Goal: Transaction & Acquisition: Obtain resource

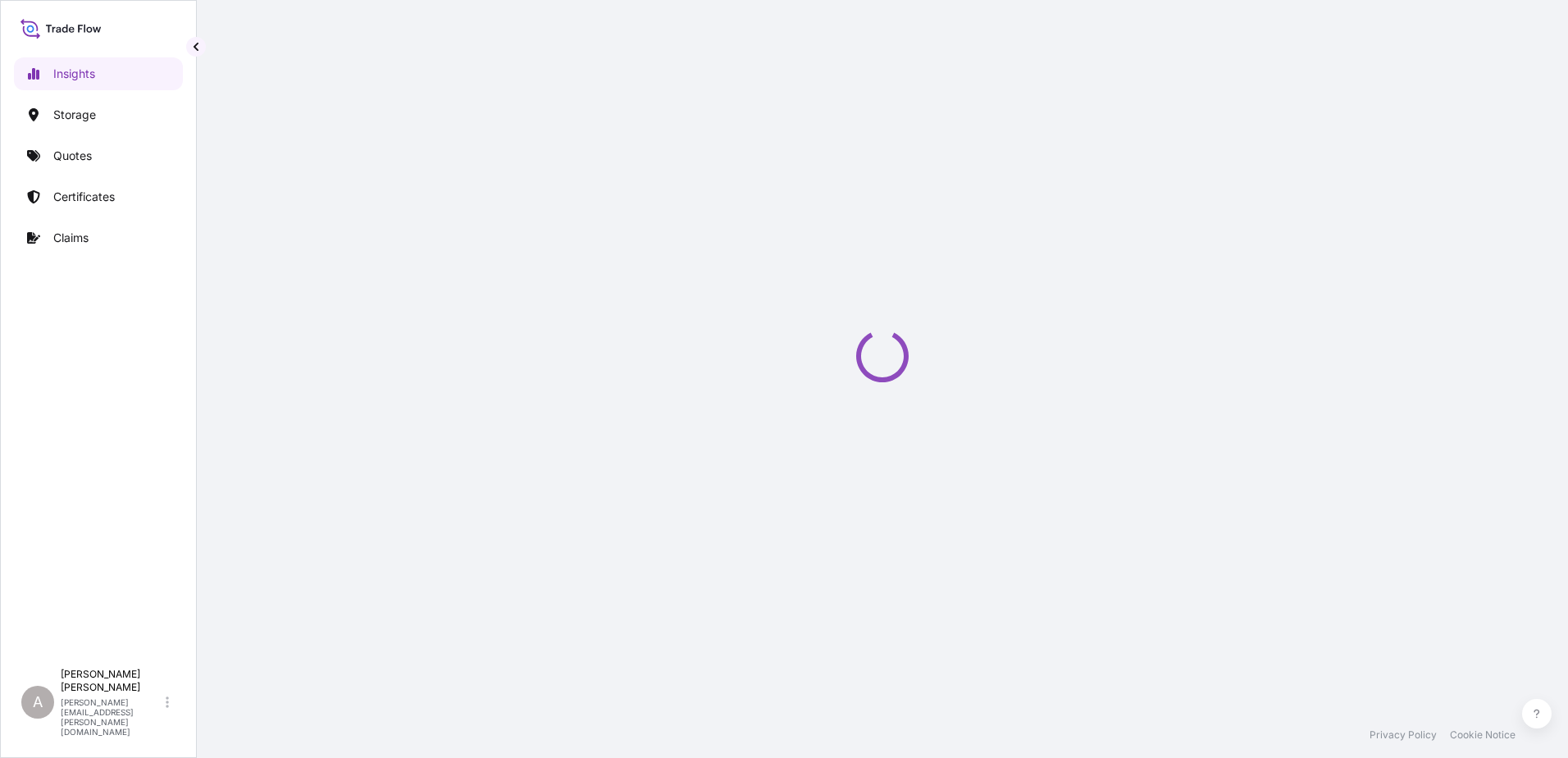
select select "2025"
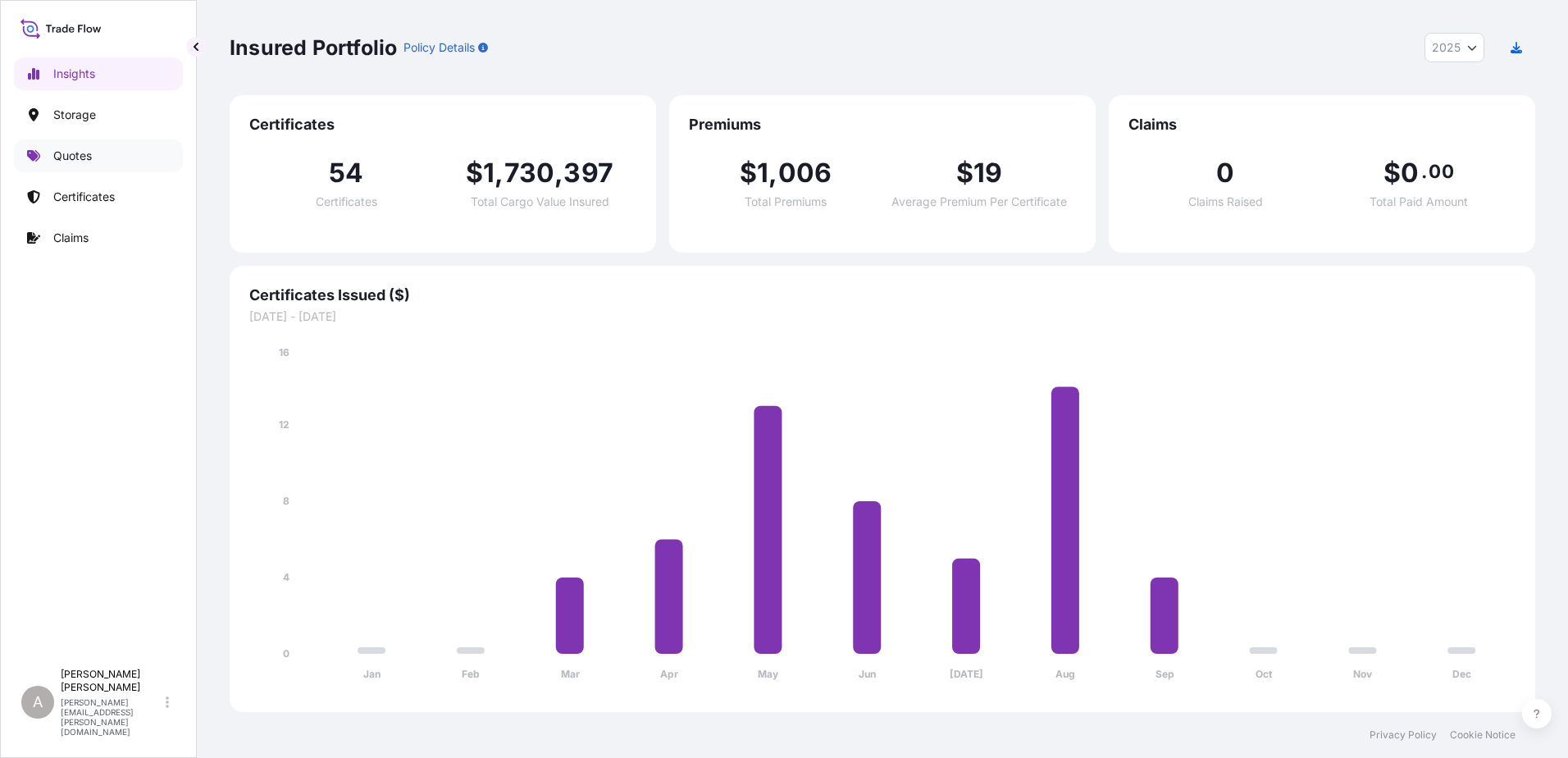
click at [134, 153] on link "Quotes" at bounding box center [98, 155] width 169 height 33
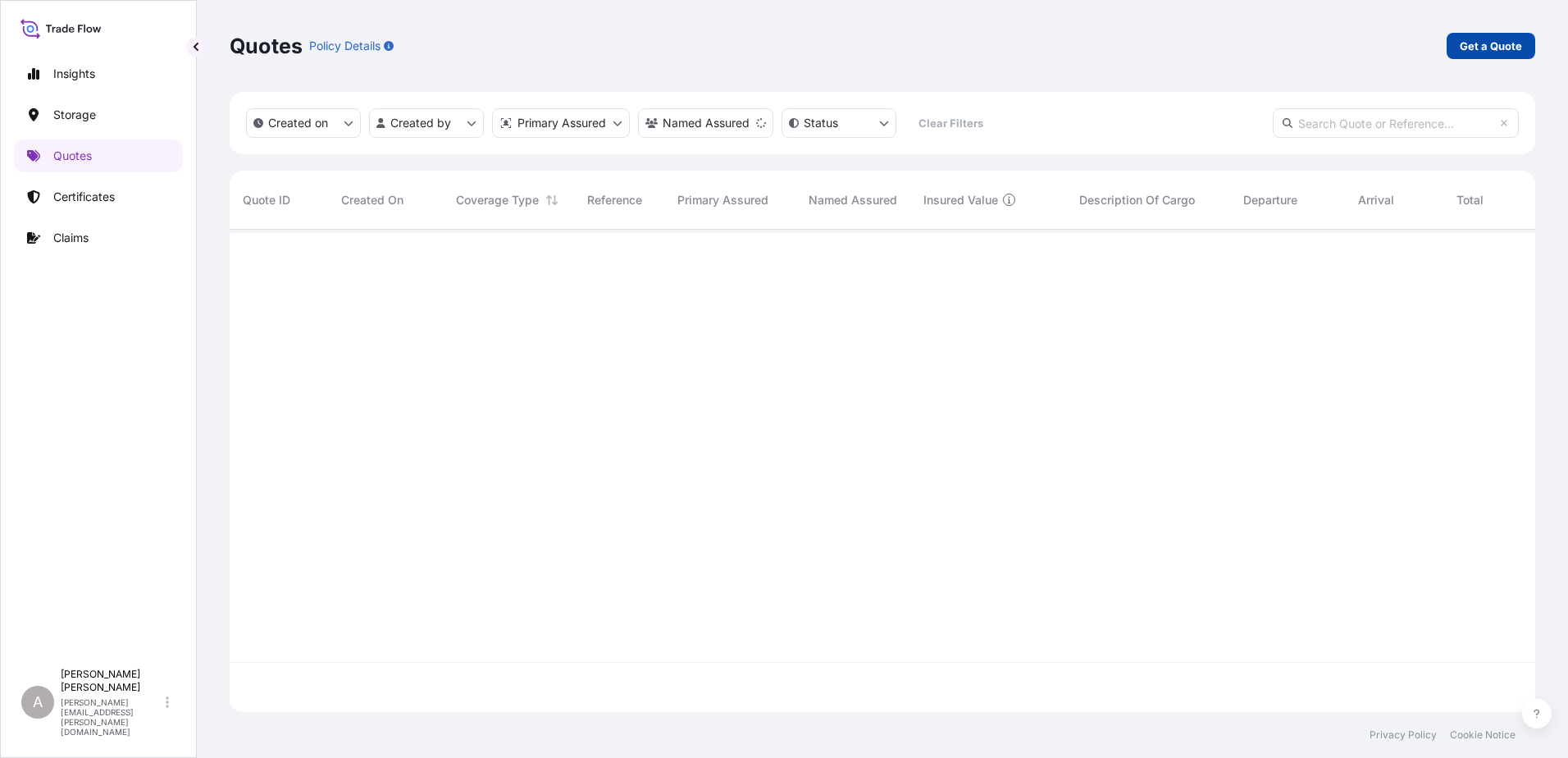
scroll to position [529, 1293]
click at [1537, 39] on div "Quotes Policy Details Get a Quote Created on Created by Primary Assured Named A…" at bounding box center [882, 356] width 1371 height 712
click at [1499, 45] on p "Get a Quote" at bounding box center [1490, 46] width 62 height 17
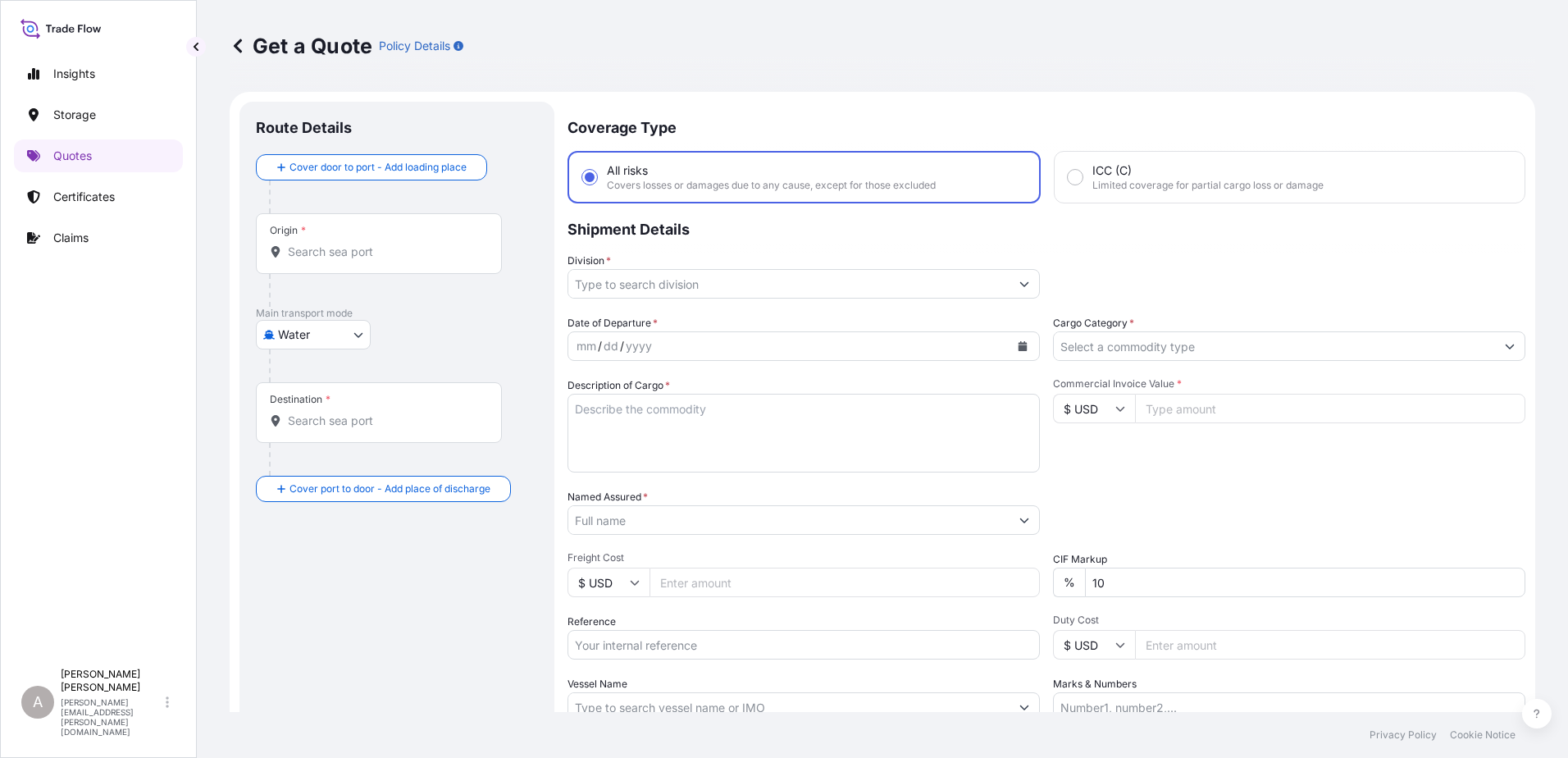
scroll to position [26, 0]
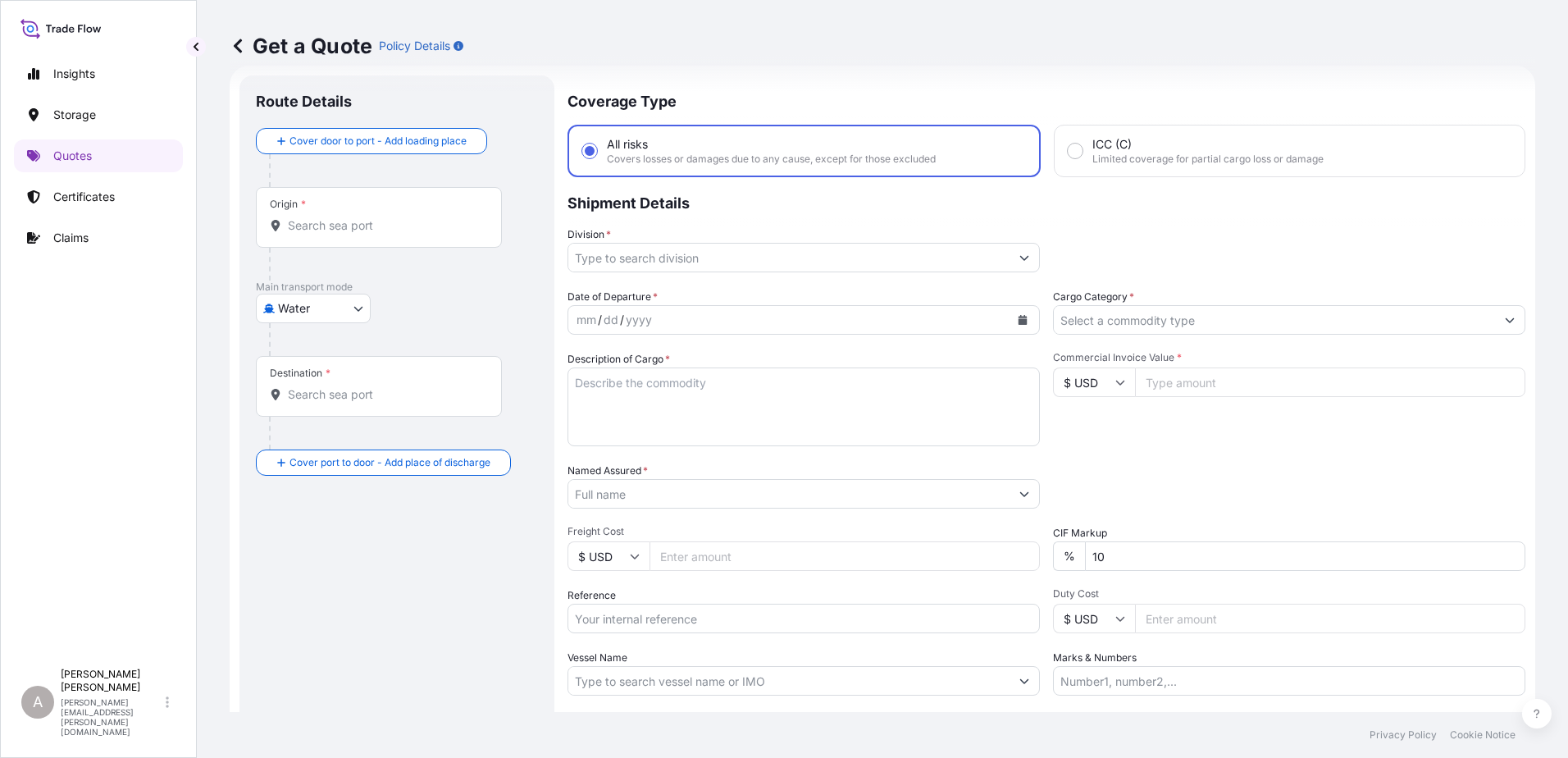
click at [318, 305] on body "Insights Storage Quotes Certificates Claims A [PERSON_NAME] [PERSON_NAME][EMAIL…" at bounding box center [784, 379] width 1568 height 758
click at [317, 403] on span "Inland" at bounding box center [303, 410] width 33 height 17
select select "Inland"
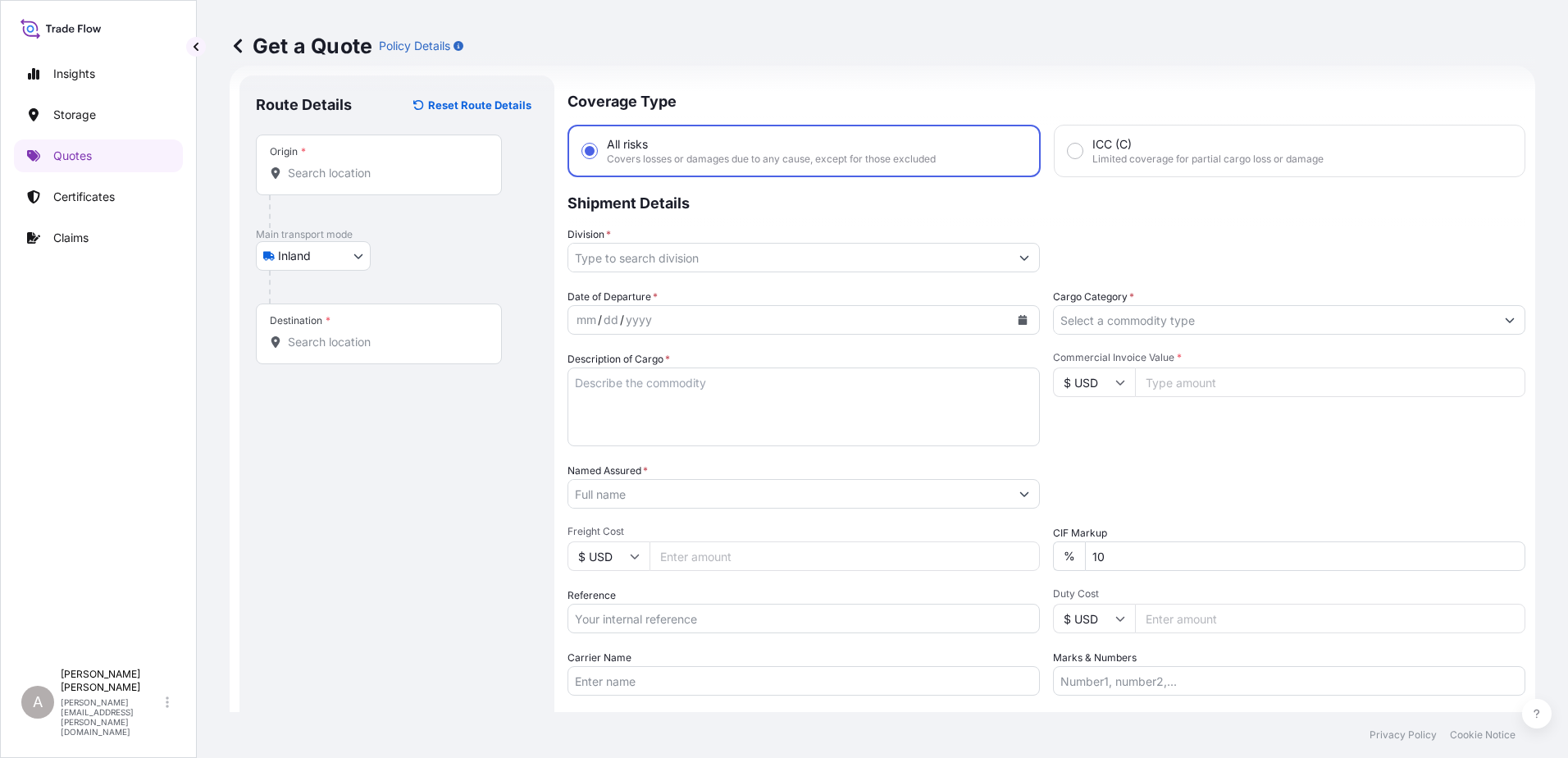
click at [326, 174] on input "Origin *" at bounding box center [384, 173] width 193 height 17
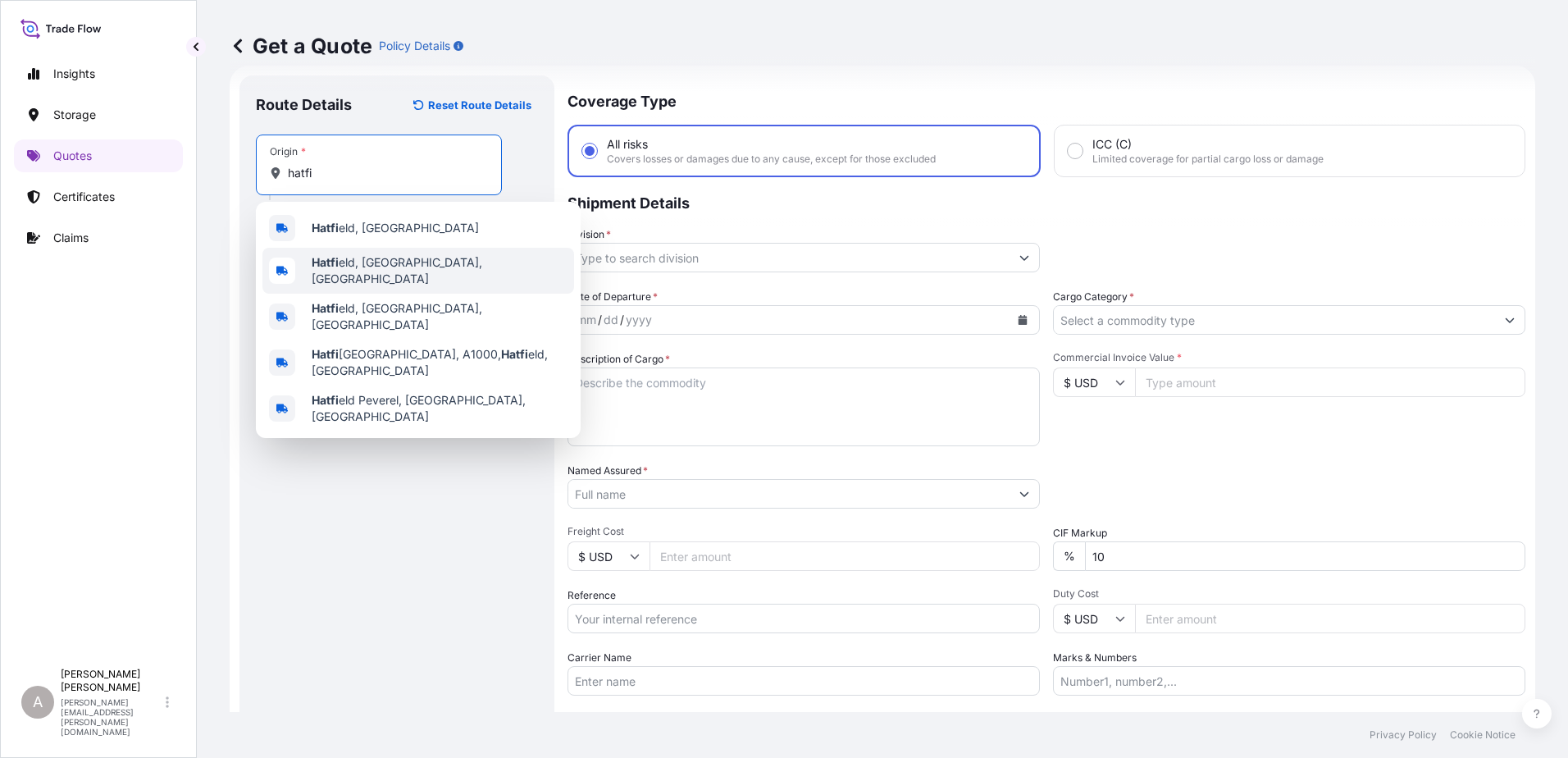
click at [455, 269] on div "Hatfi eld, [GEOGRAPHIC_DATA], [GEOGRAPHIC_DATA]" at bounding box center [418, 270] width 312 height 46
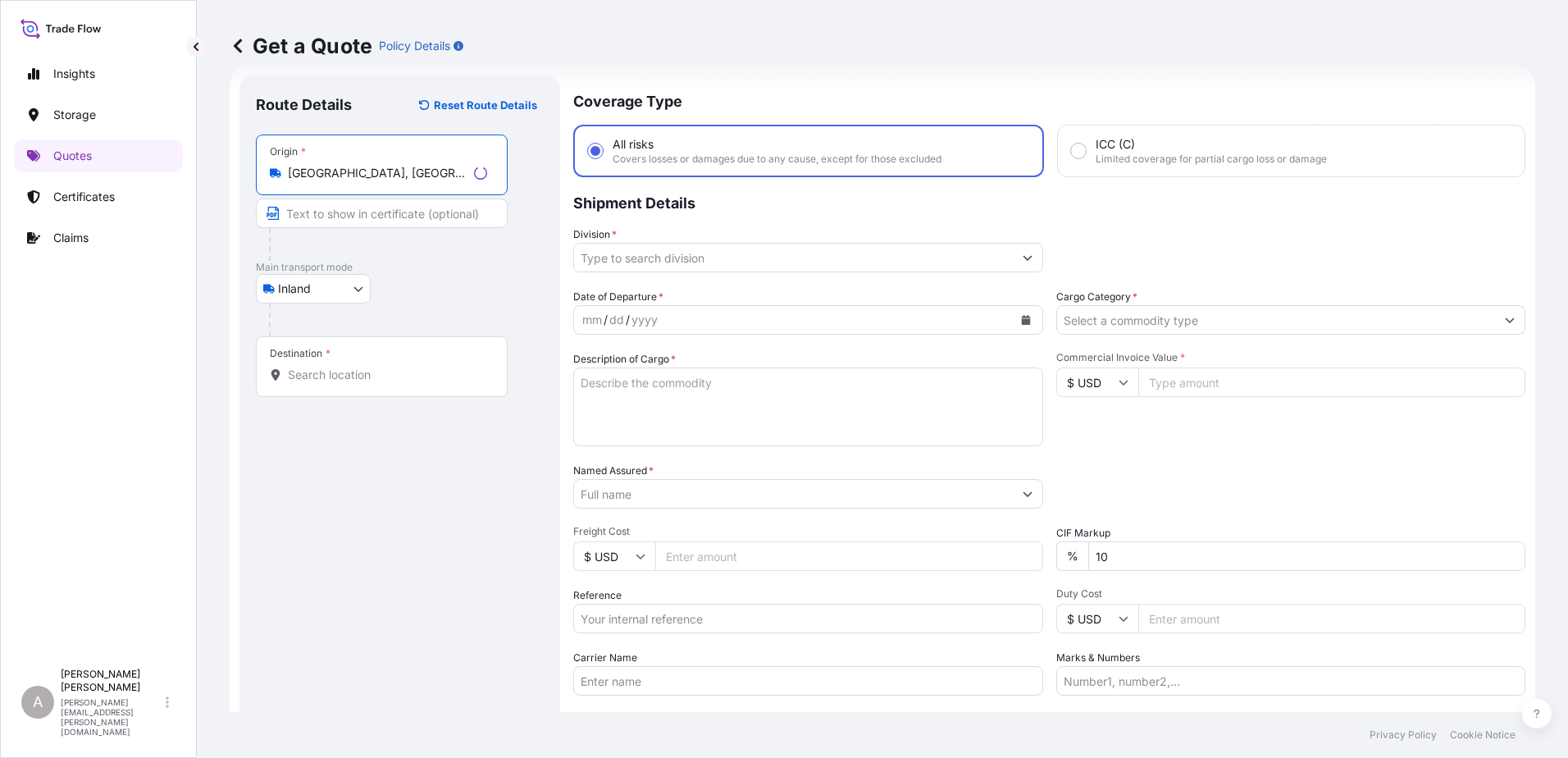
type input "[GEOGRAPHIC_DATA], [GEOGRAPHIC_DATA], [GEOGRAPHIC_DATA]"
click at [365, 364] on div "Destination *" at bounding box center [381, 366] width 252 height 60
click at [365, 366] on input "Destination *" at bounding box center [387, 374] width 199 height 17
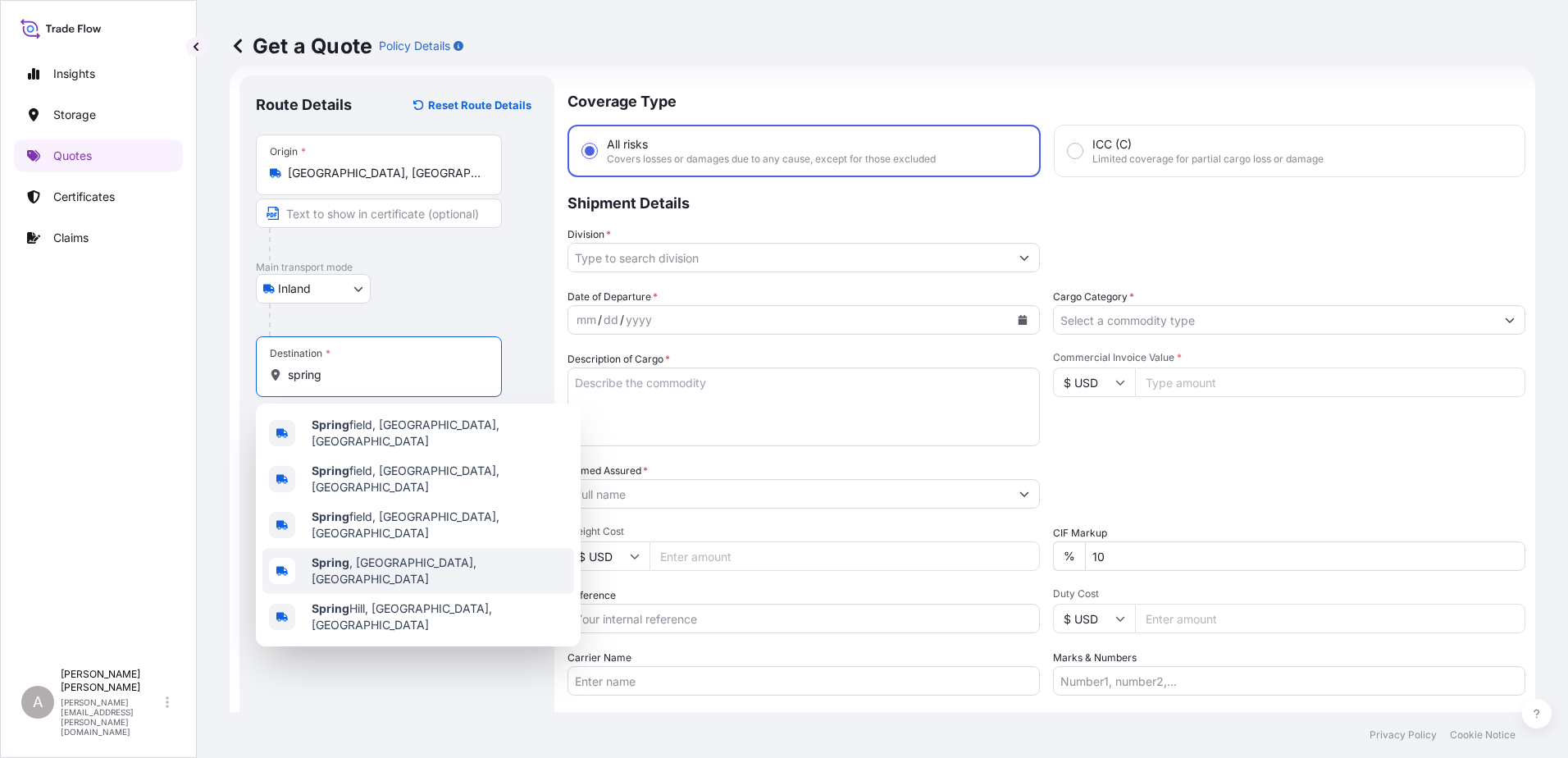
click at [476, 553] on div "[GEOGRAPHIC_DATA] , [GEOGRAPHIC_DATA], [GEOGRAPHIC_DATA]" at bounding box center [418, 570] width 312 height 46
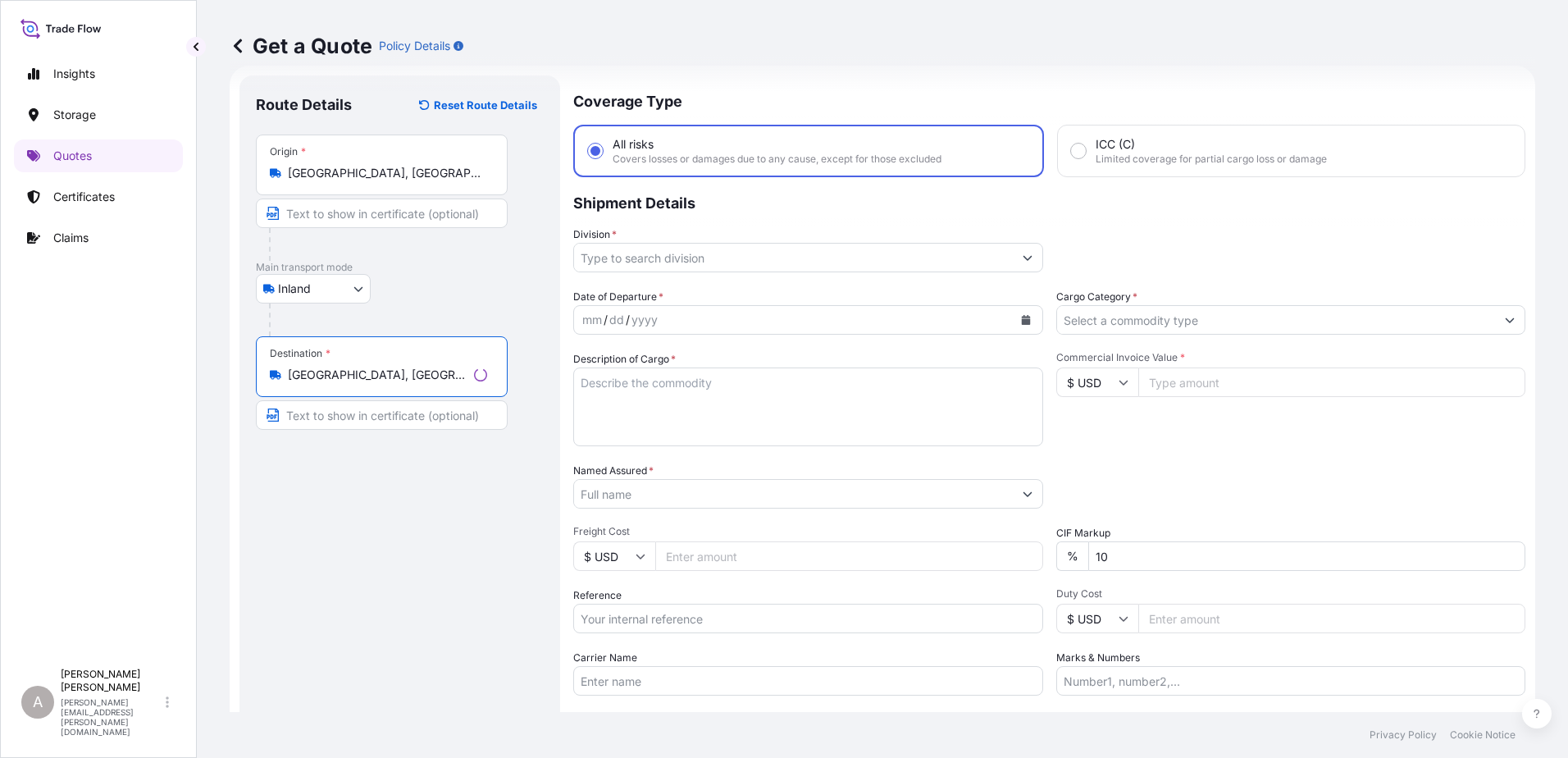
type input "[GEOGRAPHIC_DATA], [GEOGRAPHIC_DATA], [GEOGRAPHIC_DATA]"
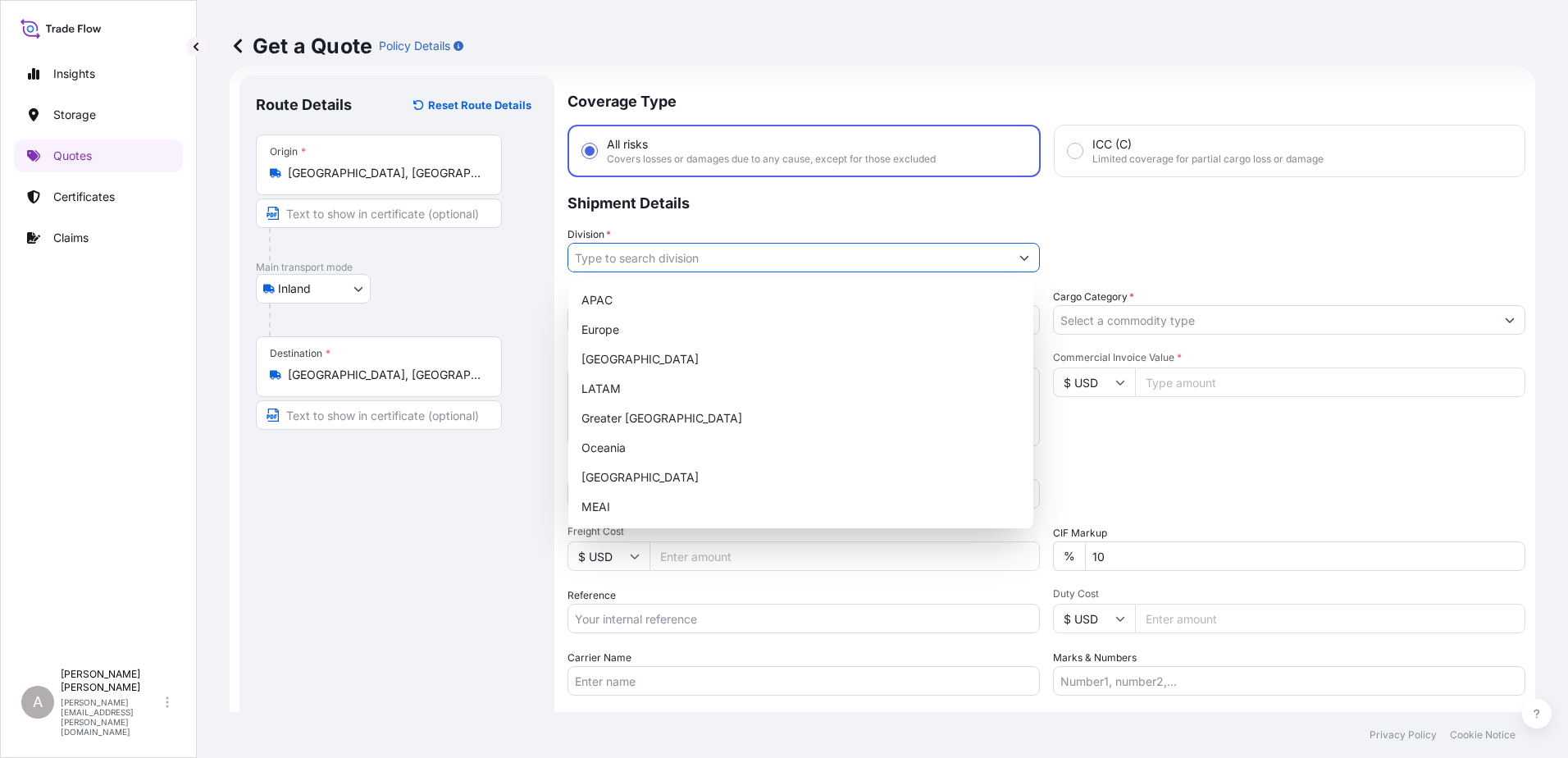
click at [712, 258] on input "Division *" at bounding box center [789, 258] width 441 height 29
click at [654, 362] on div "[GEOGRAPHIC_DATA]" at bounding box center [801, 359] width 452 height 29
type input "[GEOGRAPHIC_DATA]"
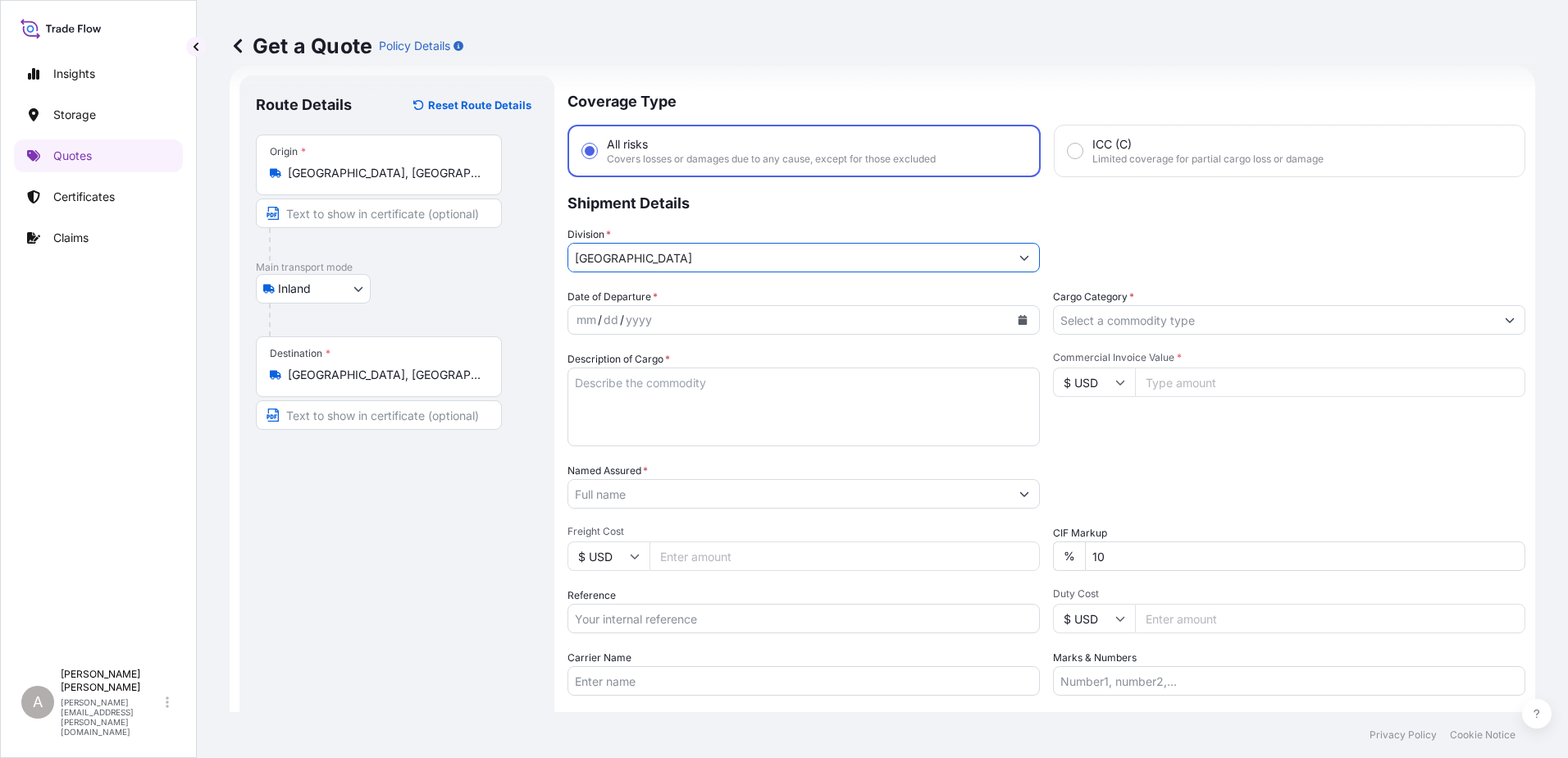
click at [1018, 319] on icon "Calendar" at bounding box center [1022, 320] width 9 height 10
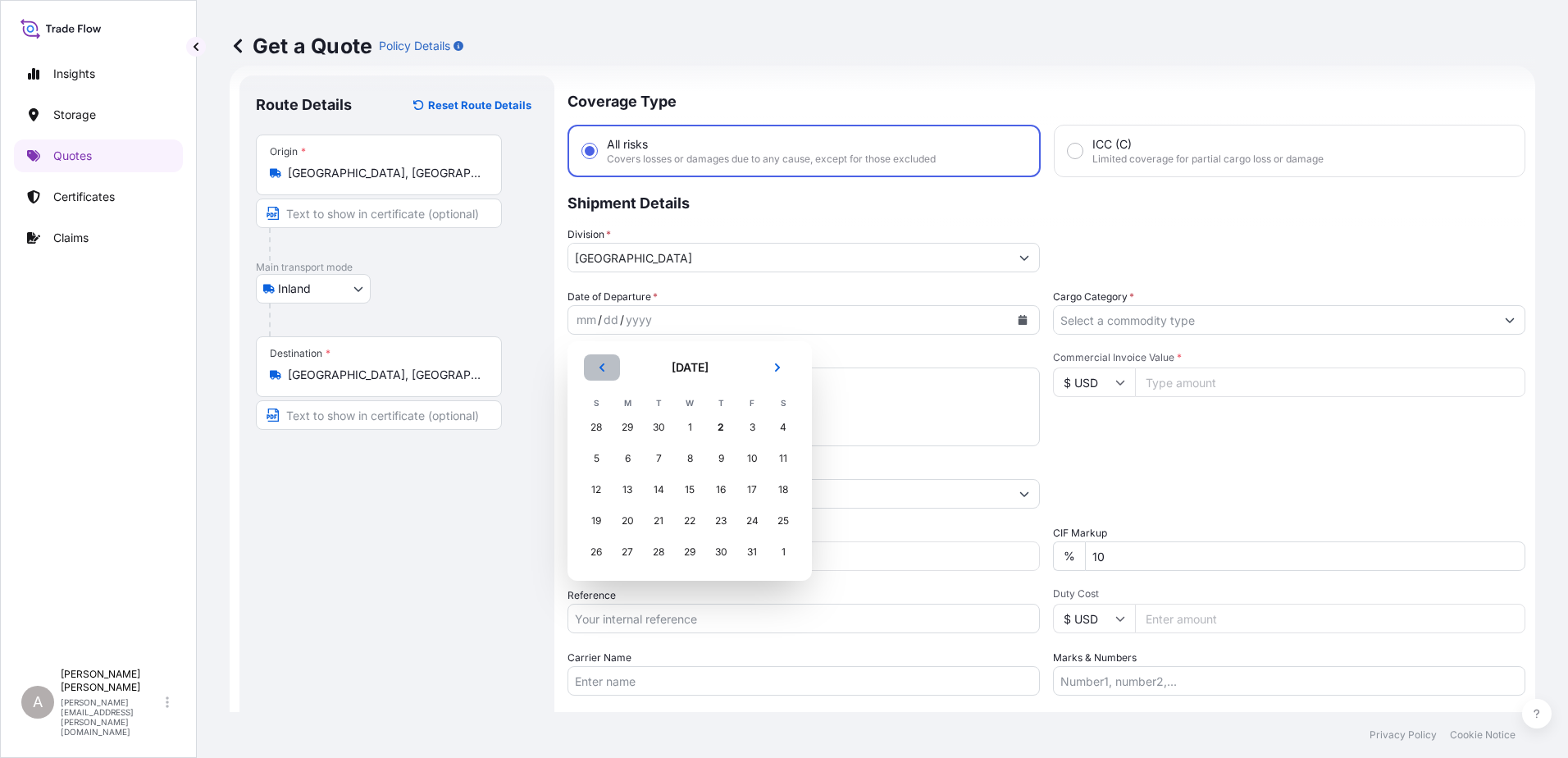
click at [604, 371] on icon "Previous" at bounding box center [601, 367] width 10 height 10
click at [689, 523] on div "24" at bounding box center [690, 521] width 29 height 29
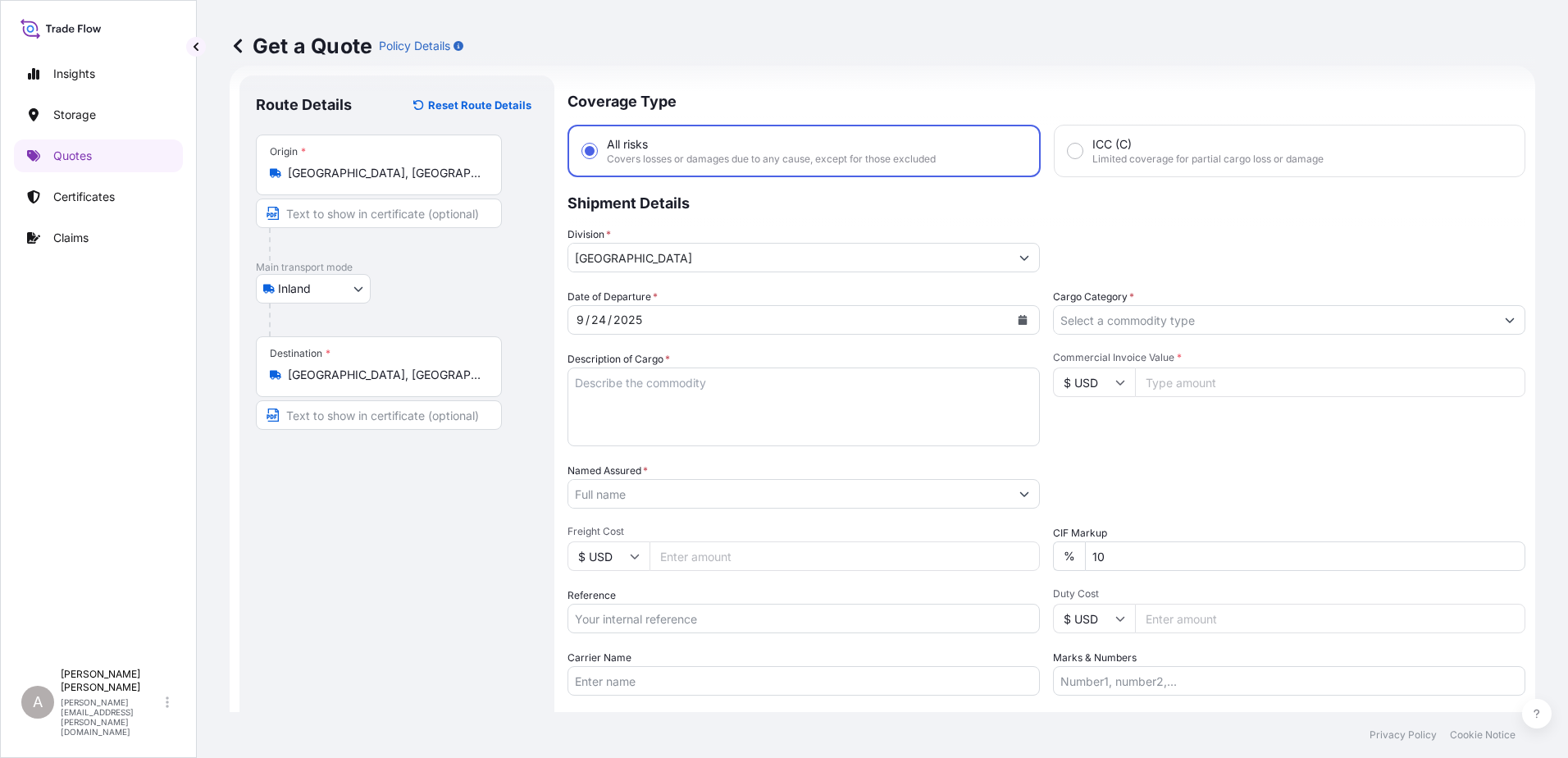
click at [426, 559] on div "Route Details Reset Route Details Place of loading Road / [GEOGRAPHIC_DATA] / I…" at bounding box center [396, 447] width 282 height 709
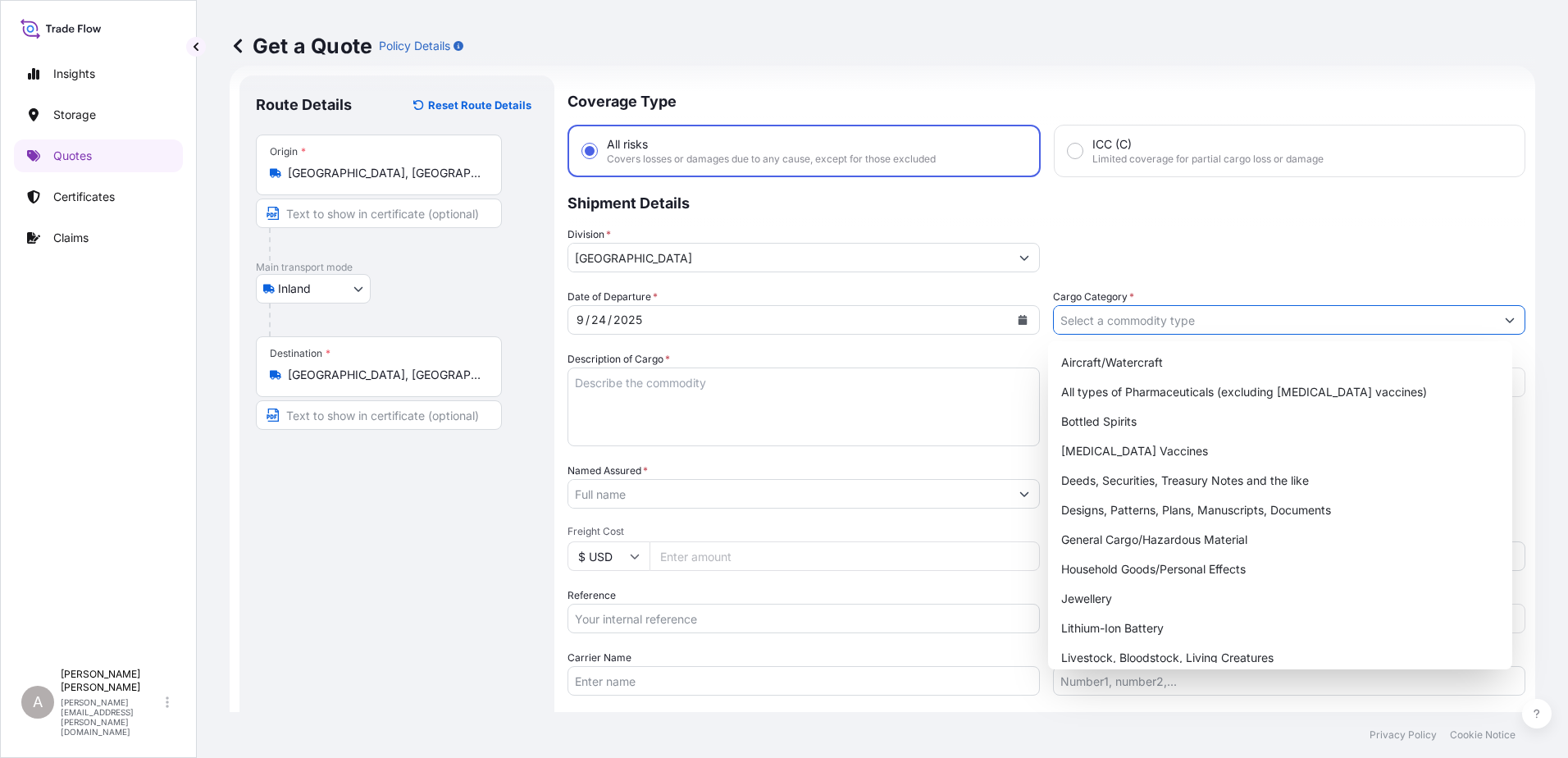
click at [1149, 328] on input "Cargo Category *" at bounding box center [1274, 320] width 441 height 29
click at [1158, 542] on div "General Cargo/Hazardous Material" at bounding box center [1279, 539] width 452 height 29
type input "General Cargo/Hazardous Material"
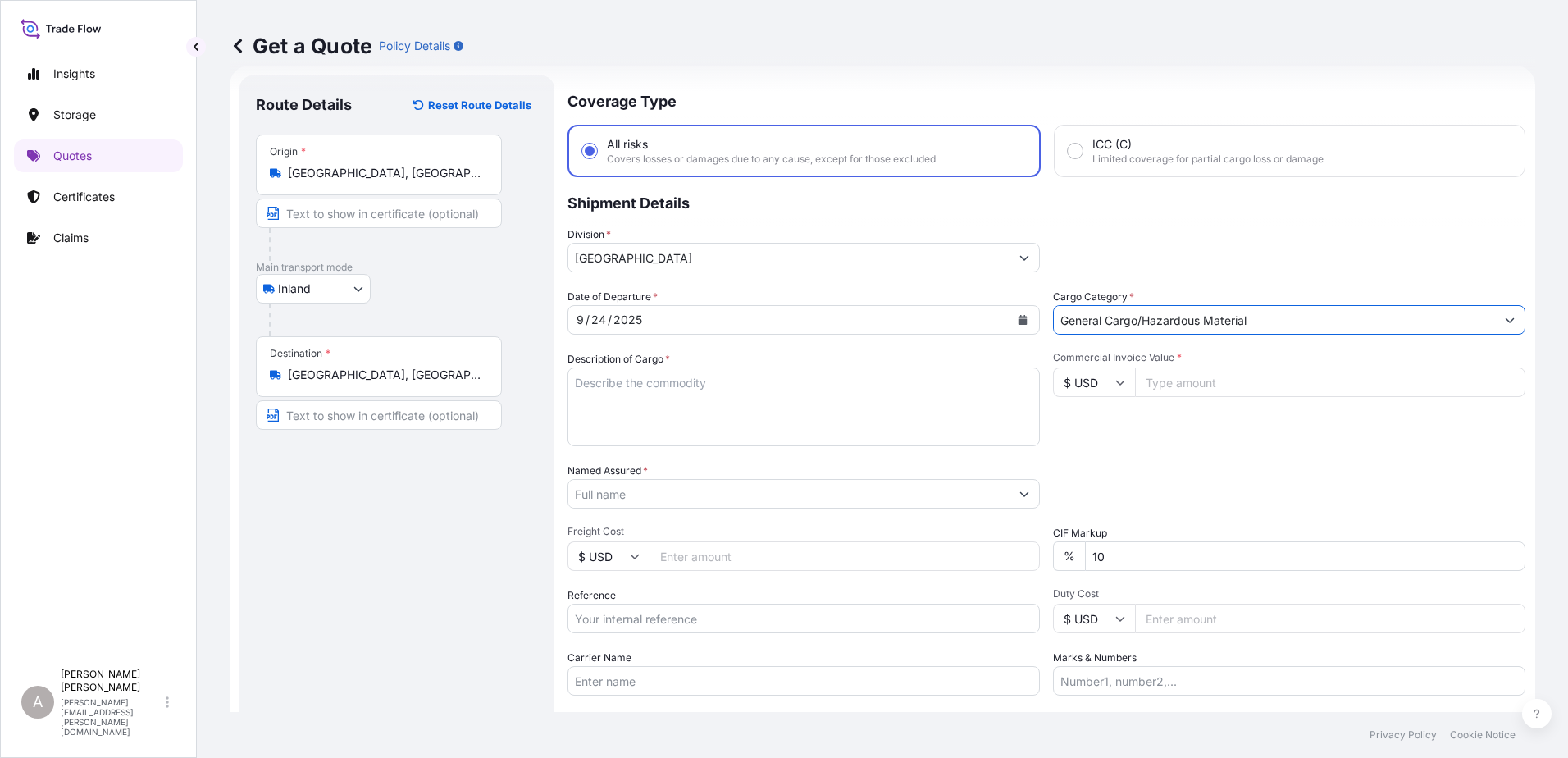
click at [782, 418] on textarea "Description of Cargo *" at bounding box center [803, 406] width 472 height 79
click at [649, 411] on textarea "Description of Cargo *" at bounding box center [803, 406] width 472 height 79
paste textarea "FLANGE STUDS 464"
type textarea "FLANGE STUDS 464"
click at [1269, 382] on input "Commercial Invoice Value *" at bounding box center [1330, 382] width 391 height 29
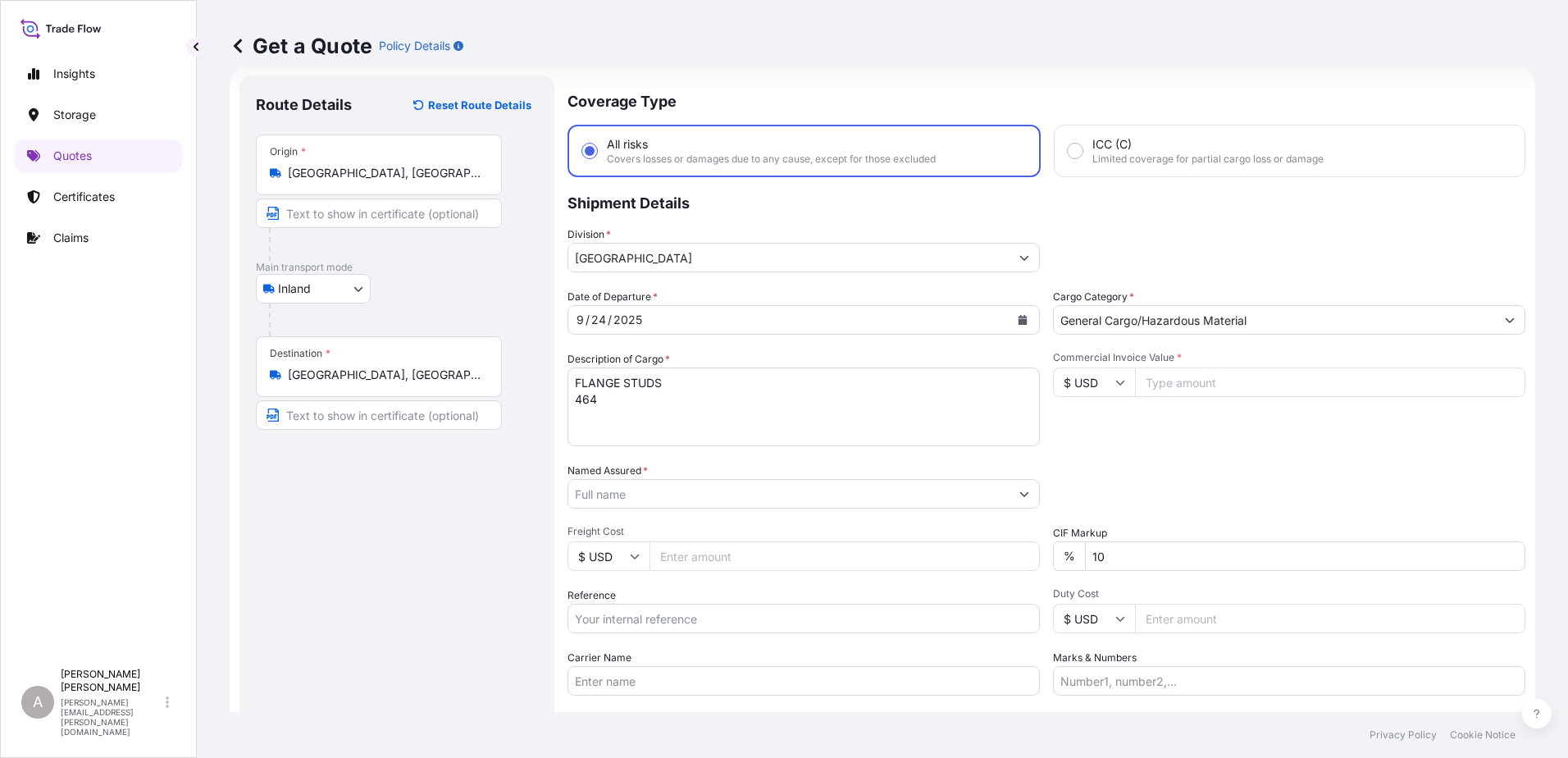
paste input "20706.00"
type input "20706.00"
click at [1255, 452] on div "Date of Departure * [DATE] Cargo Category * General Cargo/Hazardous Material De…" at bounding box center [1046, 492] width 958 height 407
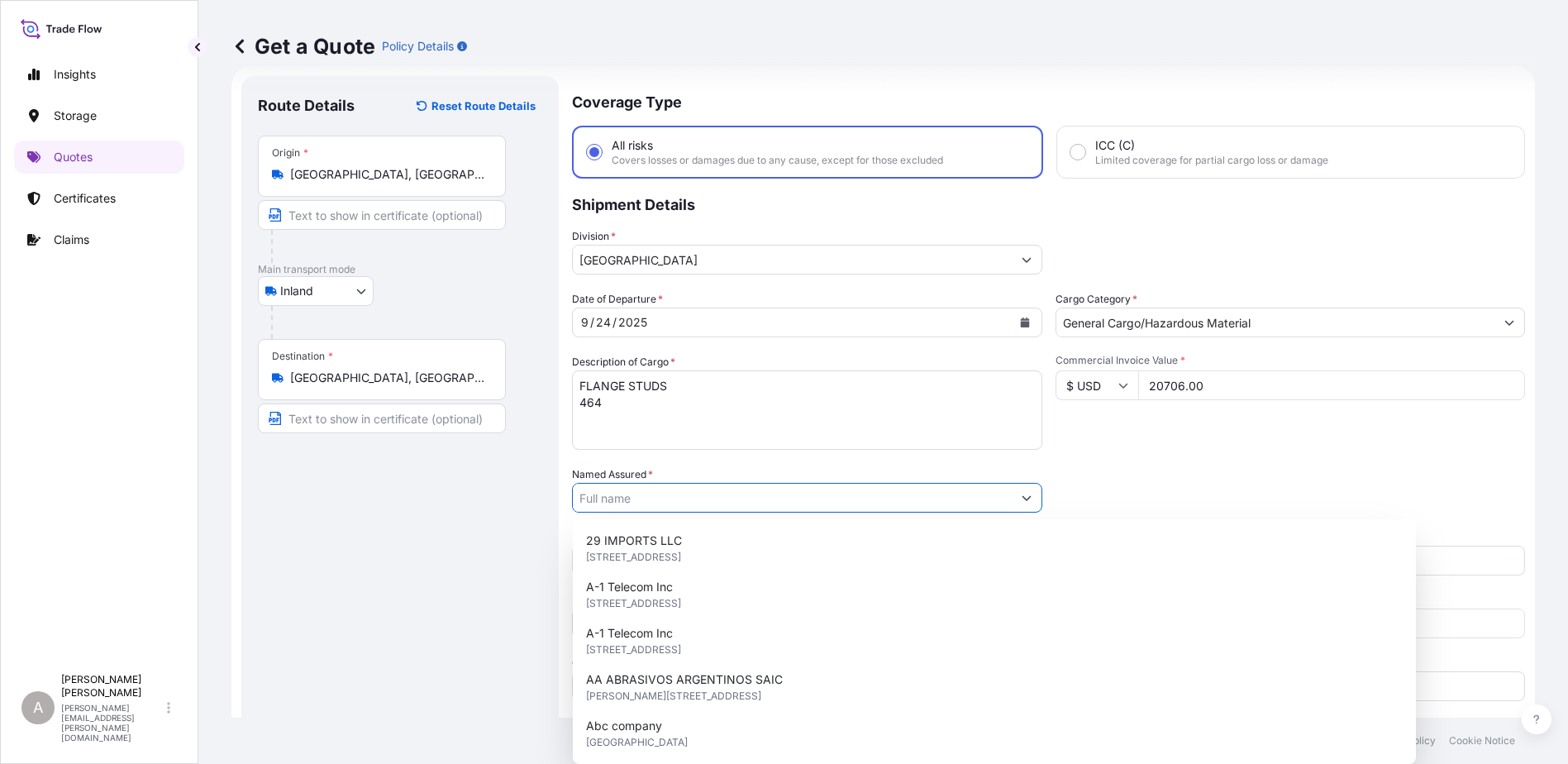
click at [758, 490] on input "Named Assured *" at bounding box center [792, 498] width 439 height 29
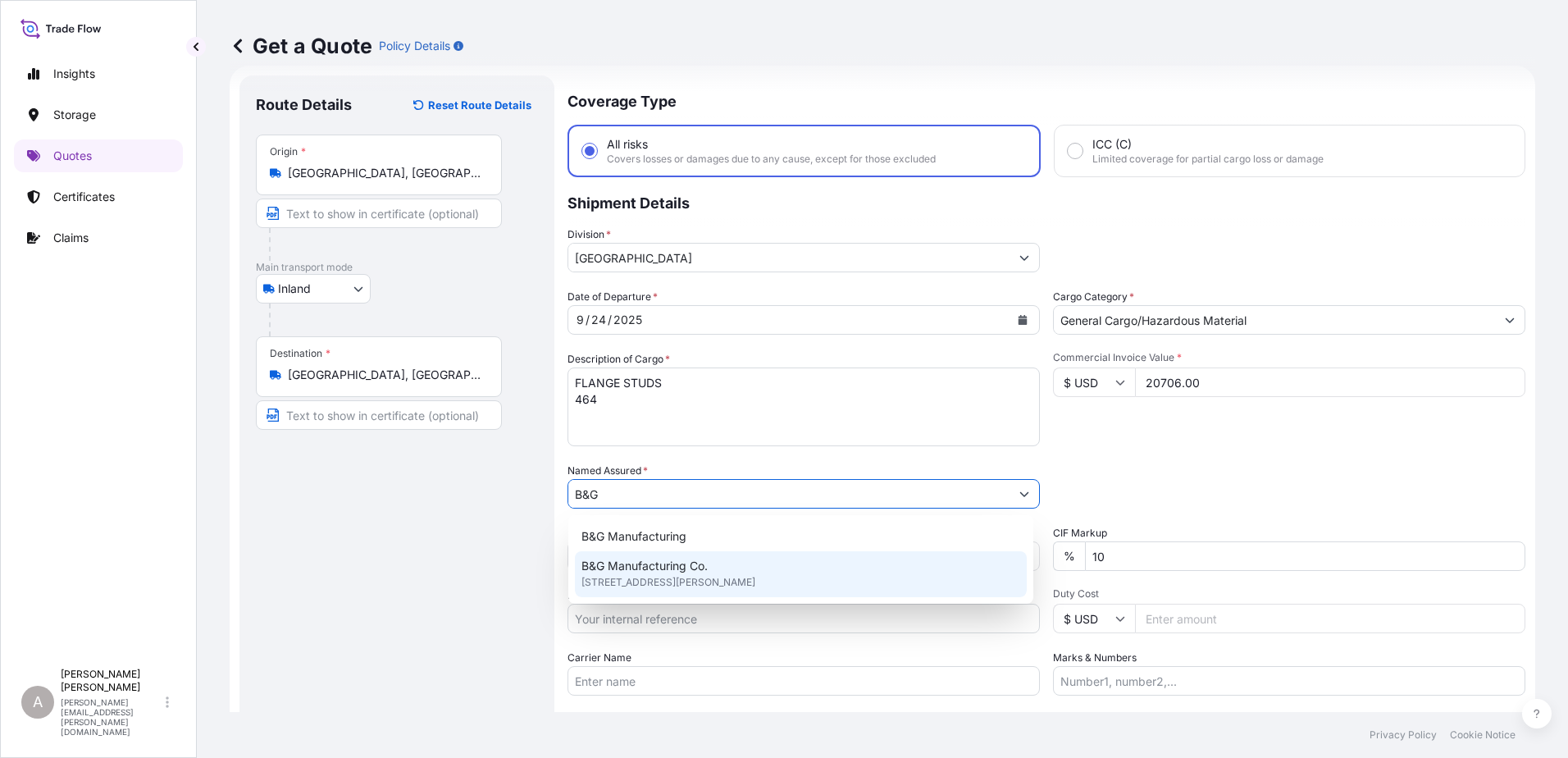
click at [657, 576] on span "[STREET_ADDRESS][PERSON_NAME]" at bounding box center [667, 582] width 174 height 17
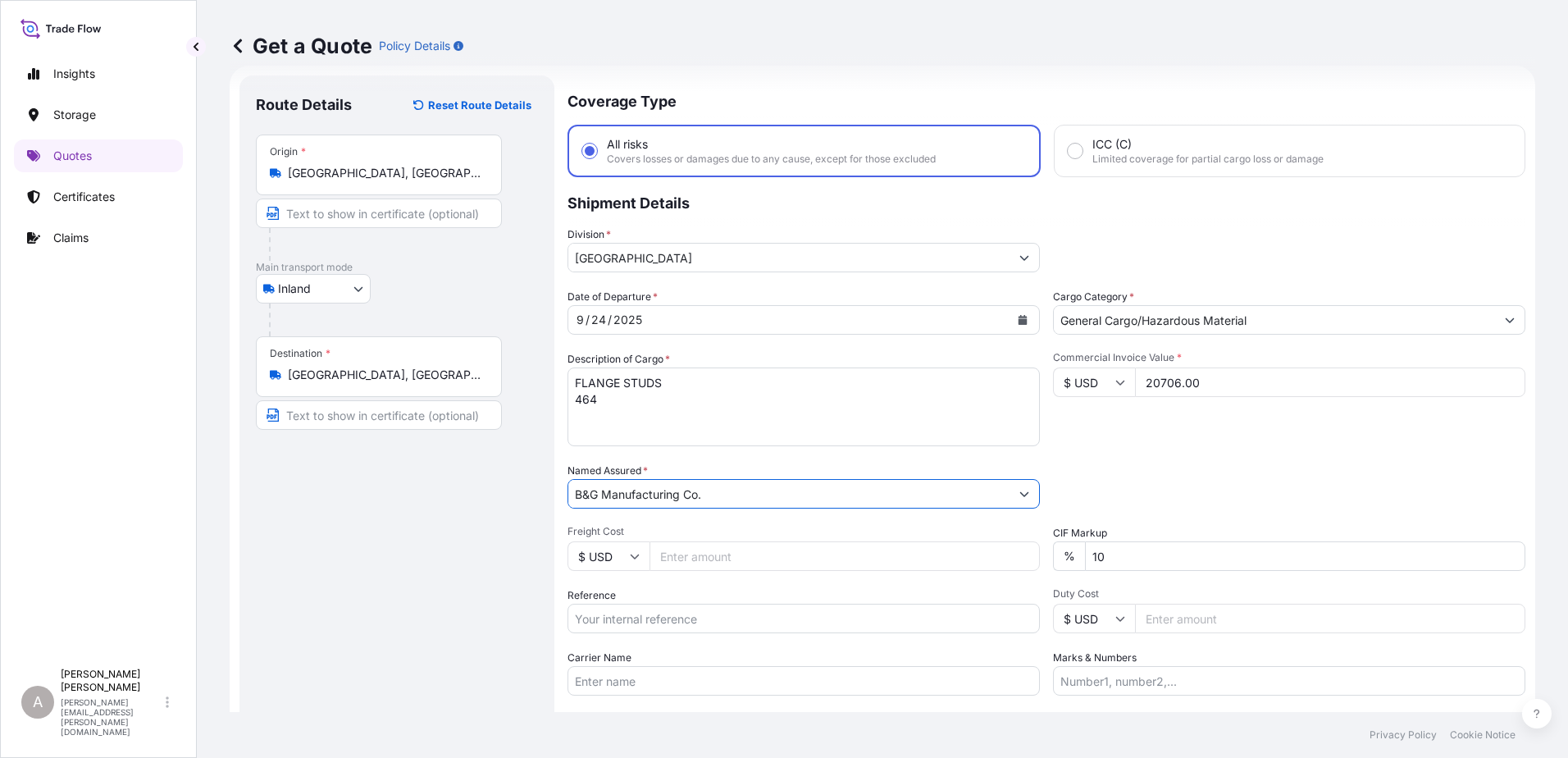
type input "B&G Manufacturing Co."
click at [1195, 564] on input "10" at bounding box center [1304, 556] width 440 height 29
click at [1194, 564] on input "10" at bounding box center [1304, 556] width 440 height 29
type input "0"
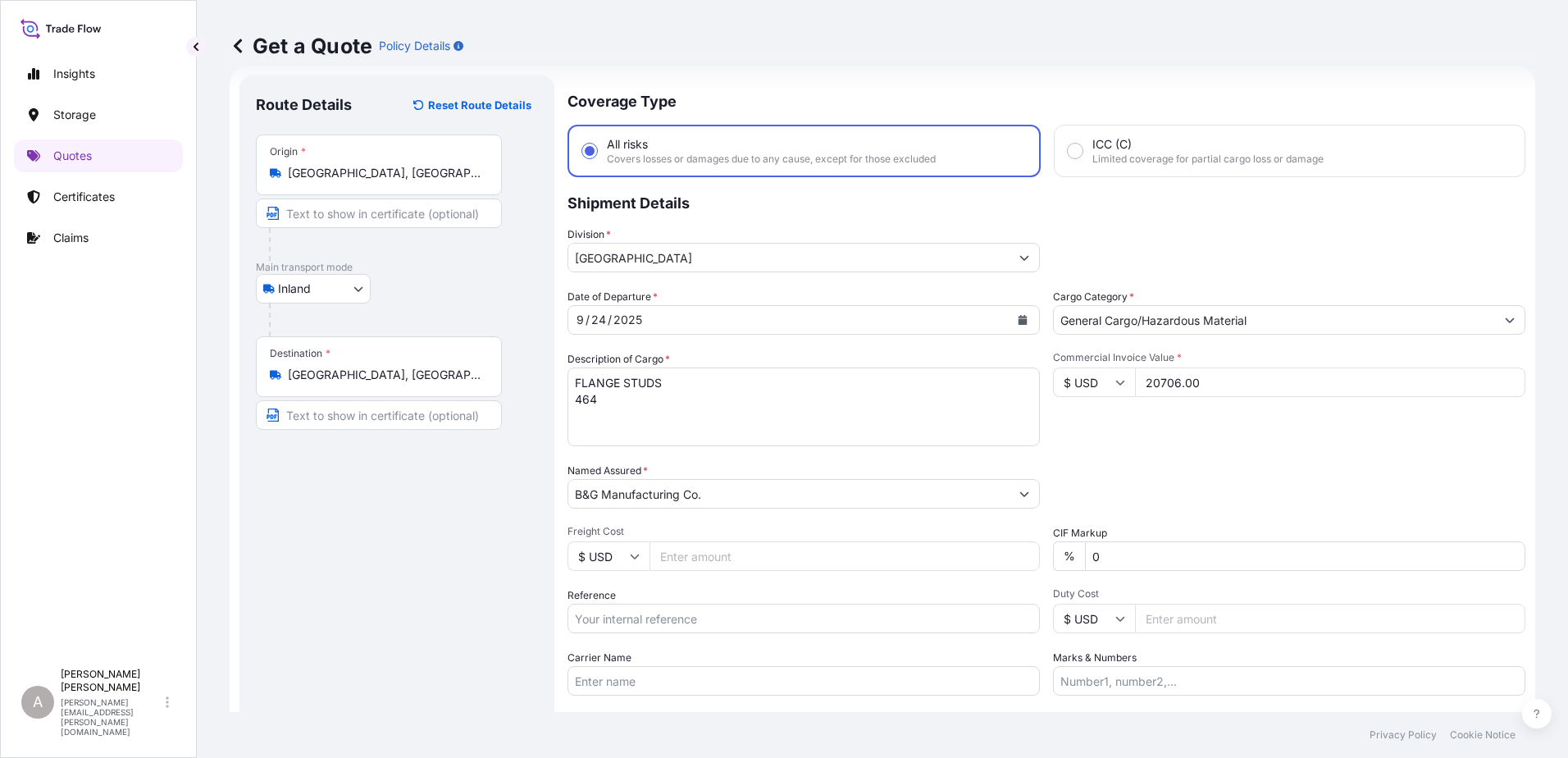
click at [1245, 493] on div "Packing Category Type to search a container mode Please select a primary mode o…" at bounding box center [1289, 485] width 472 height 46
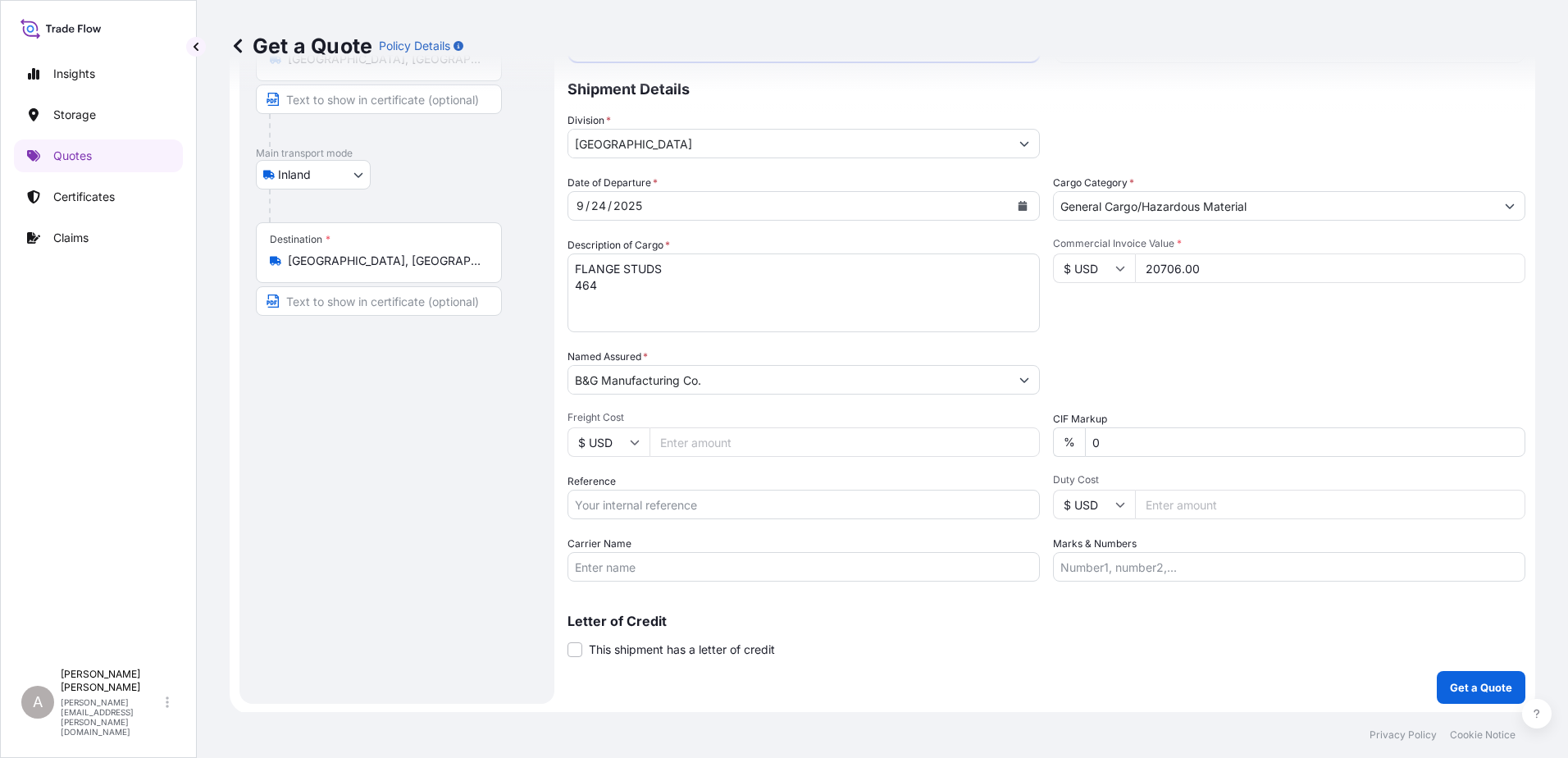
scroll to position [142, 0]
click at [698, 503] on input "Reference" at bounding box center [803, 502] width 472 height 29
paste input "80707071"
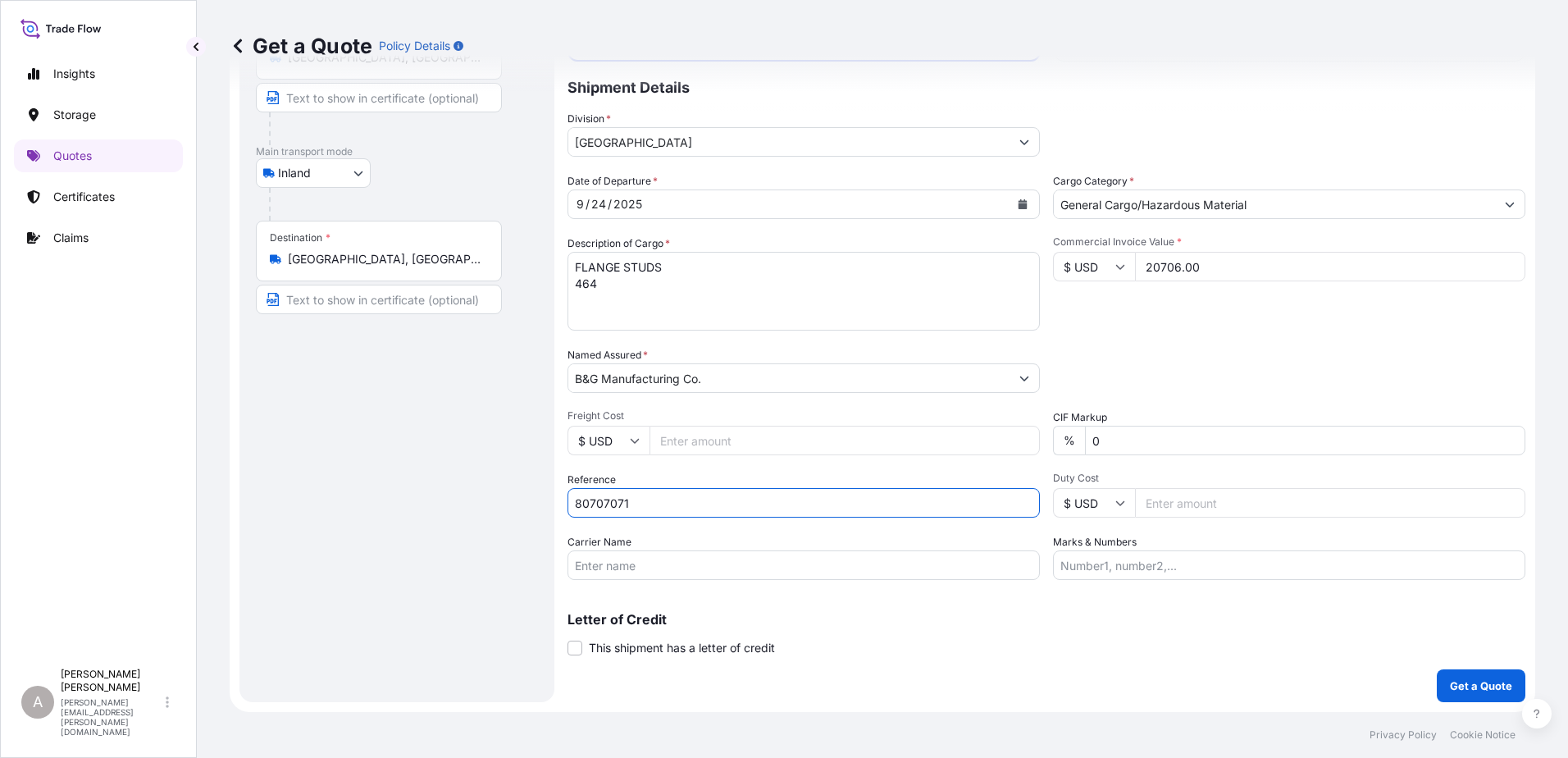
type input "80707071"
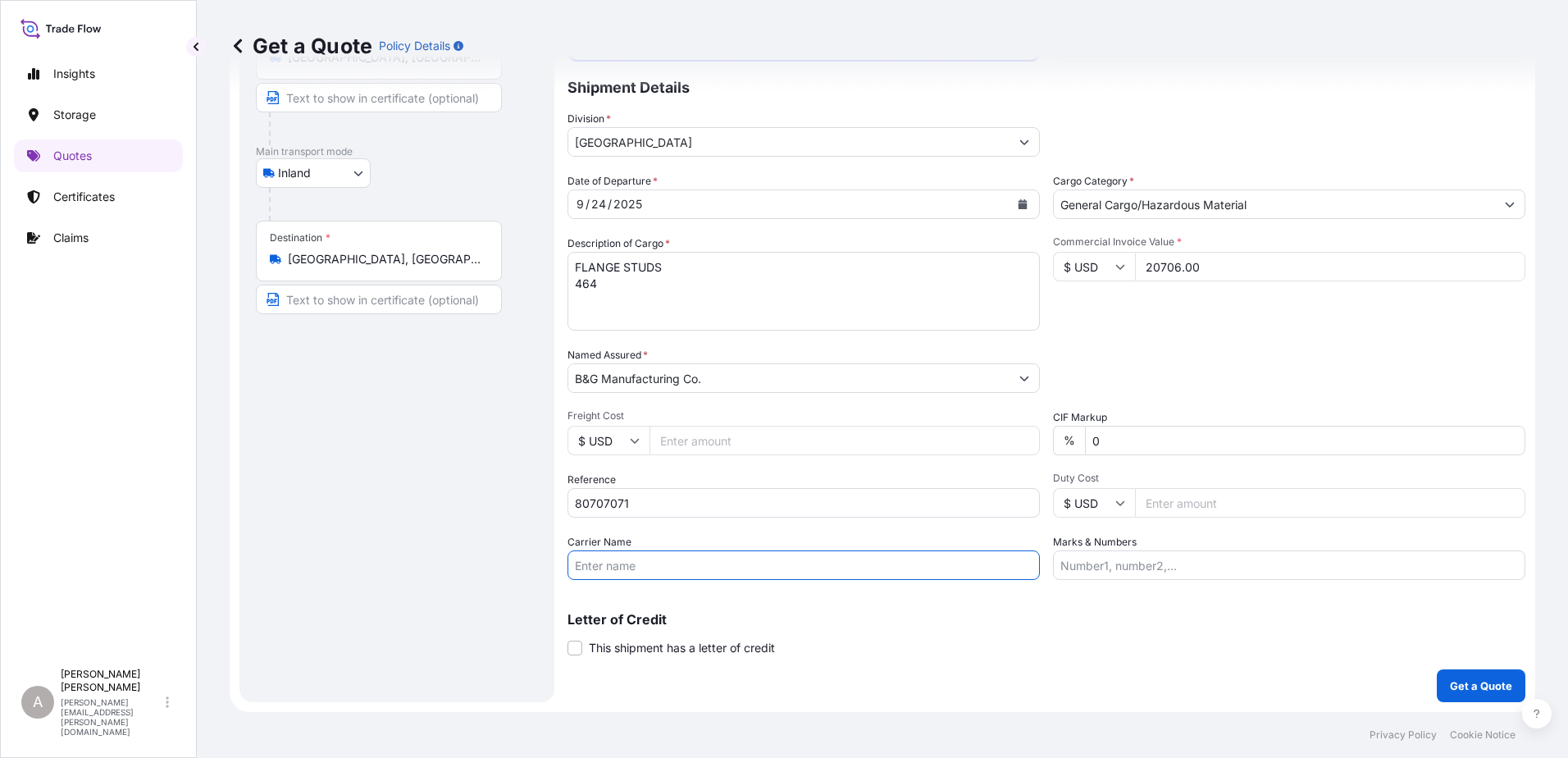
click at [770, 560] on input "Carrier Name" at bounding box center [803, 565] width 472 height 29
paste input "R & L Carriers, Inc."
type input "R & L Carriers, Inc."
click at [812, 613] on p "Letter of Credit" at bounding box center [1046, 619] width 958 height 14
click at [1484, 684] on p "Get a Quote" at bounding box center [1481, 685] width 62 height 17
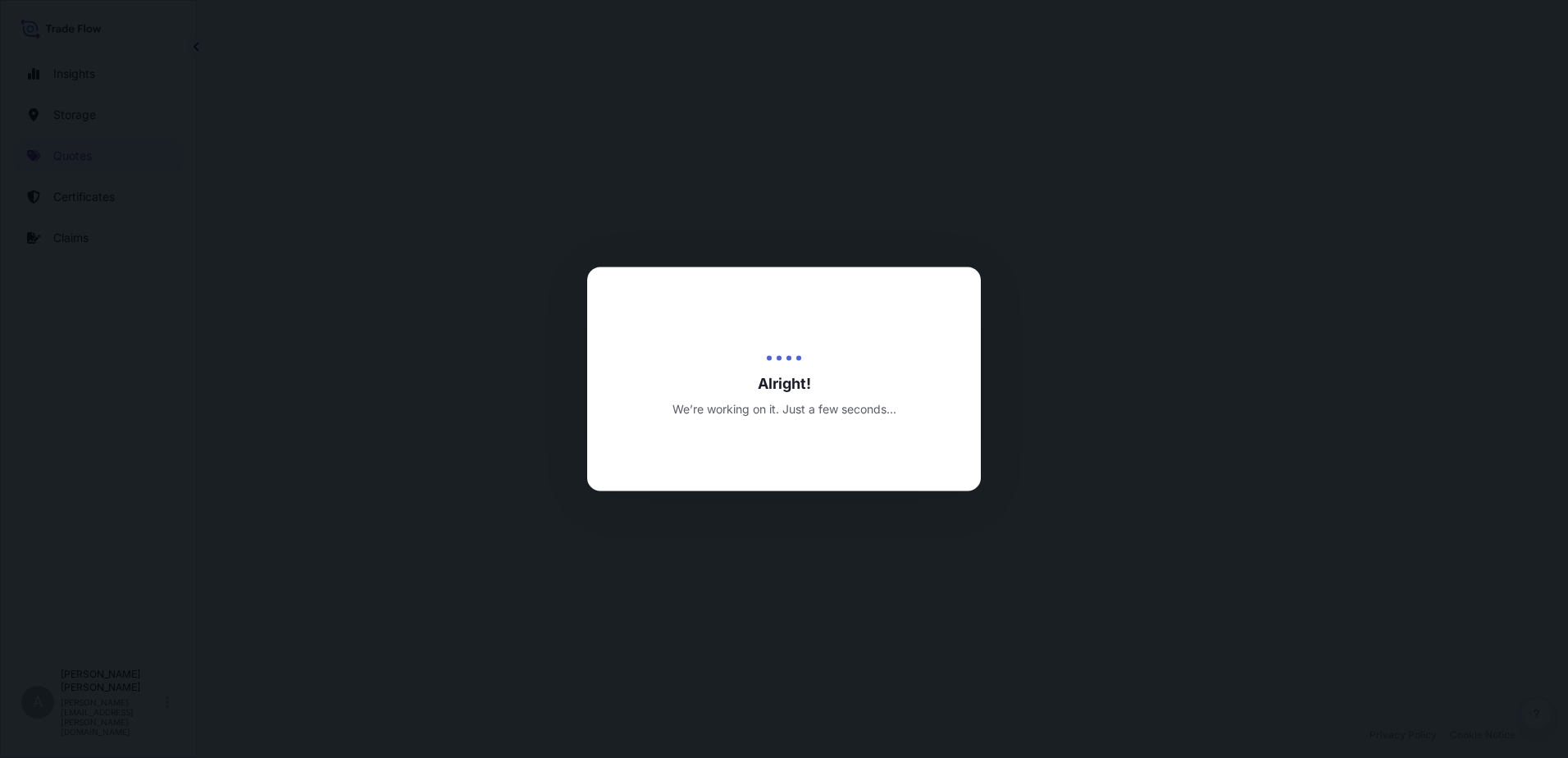
select select "Inland"
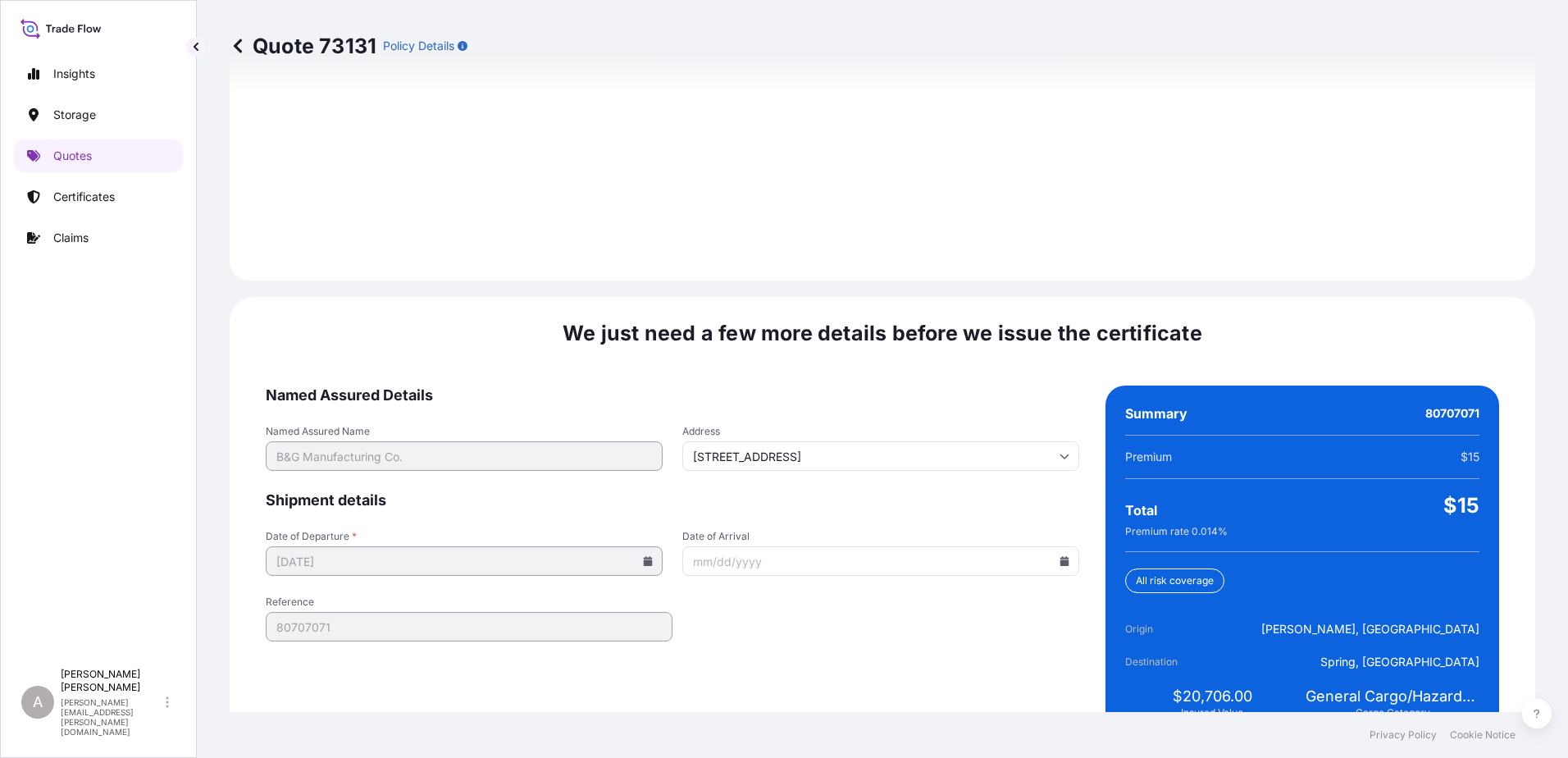
scroll to position [2334, 0]
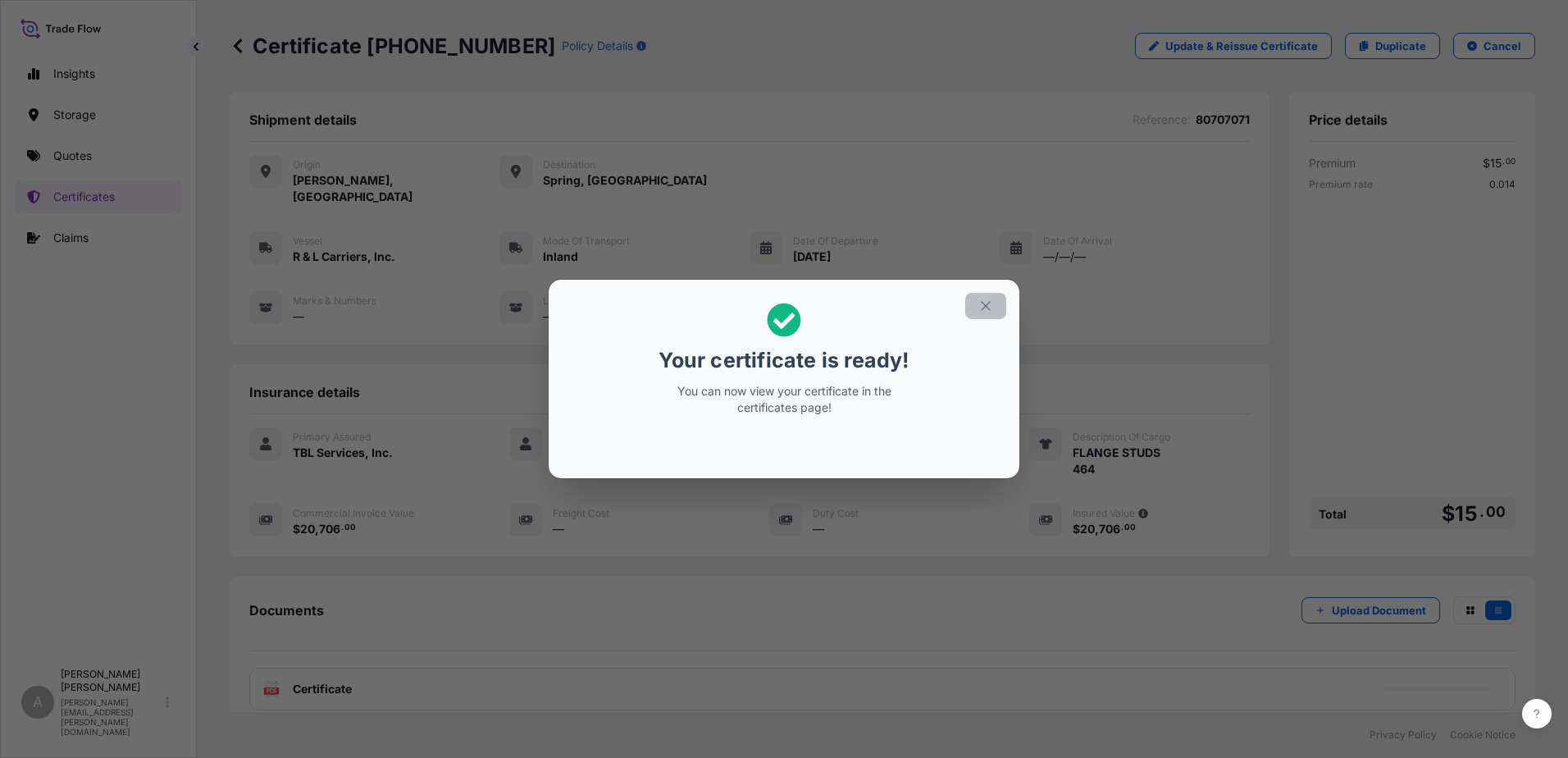
click at [982, 307] on icon "button" at bounding box center [985, 305] width 15 height 15
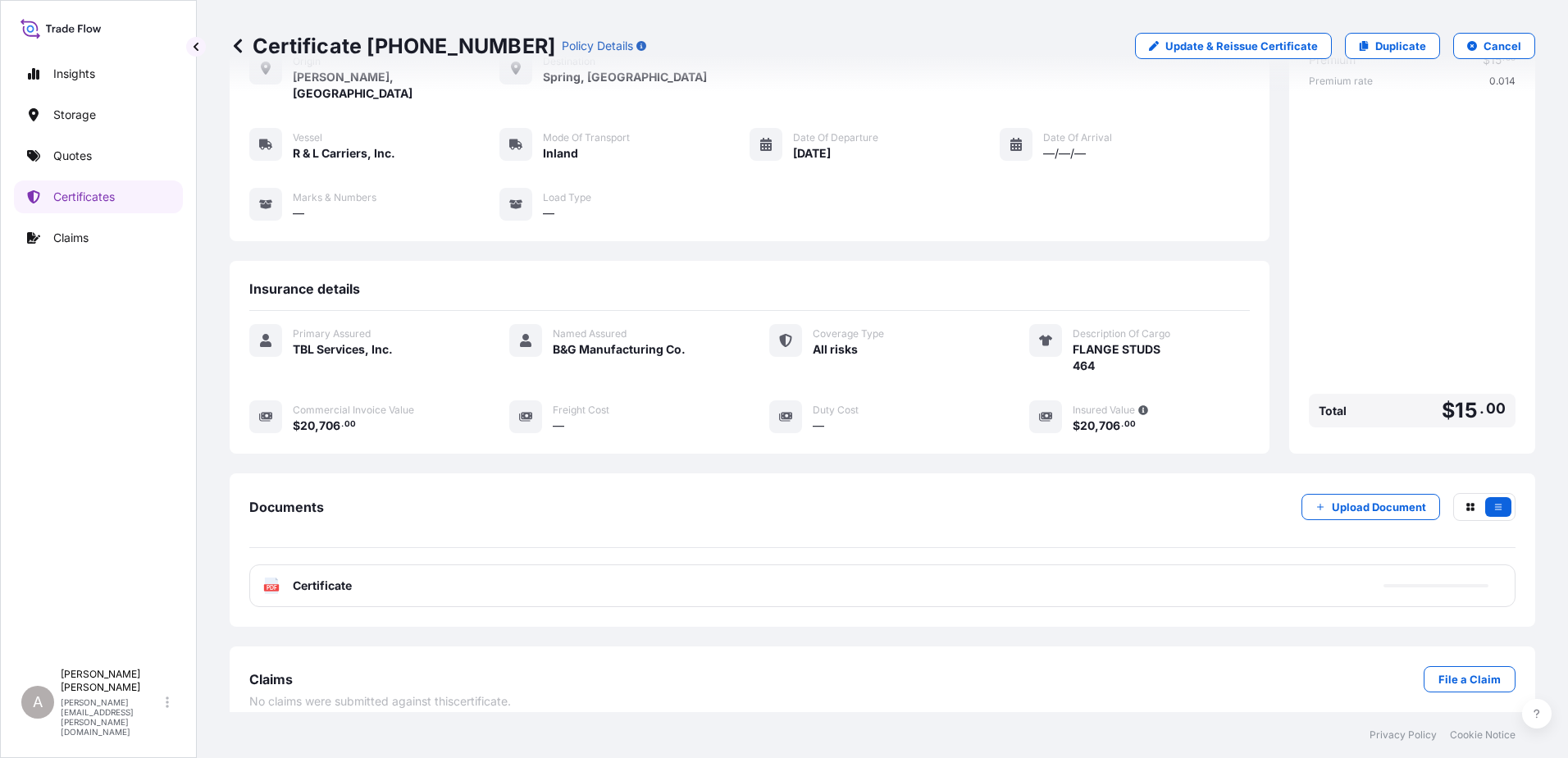
scroll to position [104, 0]
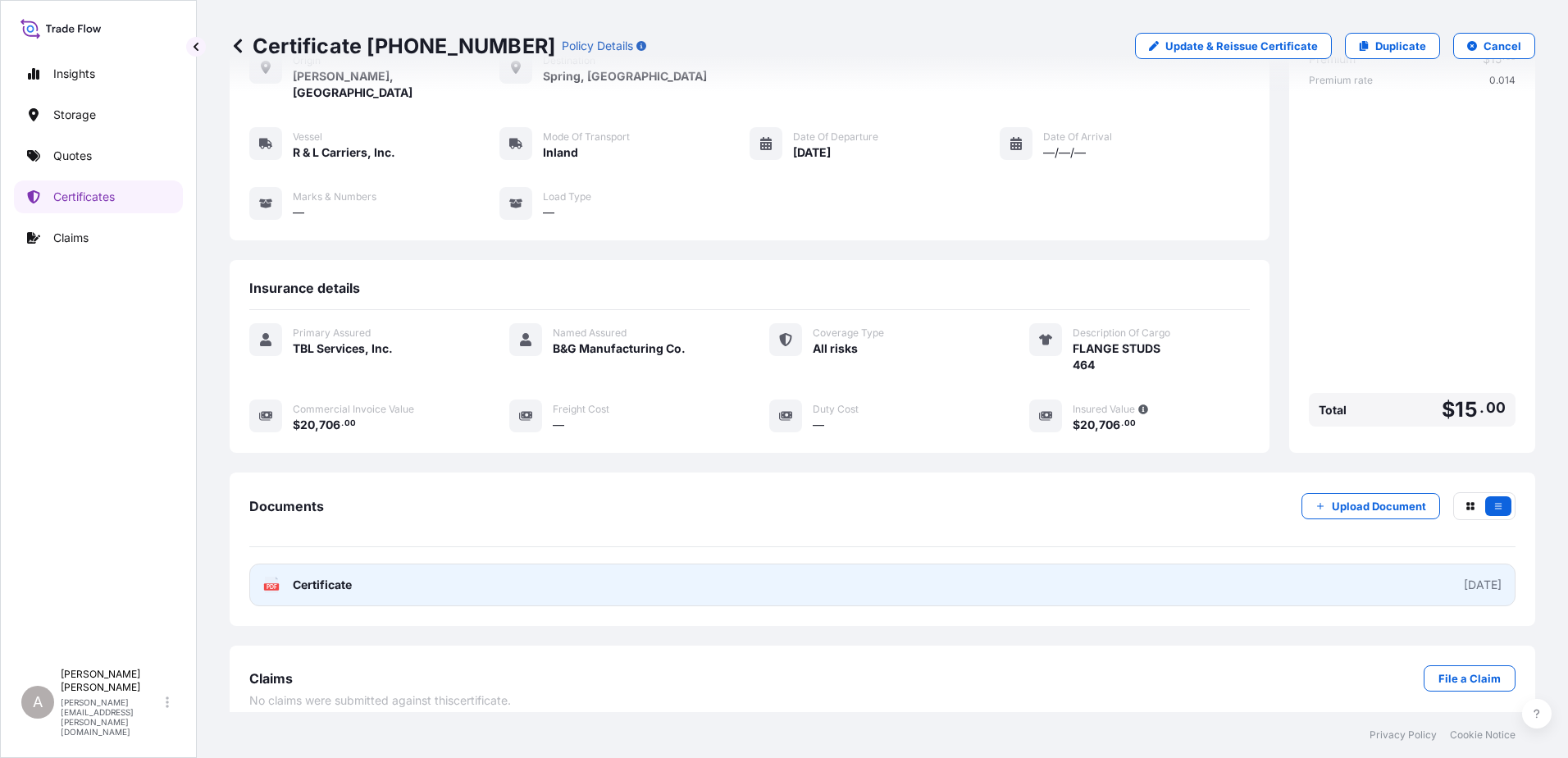
click at [754, 566] on link "PDF Certificate [DATE]" at bounding box center [882, 585] width 1266 height 43
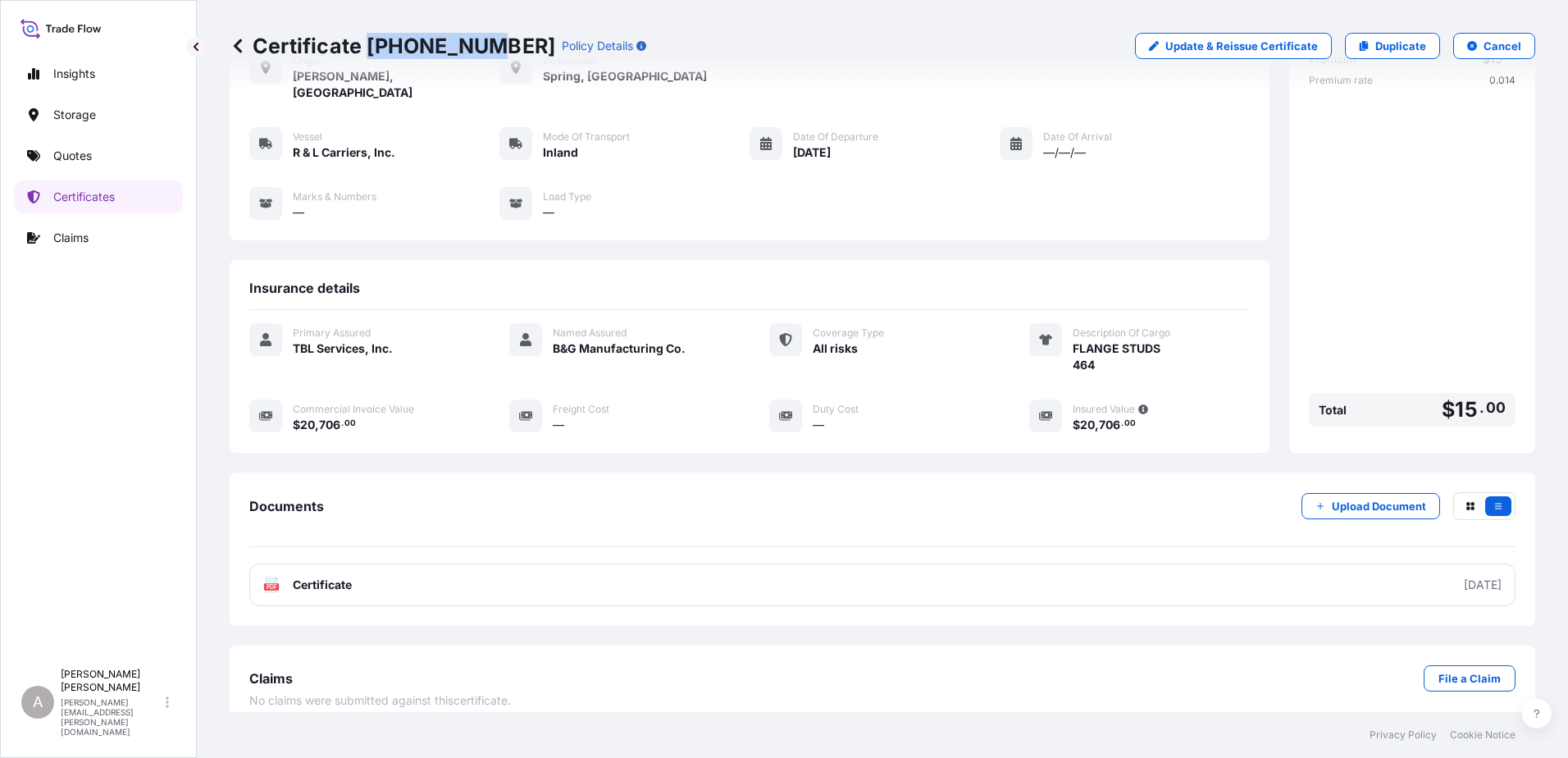
drag, startPoint x: 482, startPoint y: 48, endPoint x: 369, endPoint y: 52, distance: 113.1
click at [369, 52] on p "Certificate [PHONE_NUMBER]" at bounding box center [392, 46] width 325 height 26
copy p "[PHONE_NUMBER]"
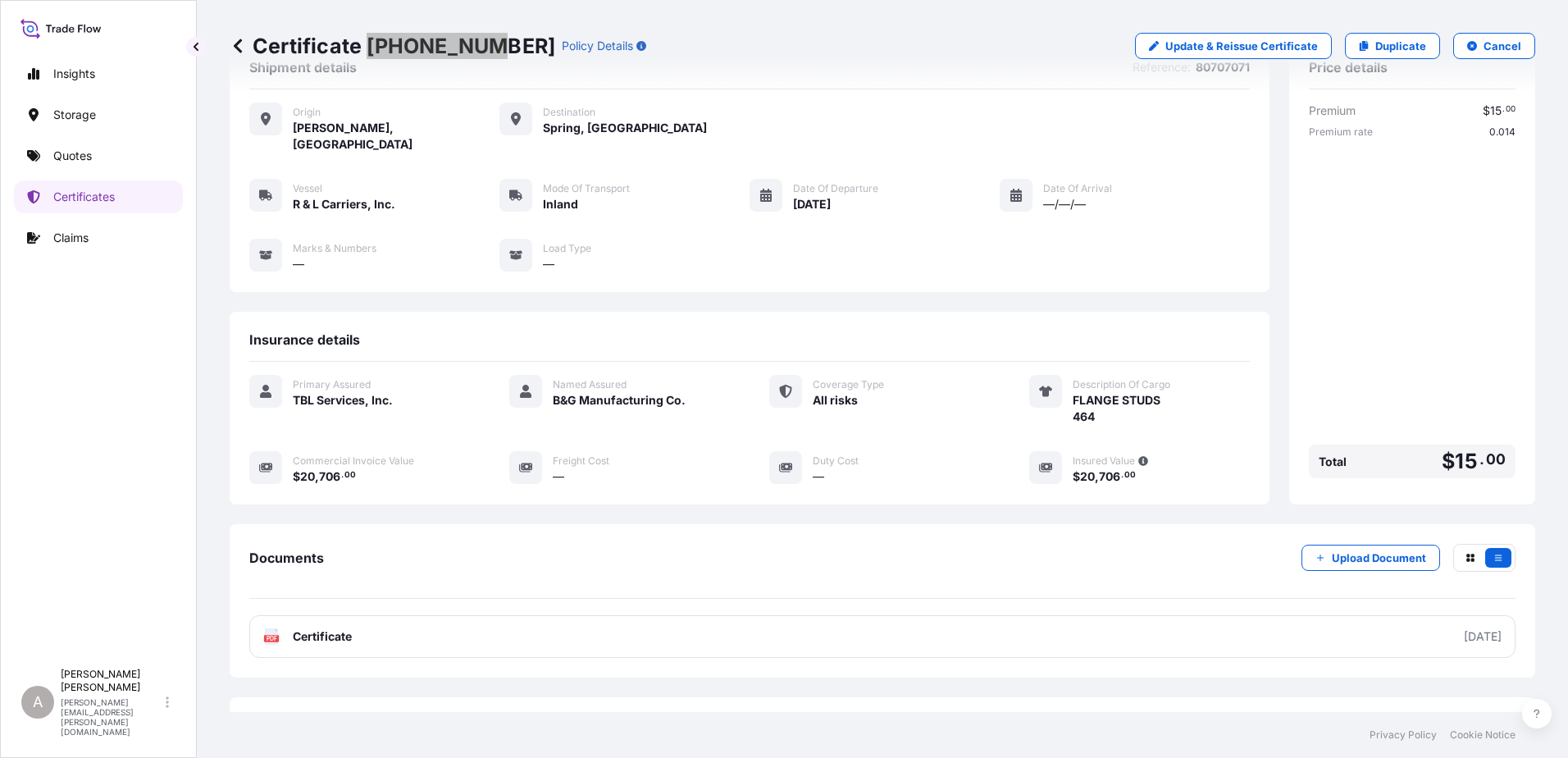
scroll to position [0, 0]
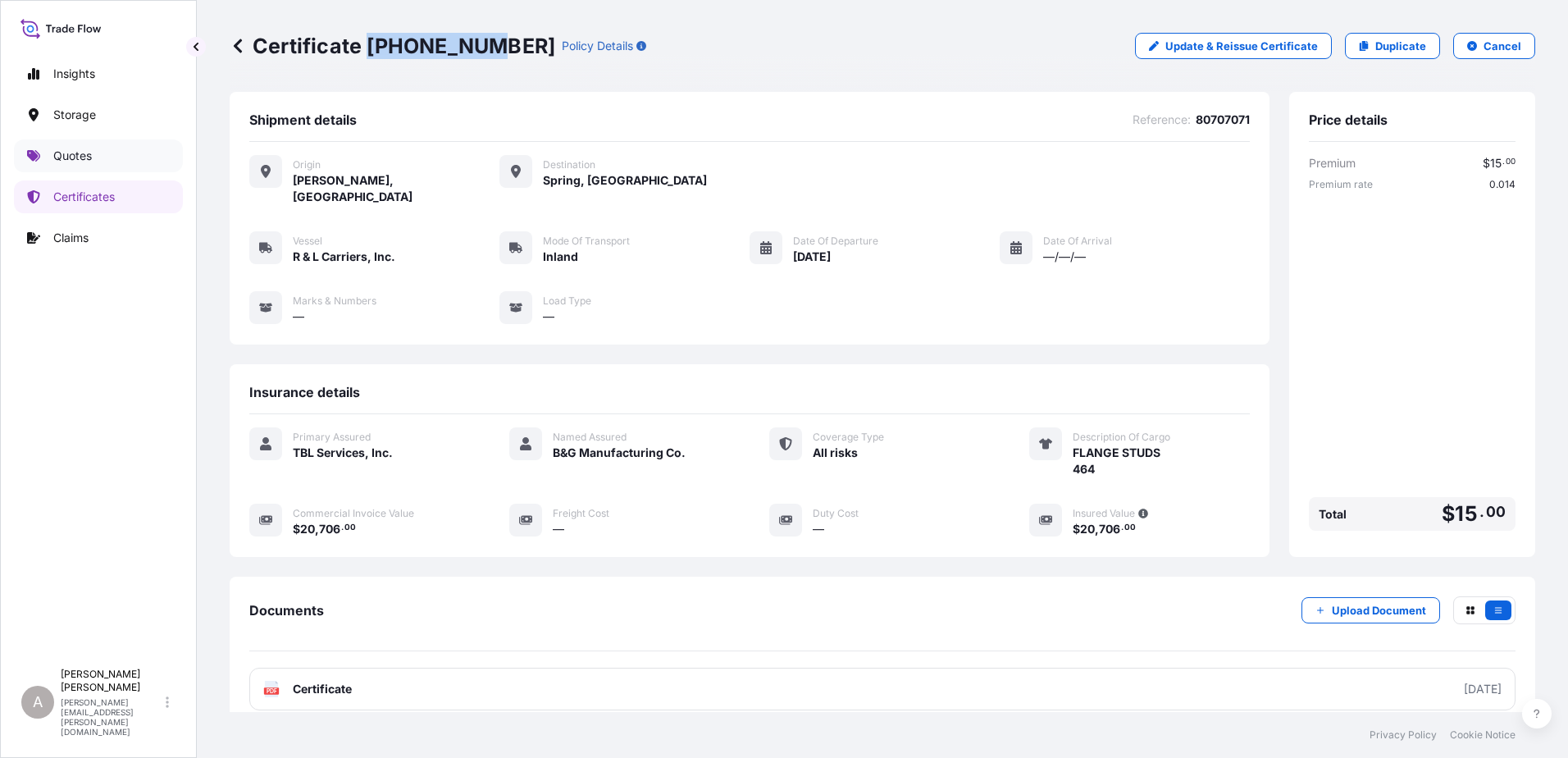
click at [69, 159] on p "Quotes" at bounding box center [73, 155] width 39 height 17
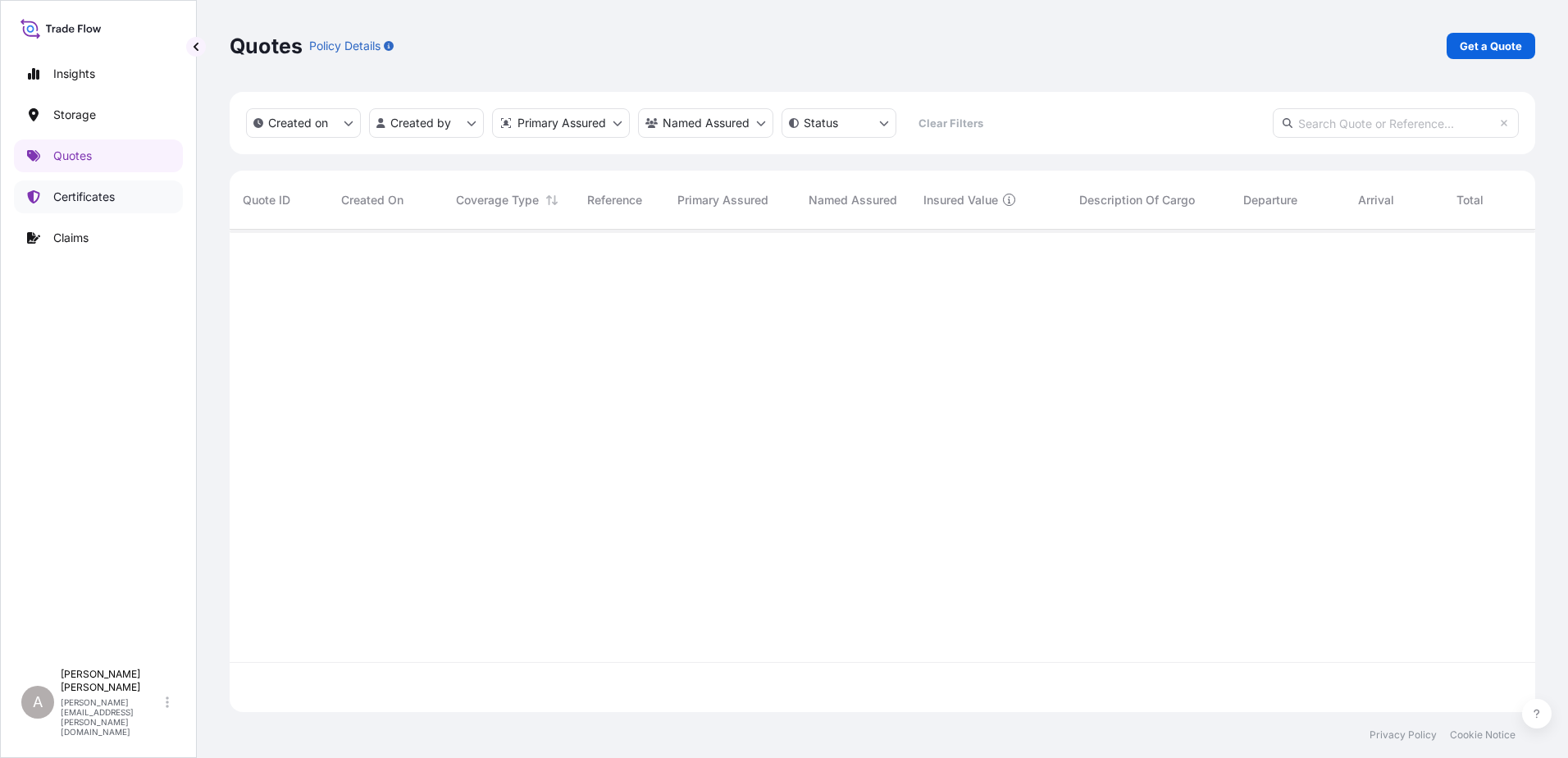
scroll to position [479, 1293]
click at [1474, 44] on p "Get a Quote" at bounding box center [1490, 46] width 62 height 17
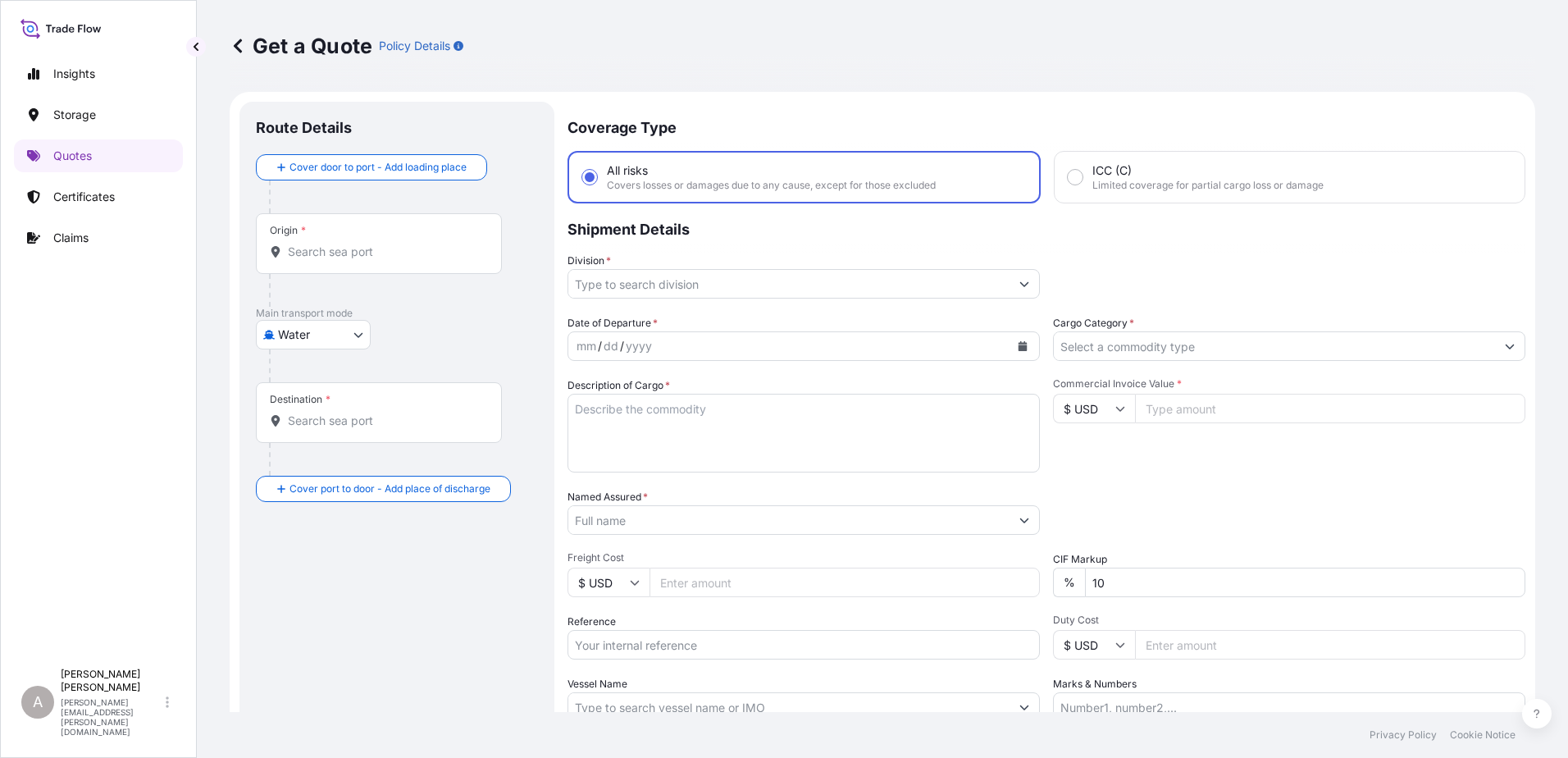
scroll to position [26, 0]
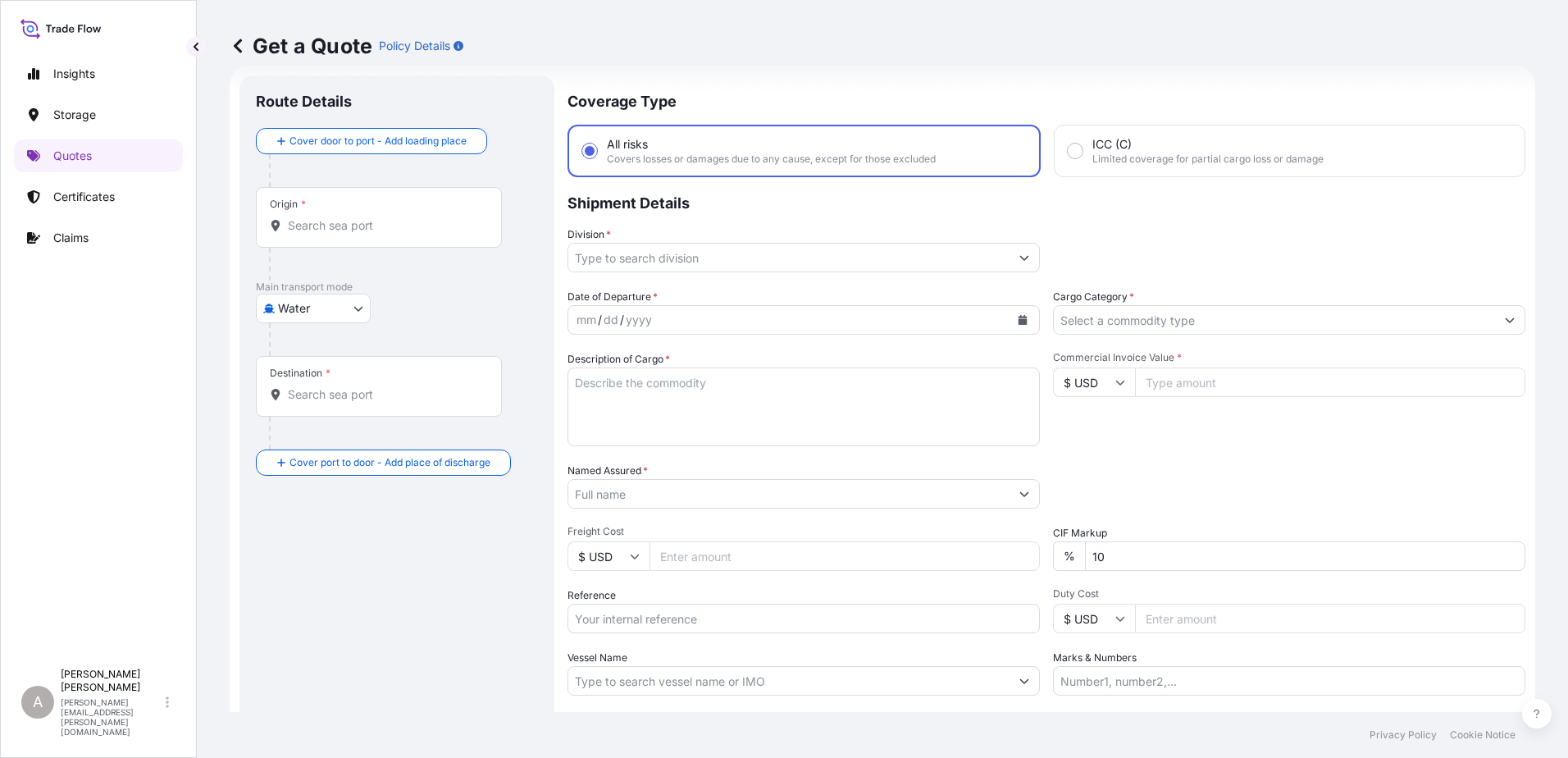
click at [318, 314] on body "Insights Storage Quotes Certificates Claims A [PERSON_NAME] [PERSON_NAME][EMAIL…" at bounding box center [784, 379] width 1568 height 758
click at [321, 397] on div "Inland" at bounding box center [313, 410] width 102 height 29
select select "Inland"
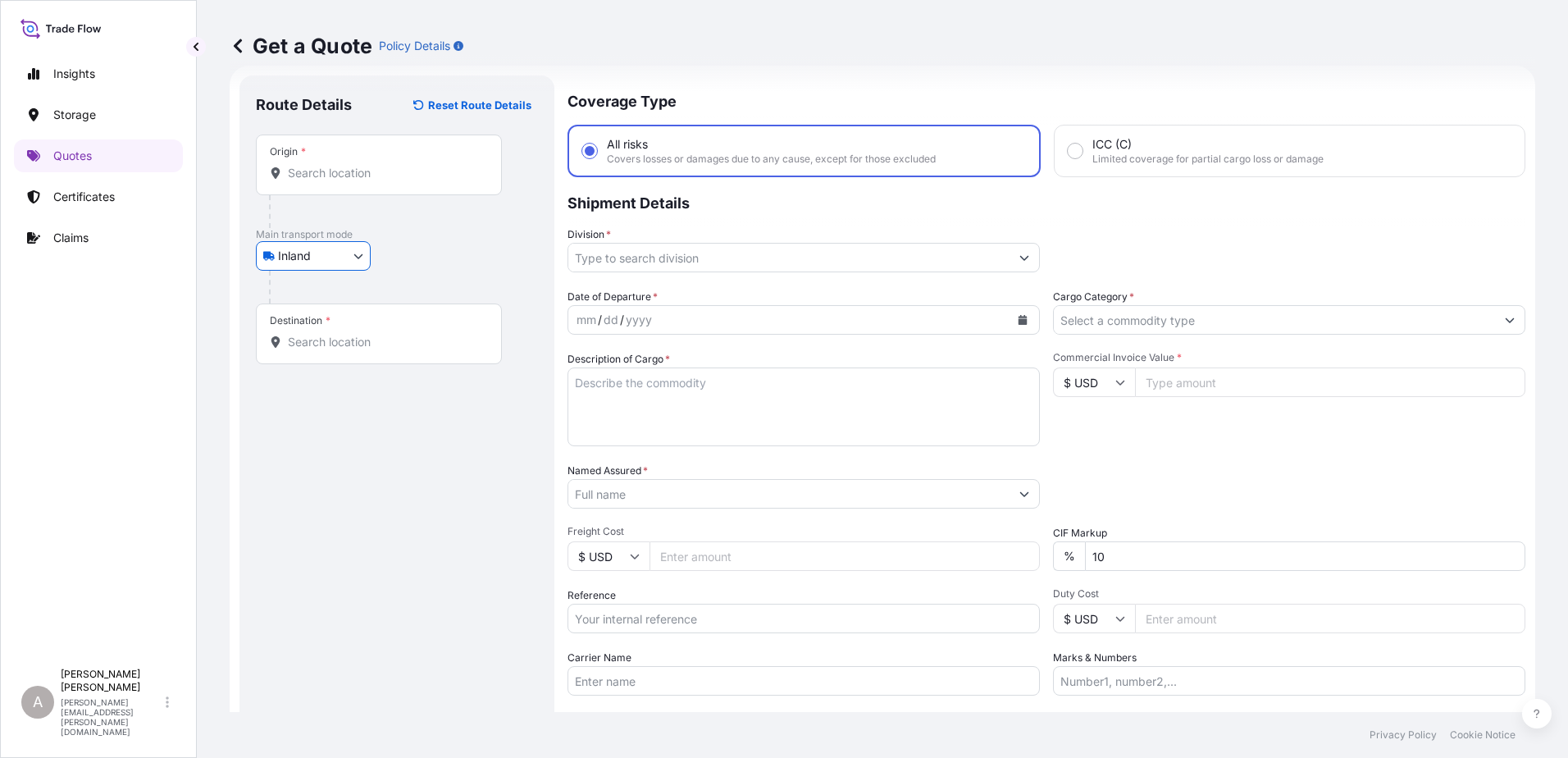
click at [350, 177] on input "Origin *" at bounding box center [384, 173] width 193 height 17
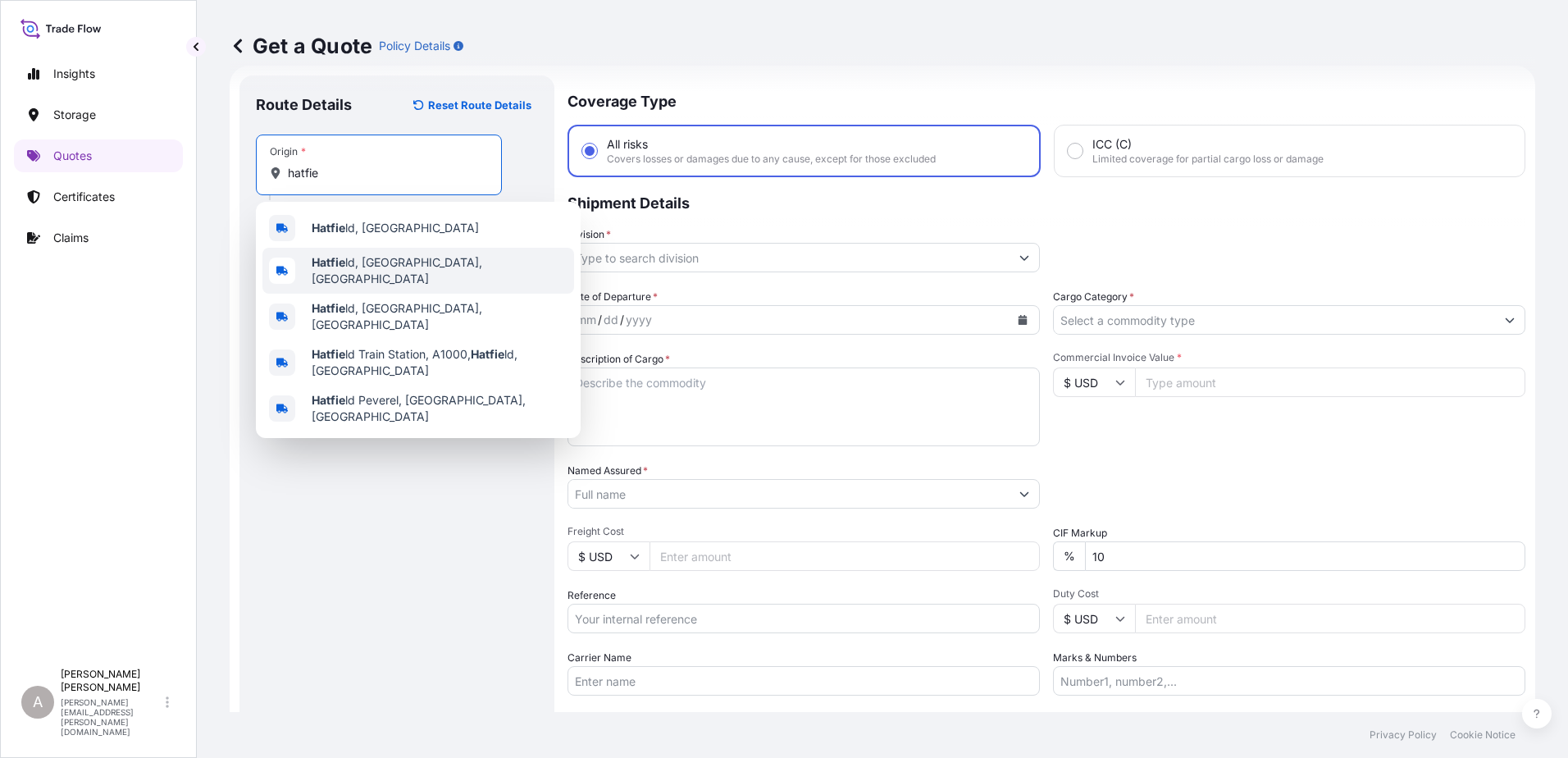
click at [384, 260] on span "Hatfie ld, [GEOGRAPHIC_DATA], [GEOGRAPHIC_DATA]" at bounding box center [439, 271] width 256 height 33
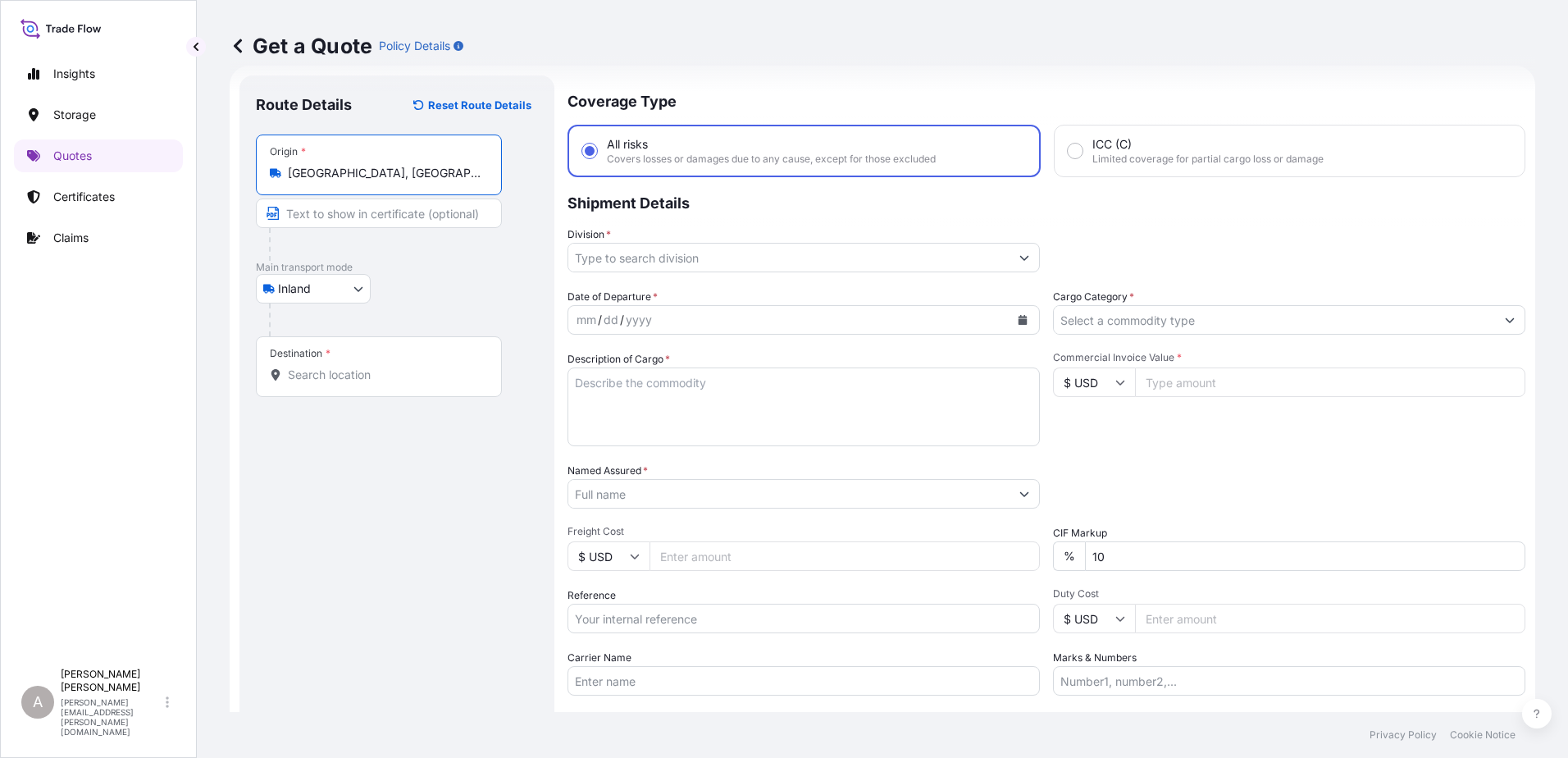
type input "[GEOGRAPHIC_DATA], [GEOGRAPHIC_DATA], [GEOGRAPHIC_DATA]"
click at [420, 464] on div "Route Details Reset Route Details Place of loading Road / [GEOGRAPHIC_DATA] / I…" at bounding box center [396, 447] width 282 height 709
click at [381, 376] on input "Destination *" at bounding box center [384, 374] width 193 height 17
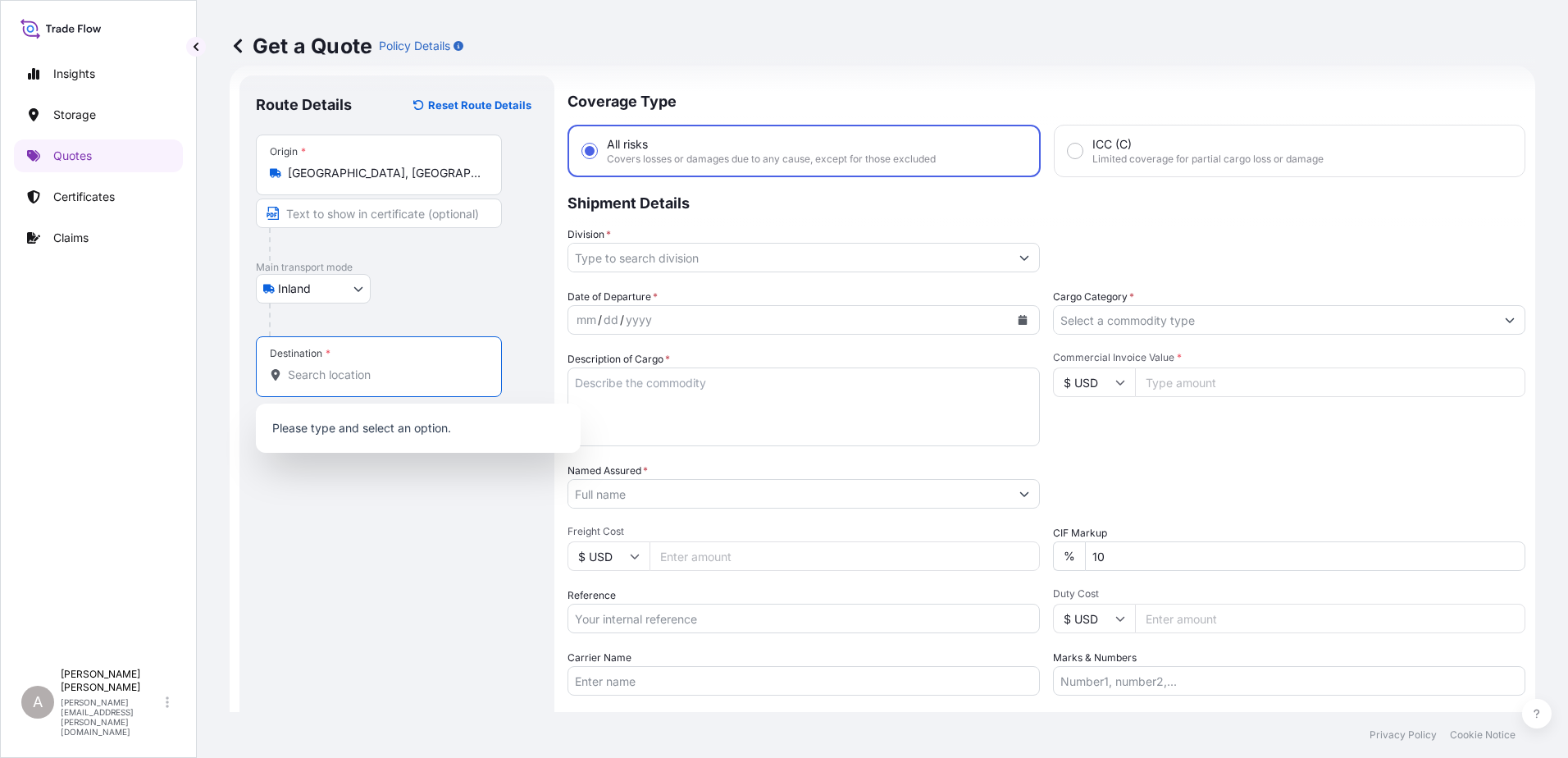
paste input "CUMMING"
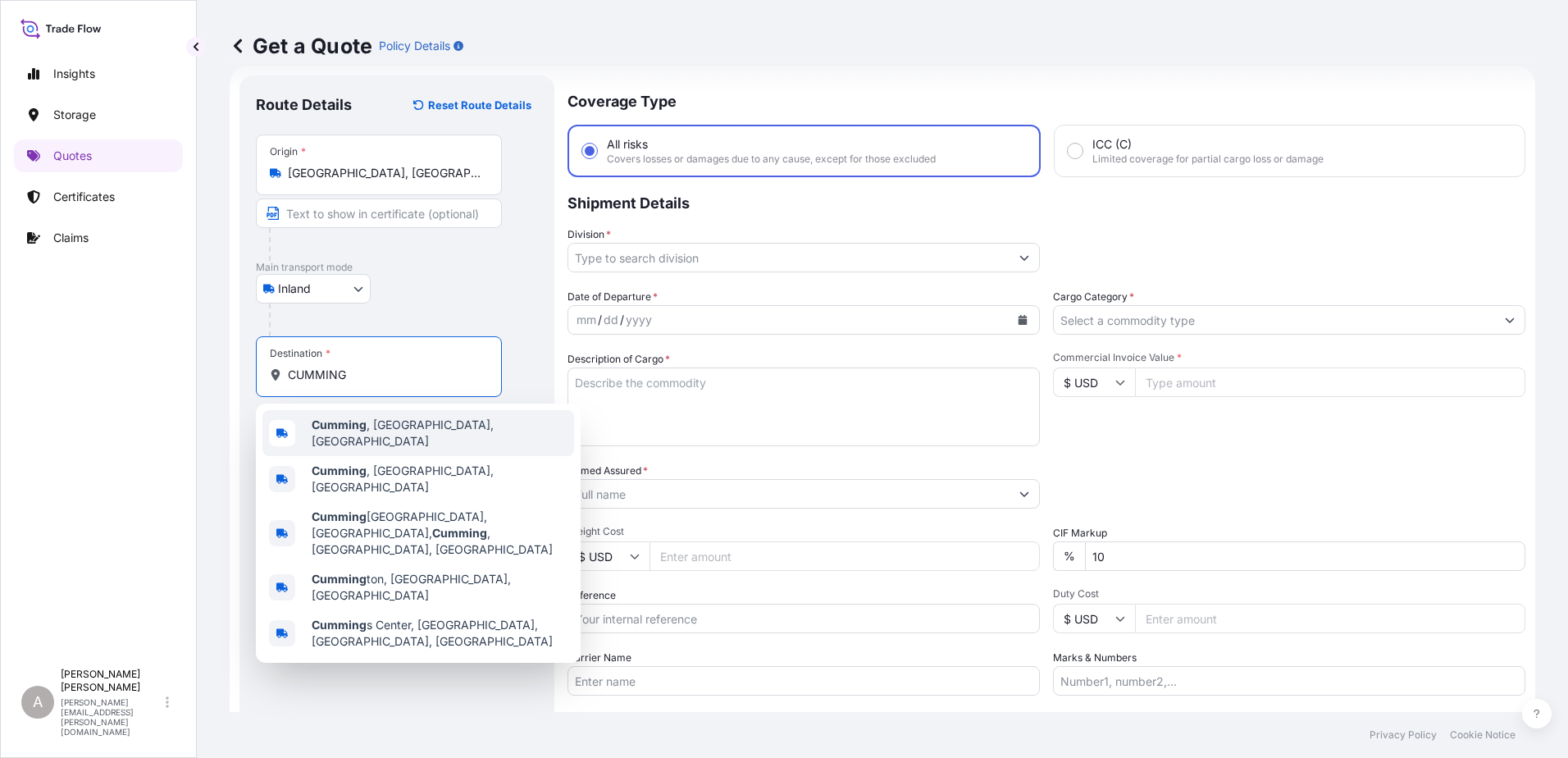
click at [386, 426] on span "[GEOGRAPHIC_DATA] , [GEOGRAPHIC_DATA], [GEOGRAPHIC_DATA]" at bounding box center [439, 433] width 256 height 33
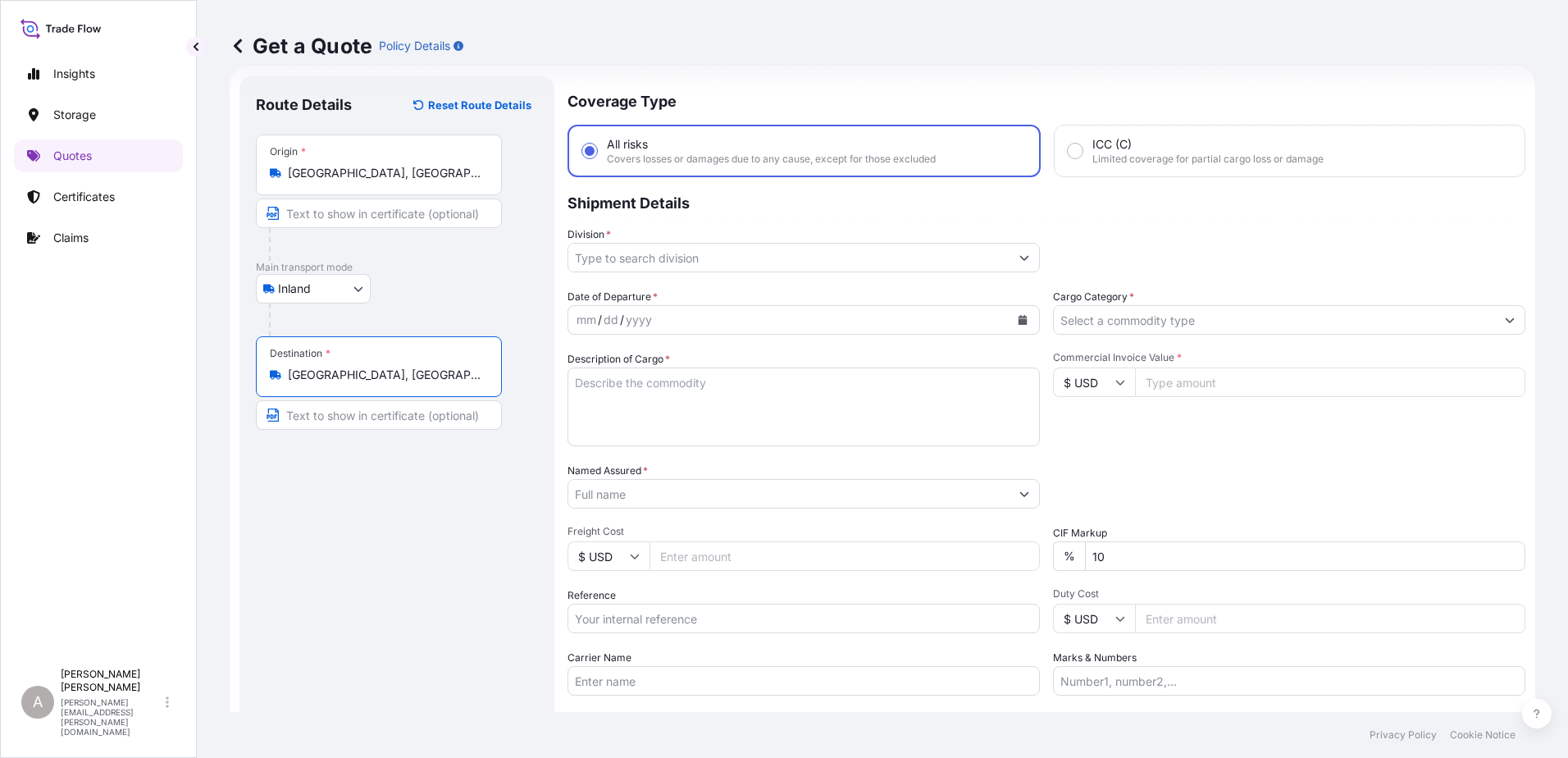
type input "[GEOGRAPHIC_DATA], [GEOGRAPHIC_DATA], [GEOGRAPHIC_DATA]"
click at [358, 518] on div "Route Details Reset Route Details Place of loading Road / [GEOGRAPHIC_DATA] / I…" at bounding box center [396, 447] width 282 height 709
click at [628, 409] on textarea "Description of Cargo *" at bounding box center [803, 406] width 472 height 79
paste textarea "MOTOR 179"
click at [629, 384] on textarea "MOTOR 179" at bounding box center [803, 406] width 472 height 79
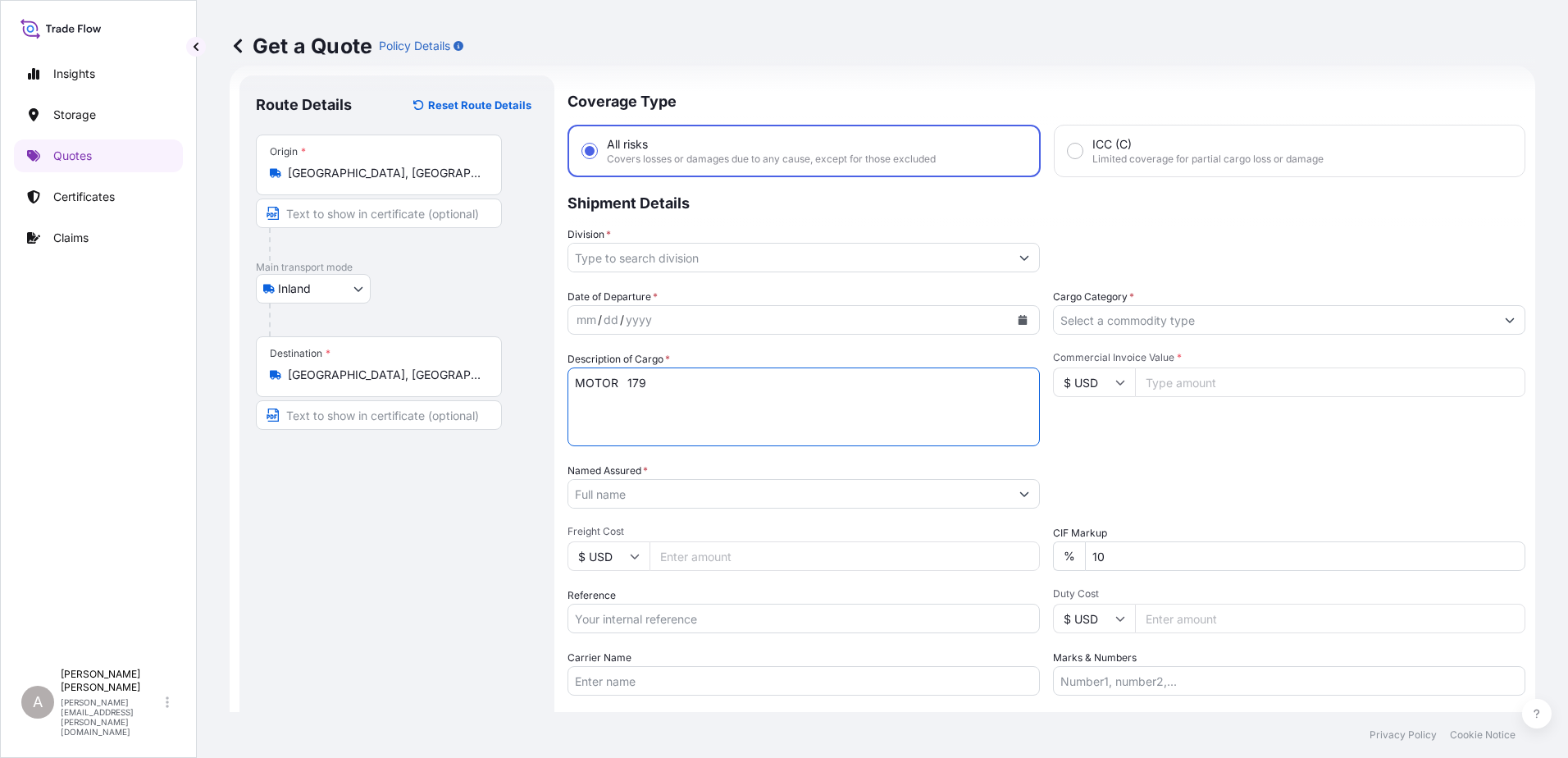
click at [623, 399] on textarea "MOTOR 179" at bounding box center [803, 406] width 472 height 79
click at [623, 394] on textarea "MOTOR 179" at bounding box center [803, 406] width 472 height 79
click at [625, 391] on textarea "MOTOR 179" at bounding box center [803, 406] width 472 height 79
type textarea "MOTOR 179"
click at [1111, 475] on div "Packing Category Type to search a container mode Please select a primary mode o…" at bounding box center [1289, 485] width 472 height 46
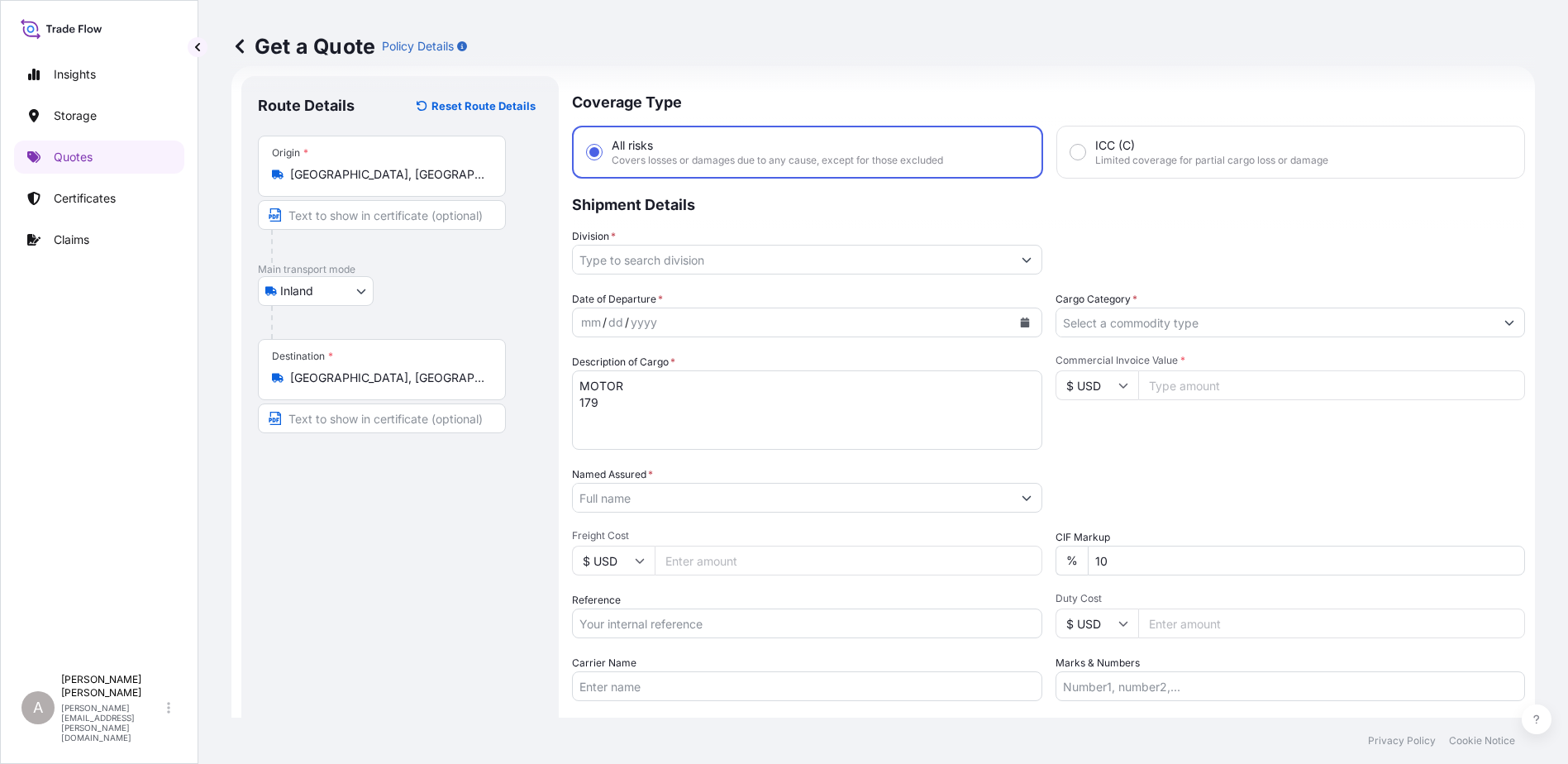
click at [890, 508] on input "Named Assured *" at bounding box center [792, 498] width 439 height 29
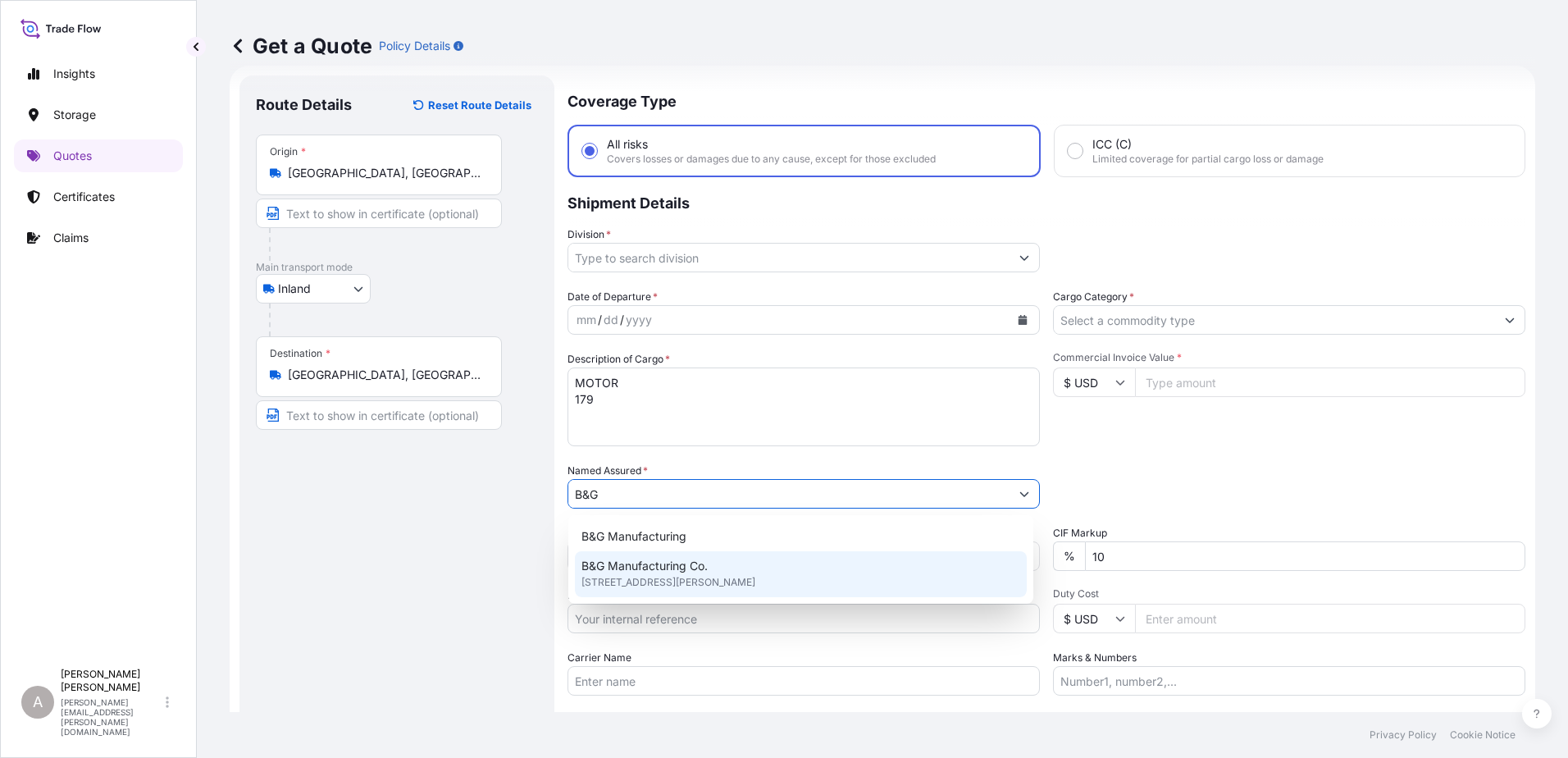
click at [725, 567] on div "B&G Manufacturing Co. [STREET_ADDRESS][PERSON_NAME]" at bounding box center [801, 573] width 452 height 46
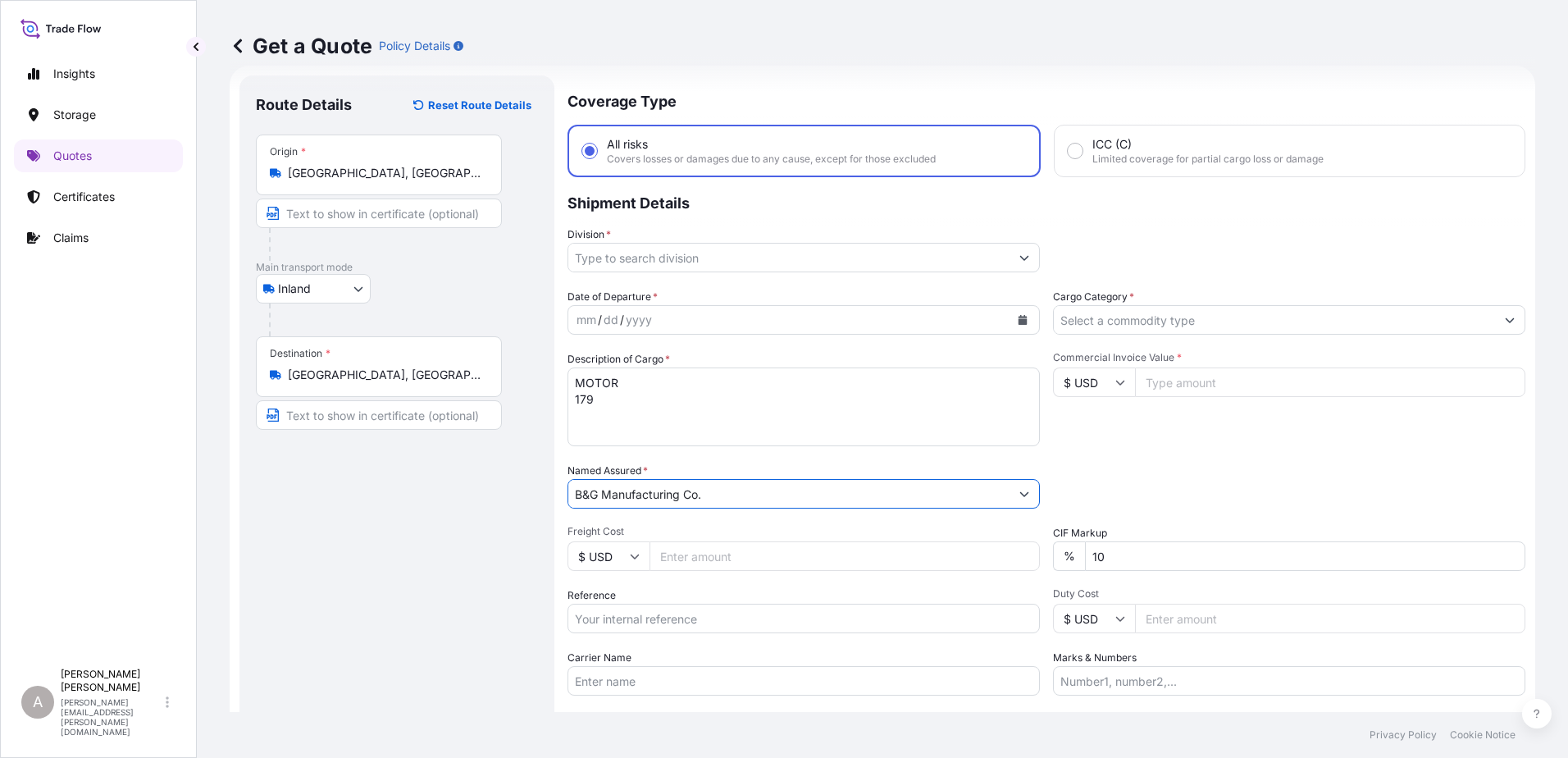
type input "B&G Manufacturing Co."
click at [1237, 446] on div "Date of Departure * mm / dd / yyyy Cargo Category * Description of Cargo * MOTO…" at bounding box center [1046, 492] width 958 height 407
click at [673, 677] on input "Carrier Name" at bounding box center [803, 680] width 472 height 29
paste input "R & L Carriers, Inc."
type input "R & L Carriers, Inc."
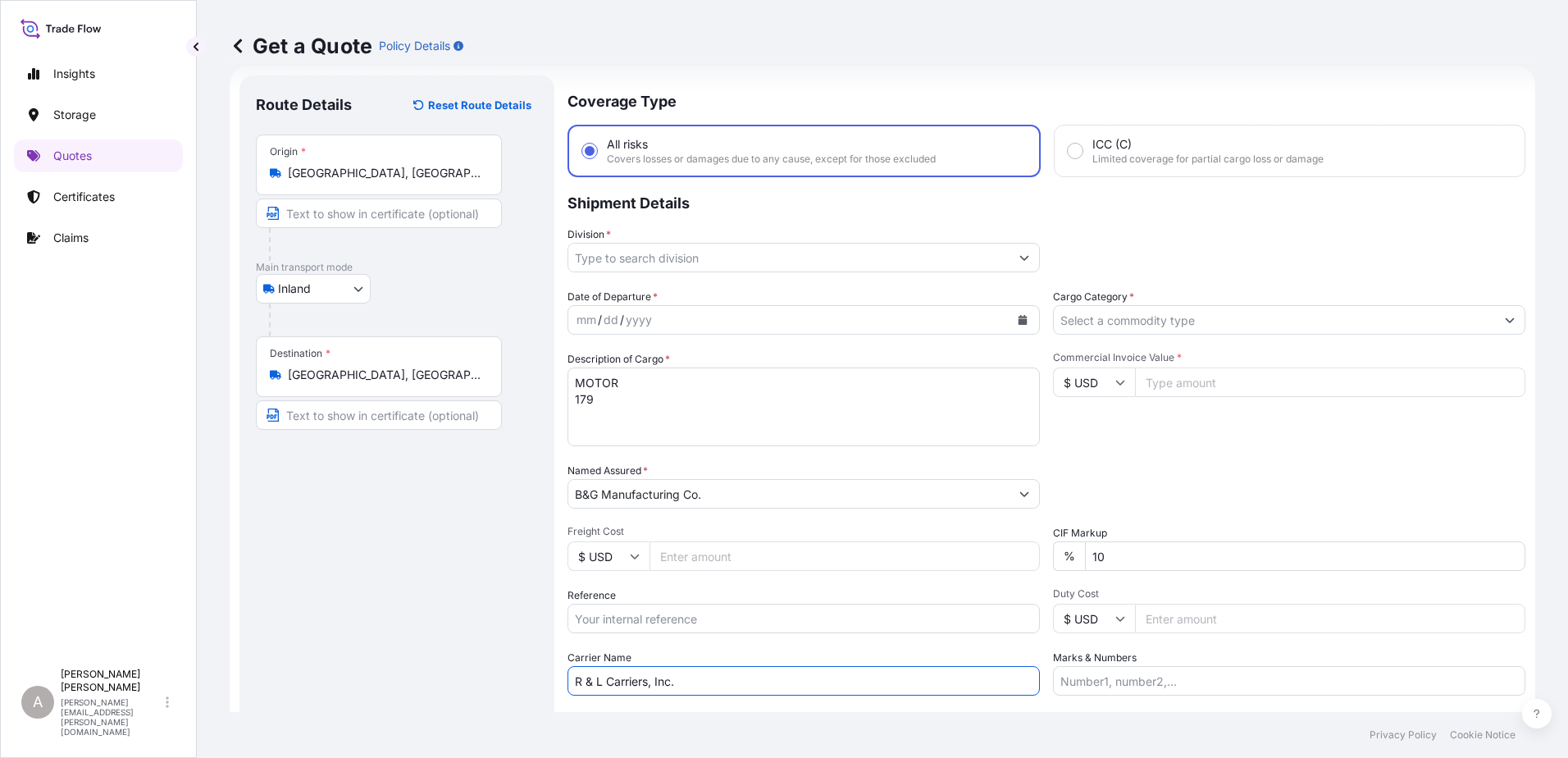
drag, startPoint x: 1226, startPoint y: 565, endPoint x: 1217, endPoint y: 567, distance: 9.2
click at [1226, 564] on input "10" at bounding box center [1304, 556] width 440 height 29
type input "1"
type input "0"
click at [843, 596] on div "Reference" at bounding box center [803, 609] width 472 height 46
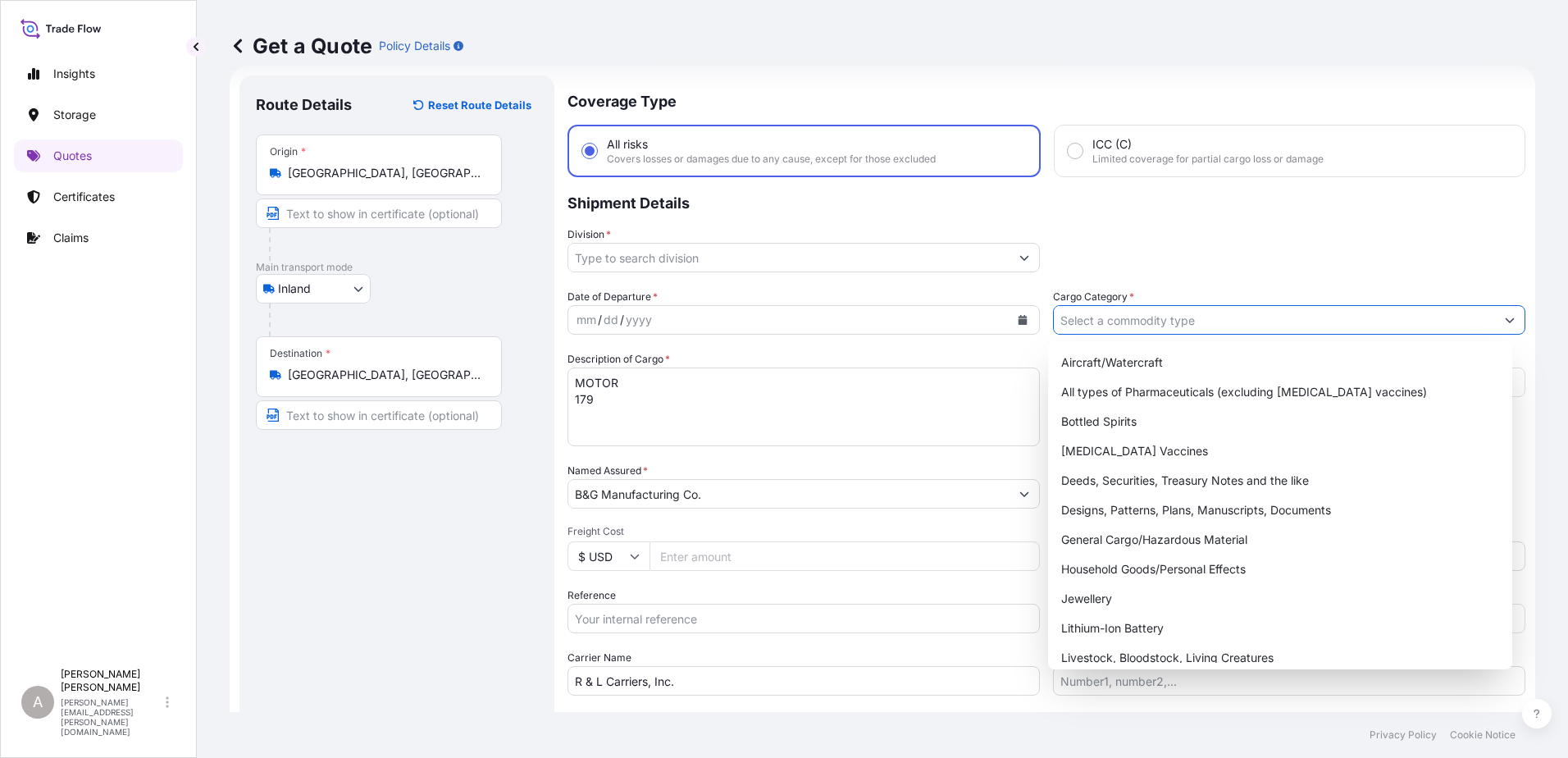
click at [1121, 322] on input "Cargo Category *" at bounding box center [1274, 320] width 441 height 29
click at [1127, 549] on div "General Cargo/Hazardous Material" at bounding box center [1279, 539] width 452 height 29
type input "General Cargo/Hazardous Material"
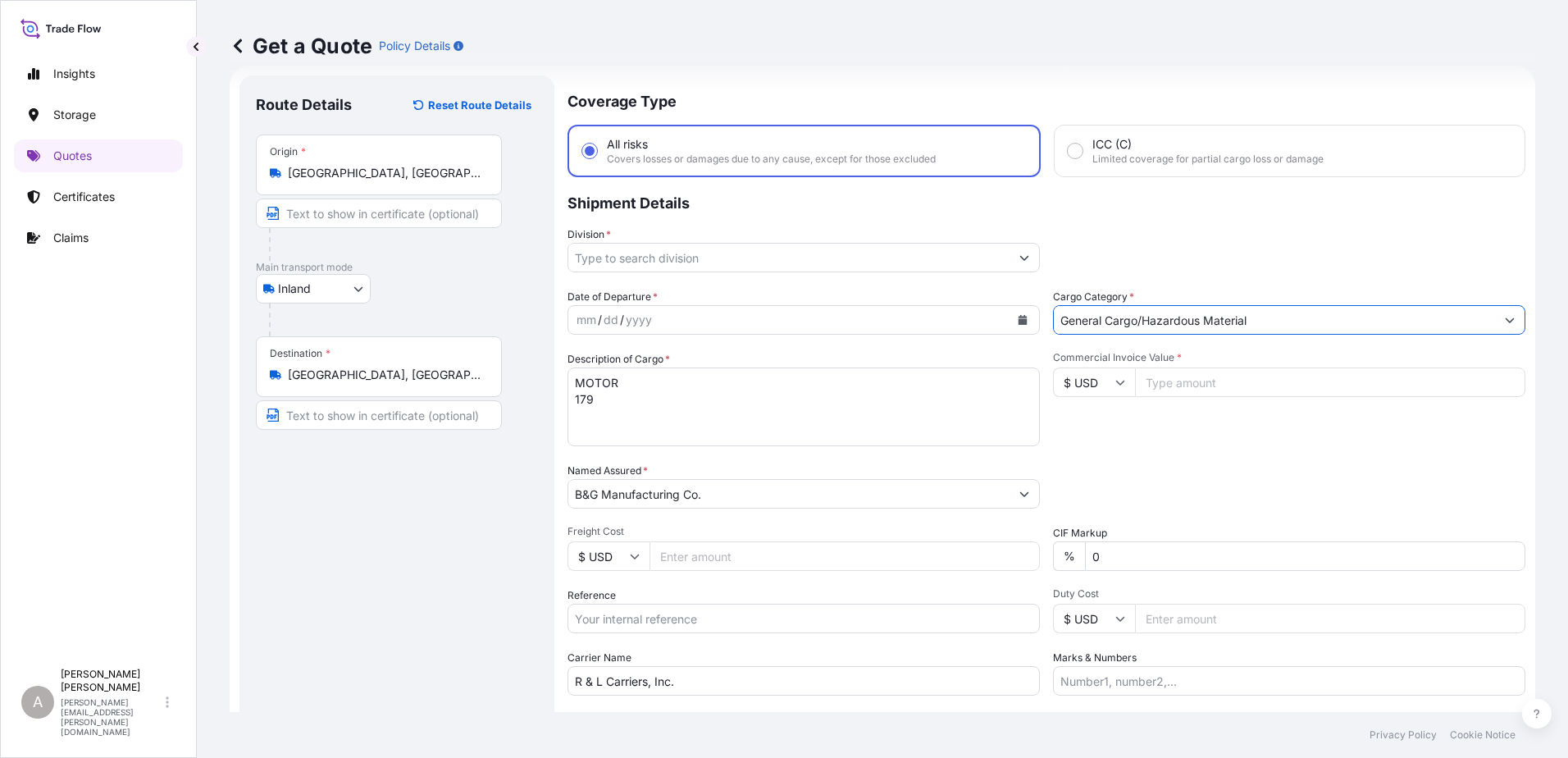
click at [1179, 381] on input "Commercial Invoice Value *" at bounding box center [1330, 382] width 391 height 29
paste input "10000.00"
type input "10000.00"
drag, startPoint x: 1171, startPoint y: 484, endPoint x: 1061, endPoint y: 439, distance: 118.8
click at [1171, 483] on div "Packing Category Type to search a container mode Please select a primary mode o…" at bounding box center [1289, 485] width 472 height 46
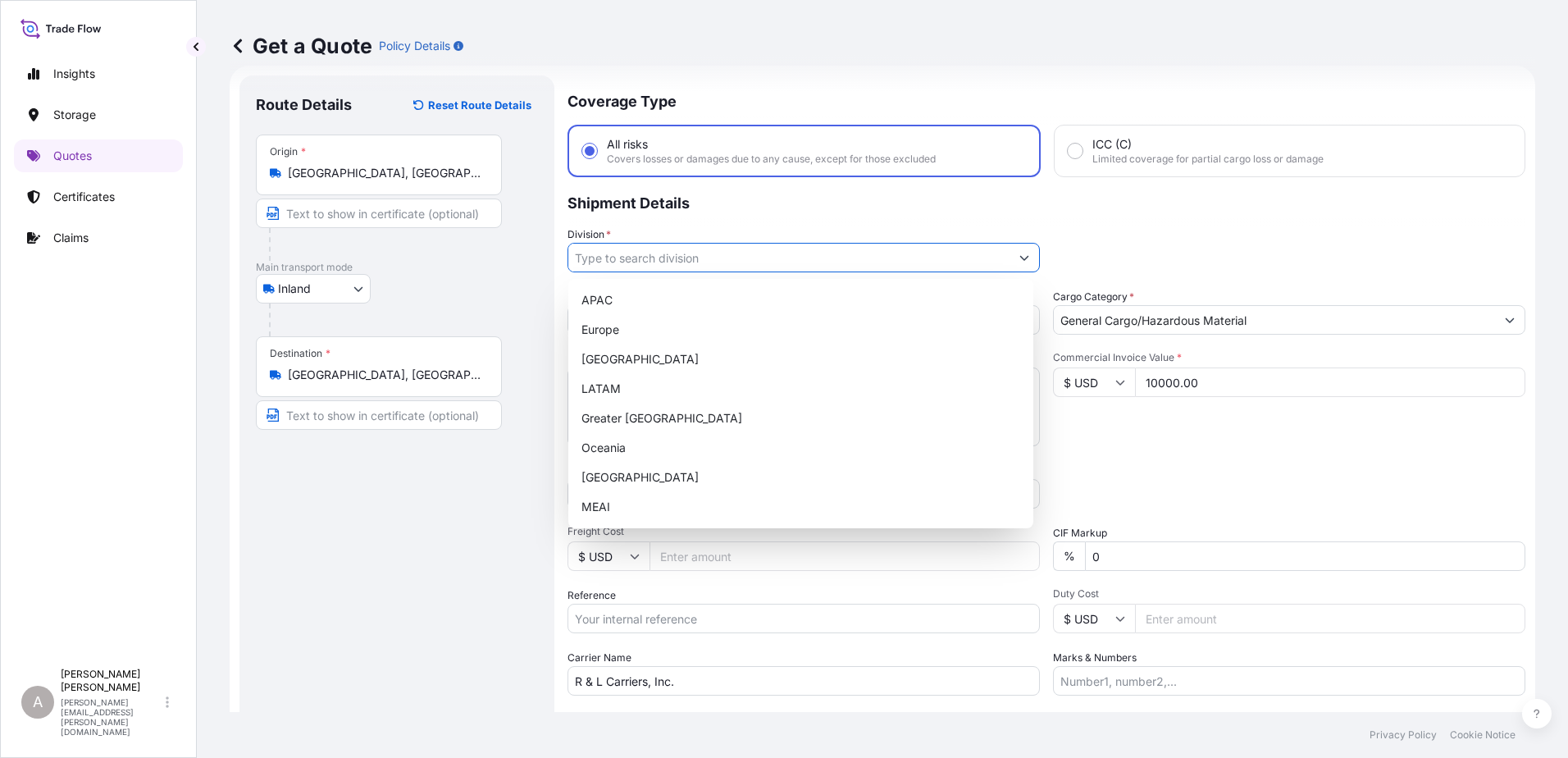
click at [740, 262] on input "Division *" at bounding box center [789, 258] width 441 height 29
click at [688, 350] on div "[GEOGRAPHIC_DATA]" at bounding box center [801, 359] width 452 height 29
click at [1006, 318] on div "Europe" at bounding box center [801, 329] width 452 height 29
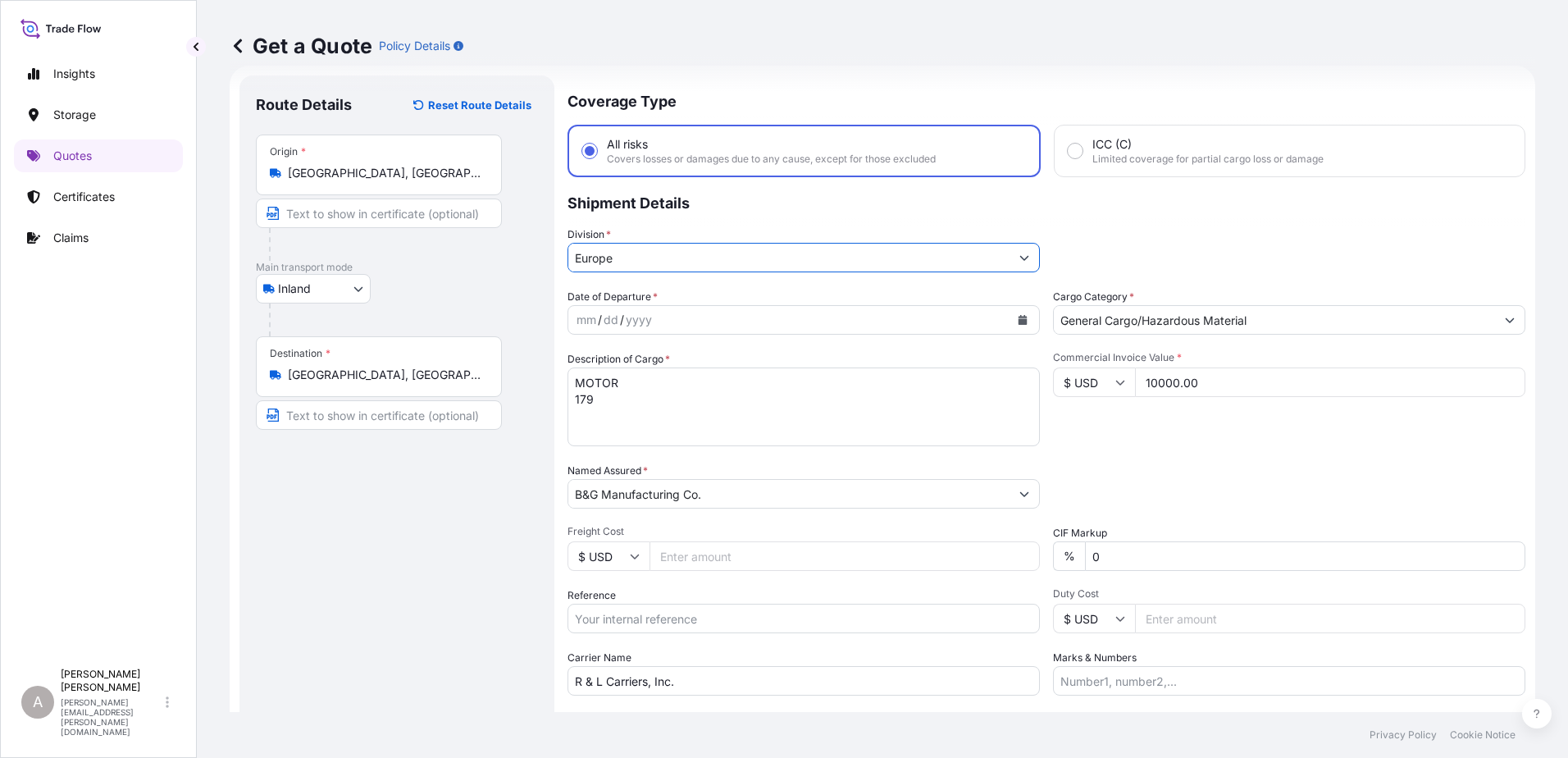
click at [958, 263] on input "Europe" at bounding box center [789, 258] width 441 height 29
click at [1015, 264] on button "Show suggestions" at bounding box center [1024, 258] width 29 height 29
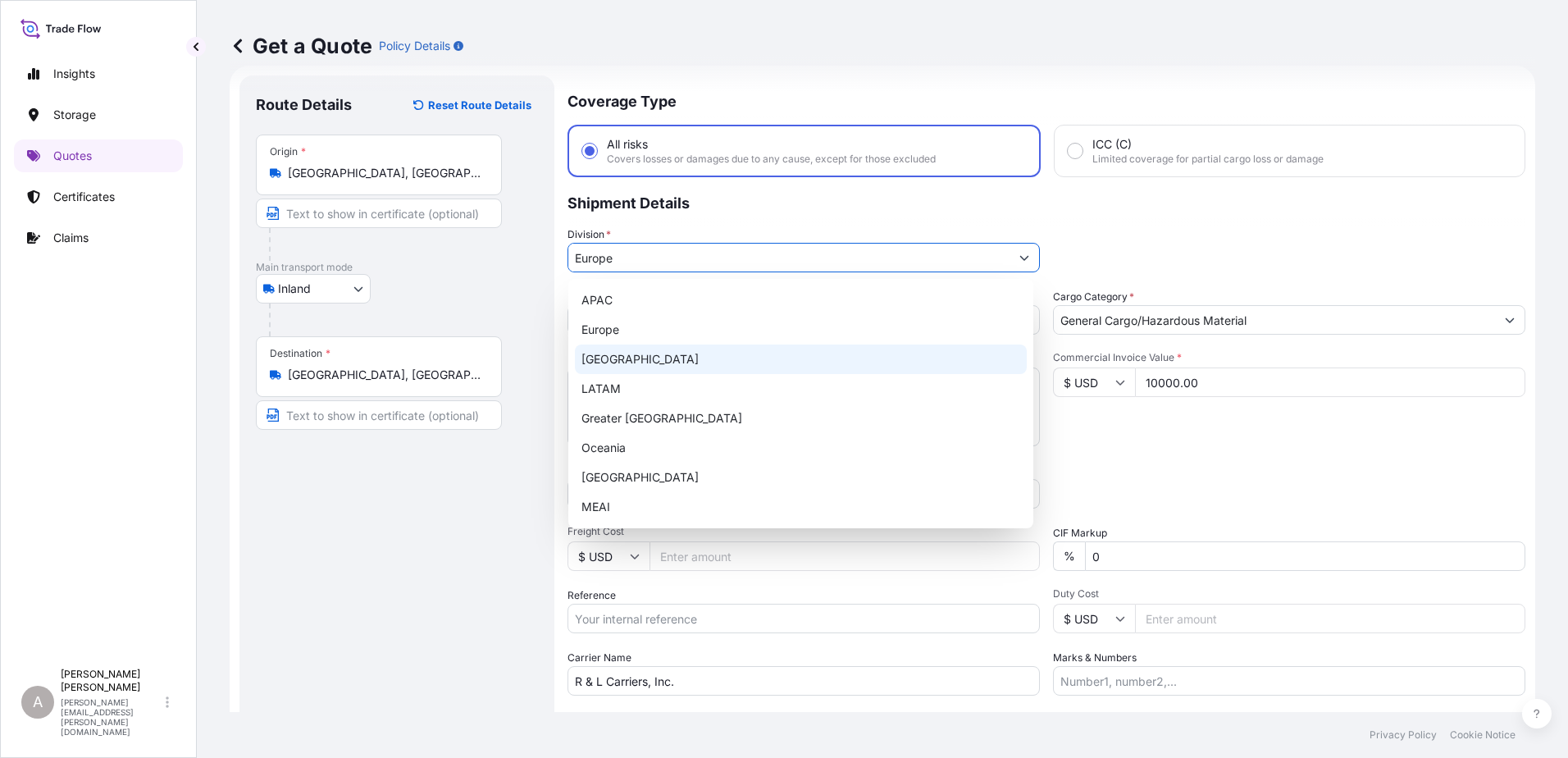
click at [767, 368] on div "[GEOGRAPHIC_DATA]" at bounding box center [801, 359] width 452 height 29
type input "[GEOGRAPHIC_DATA]"
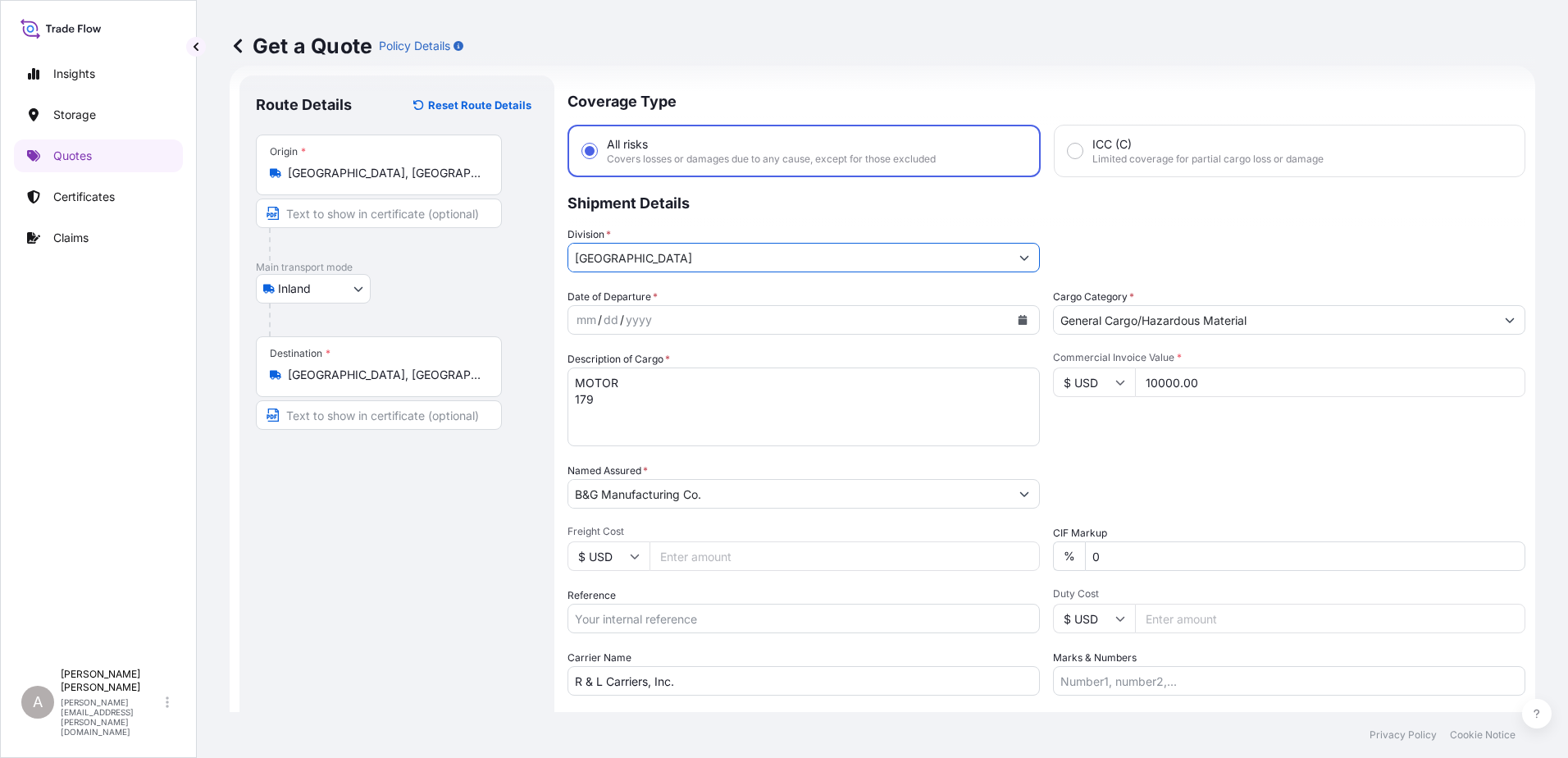
click at [1018, 322] on icon "Calendar" at bounding box center [1022, 320] width 9 height 10
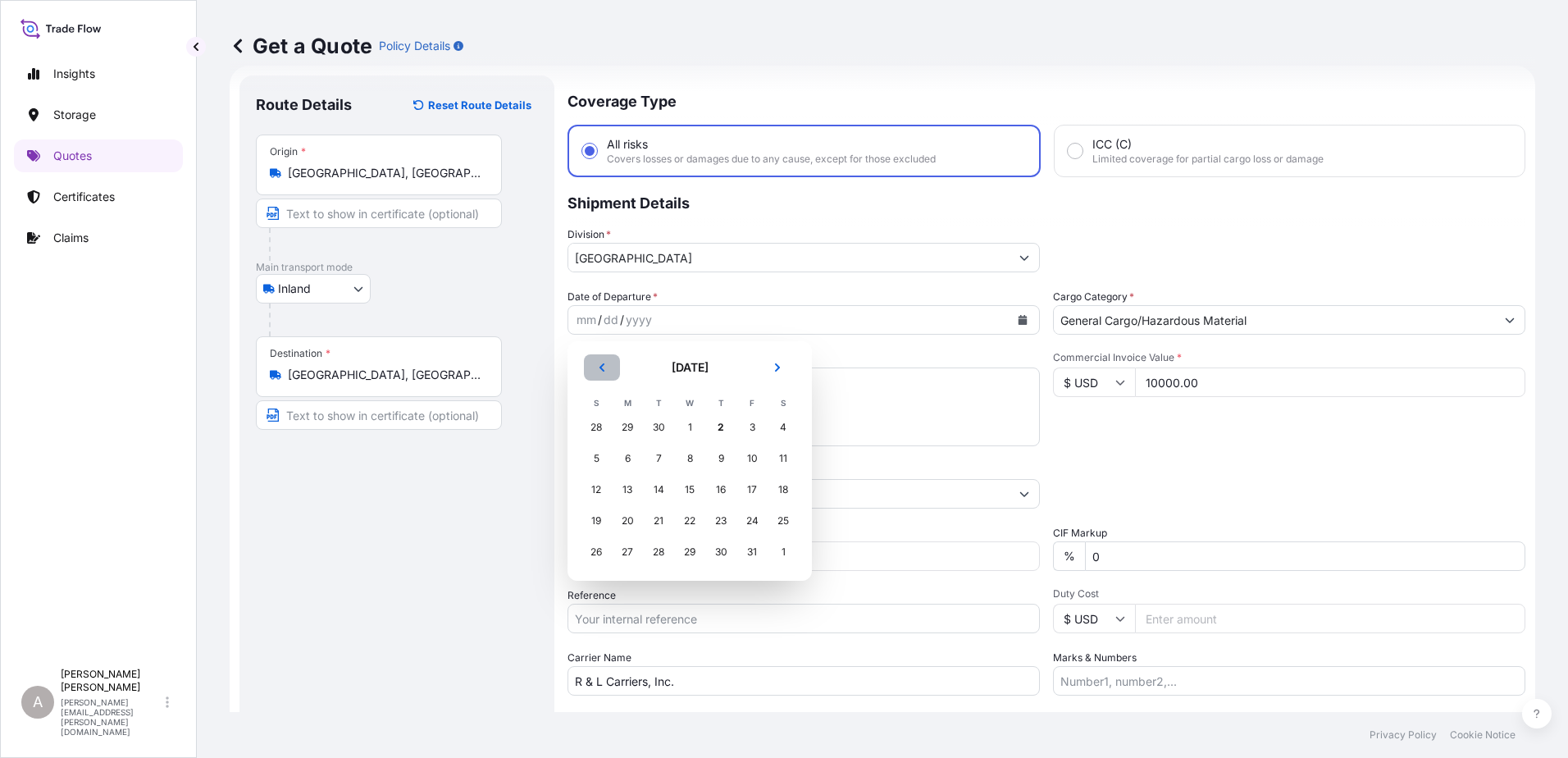
click at [597, 365] on button "Previous" at bounding box center [601, 367] width 36 height 26
click at [634, 547] on div "29" at bounding box center [627, 552] width 29 height 29
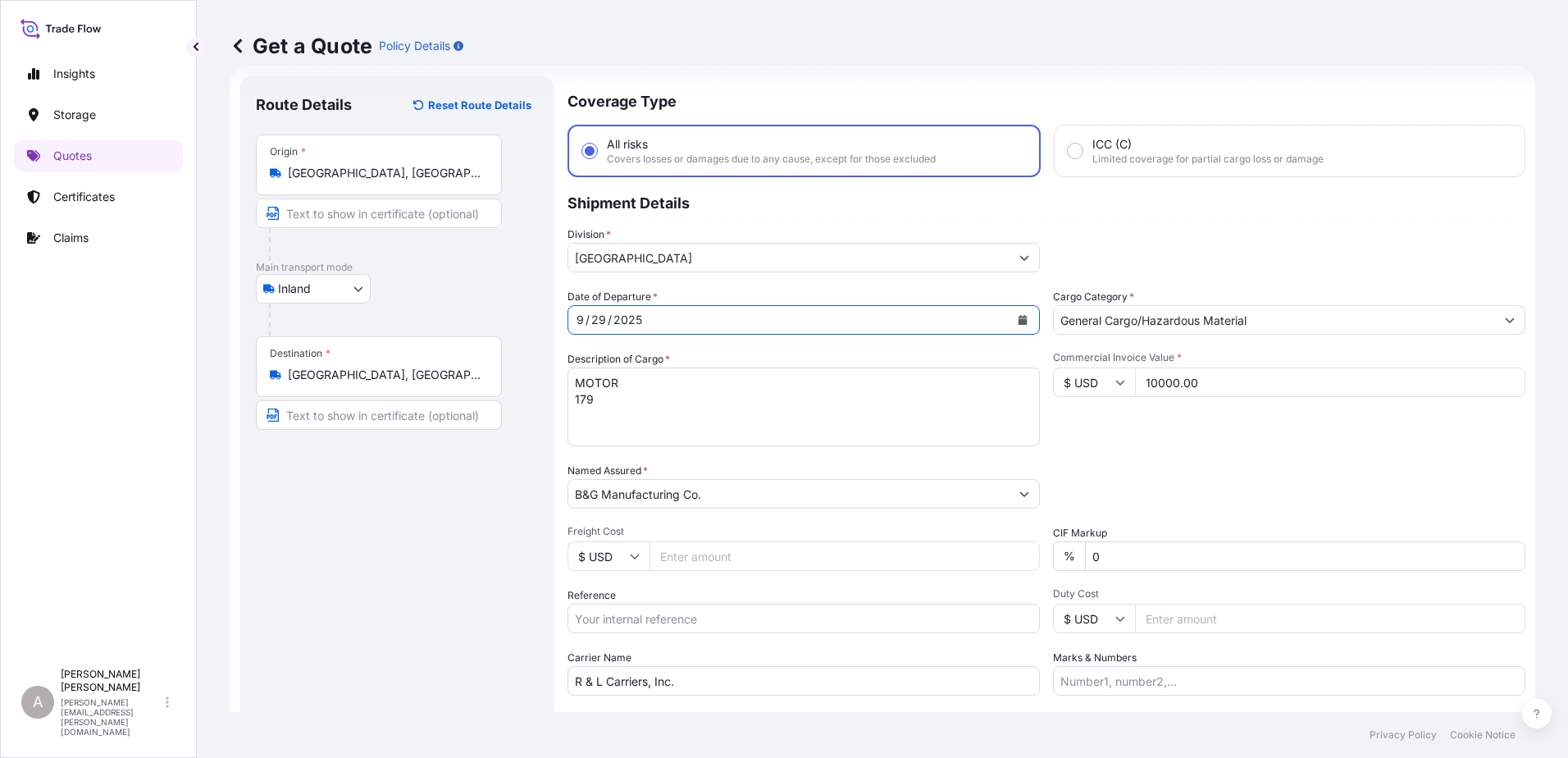
click at [1144, 449] on div "Date of Departure * [DATE] Cargo Category * General Cargo/Hazardous Material De…" at bounding box center [1046, 492] width 958 height 407
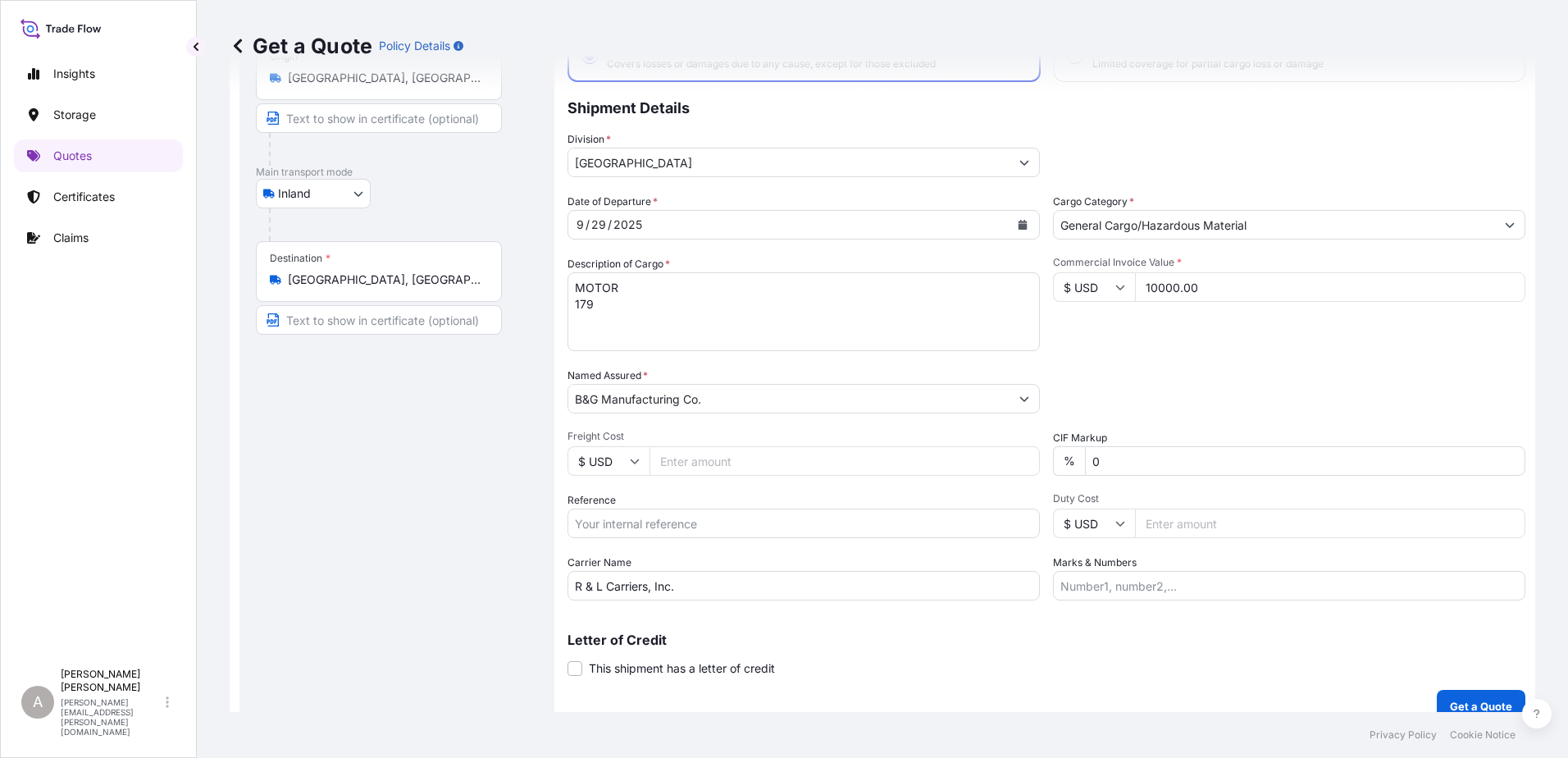
scroll to position [142, 0]
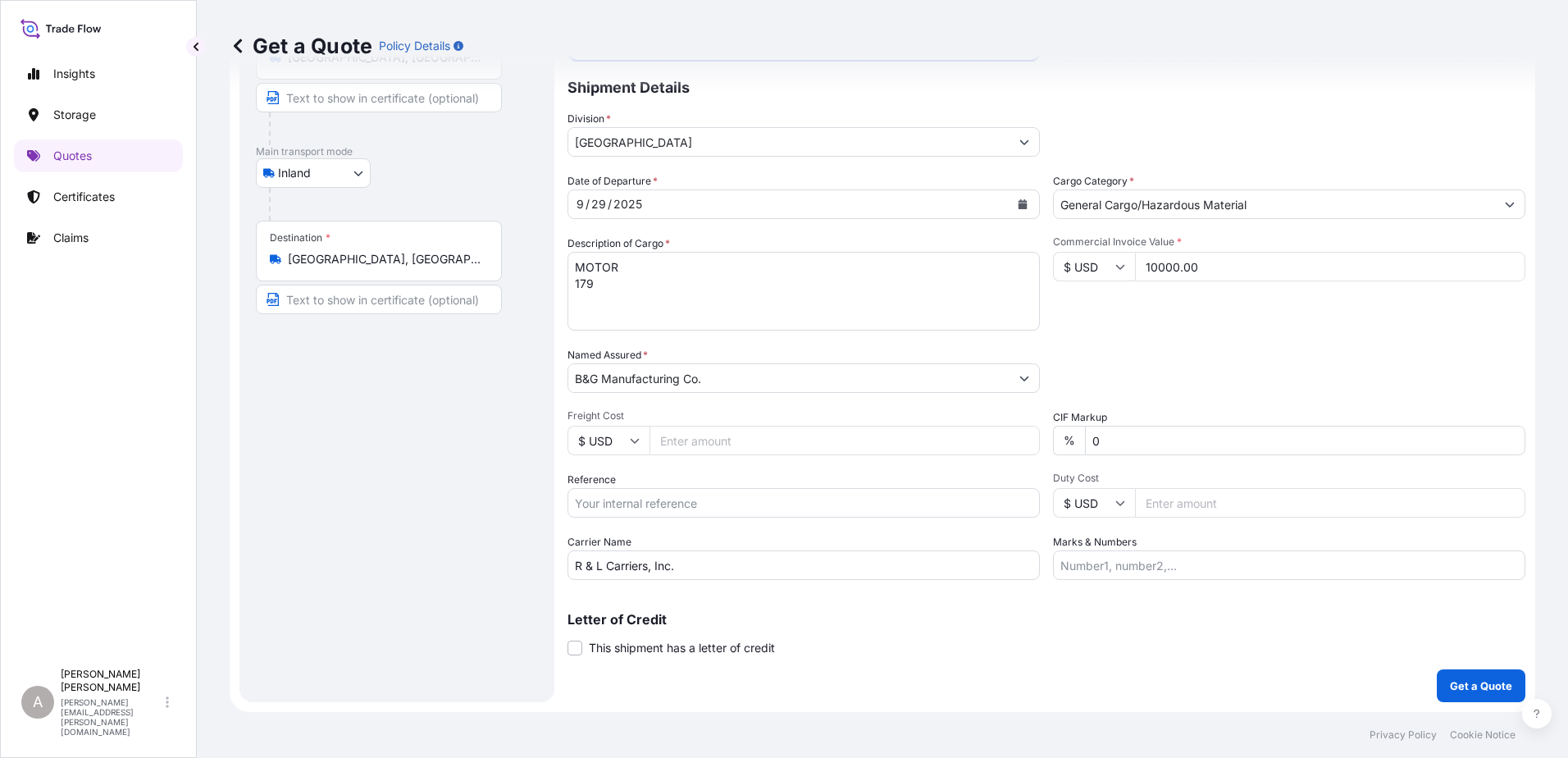
click at [736, 507] on input "Reference" at bounding box center [803, 502] width 472 height 29
click at [729, 506] on input "Reference" at bounding box center [803, 502] width 472 height 29
paste input "RMA 271673"
type input "RMA 271673"
click at [916, 642] on div "Letter of Credit This shipment has a letter of credit Letter of credit * Letter…" at bounding box center [1046, 634] width 958 height 44
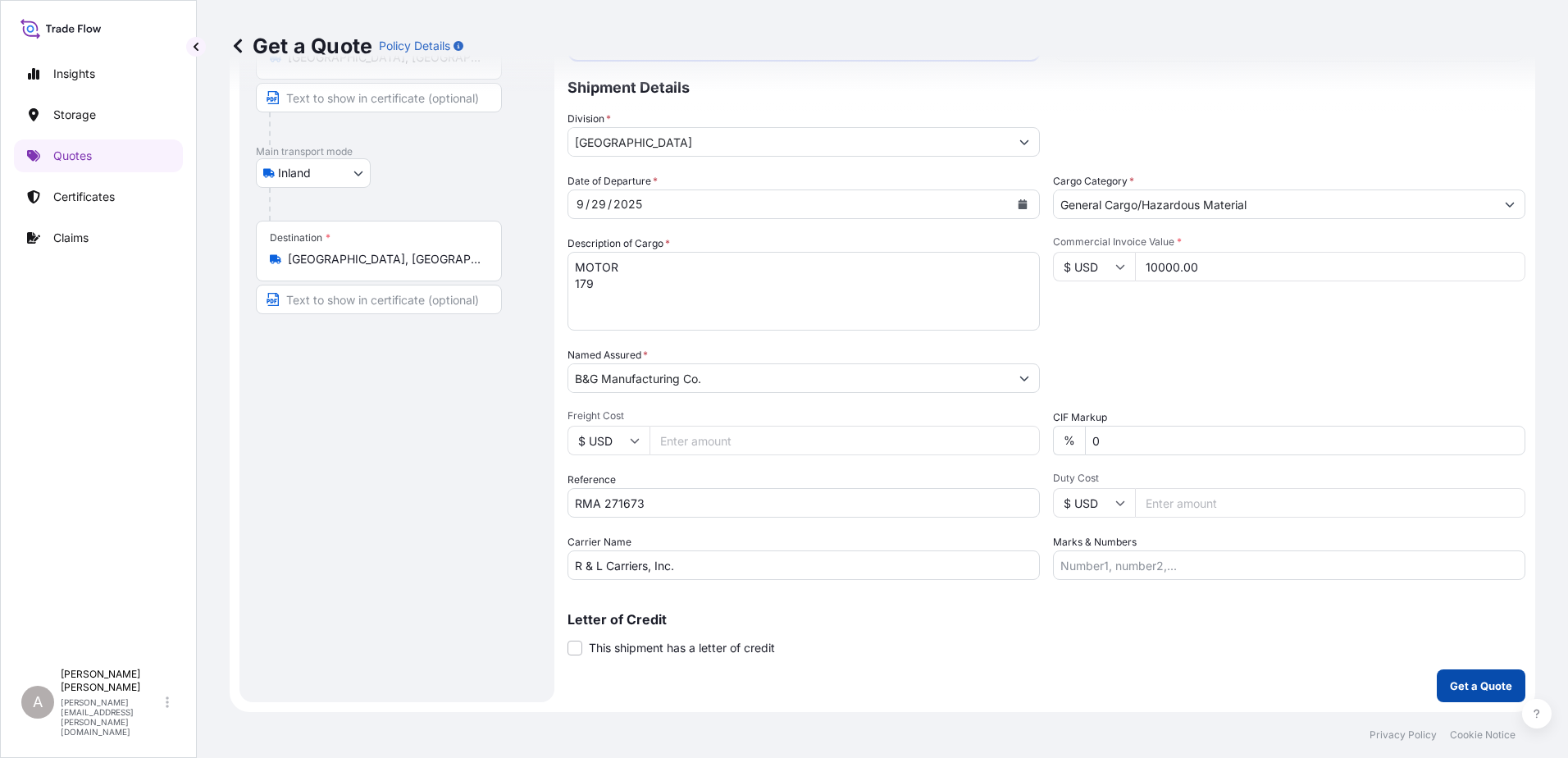
click at [1468, 683] on p "Get a Quote" at bounding box center [1481, 685] width 62 height 17
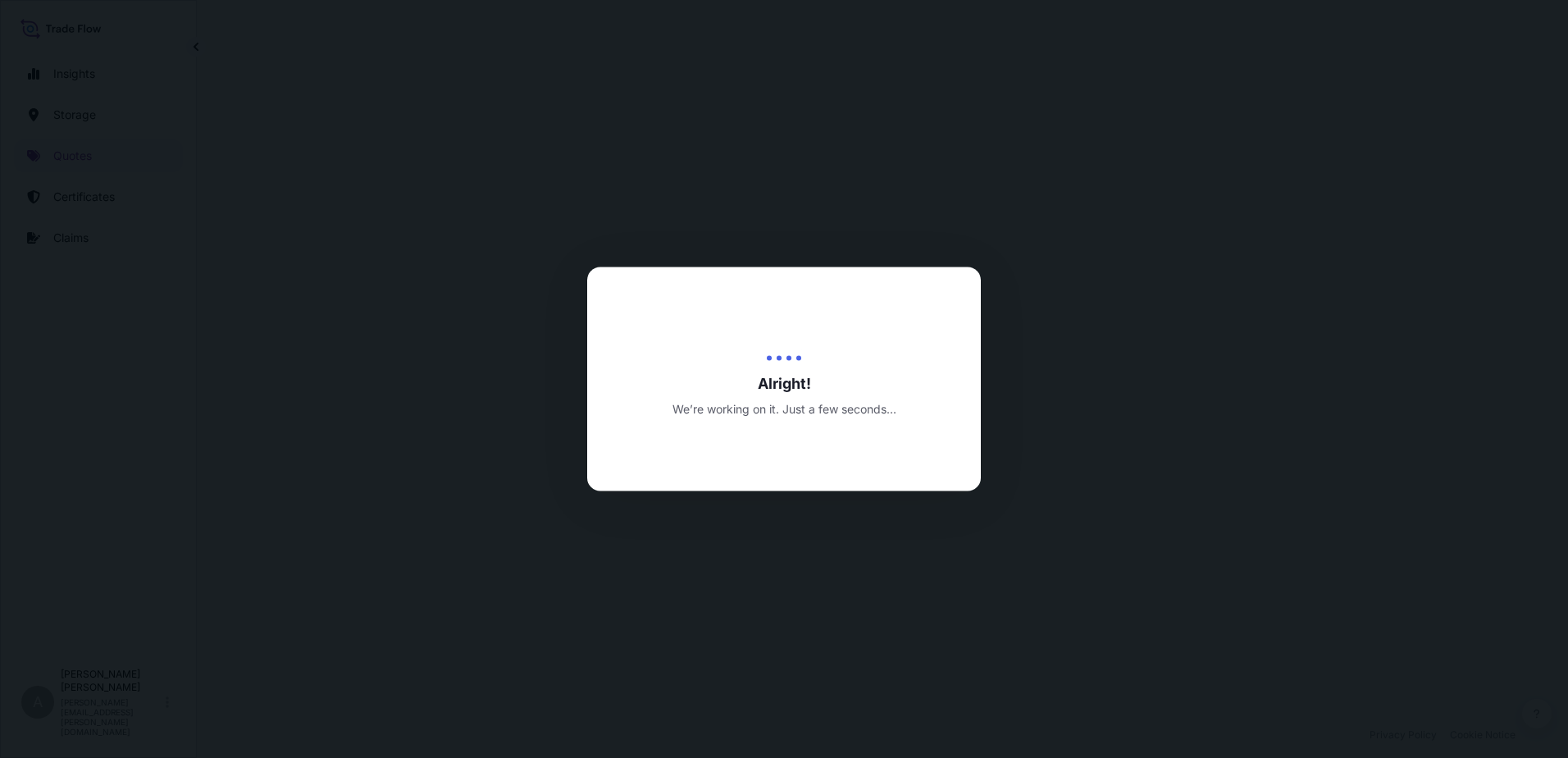
select select "Inland"
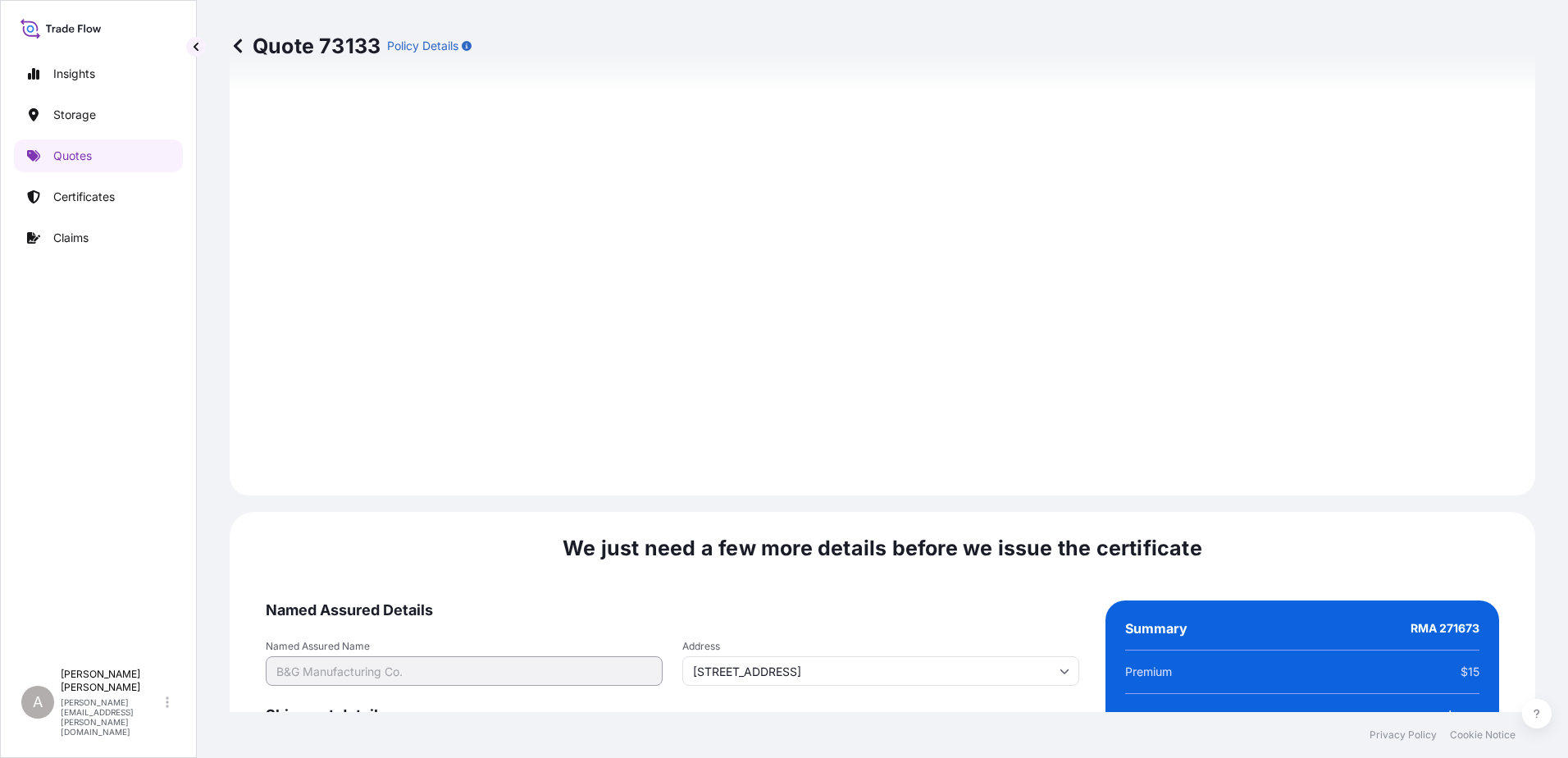
scroll to position [2334, 0]
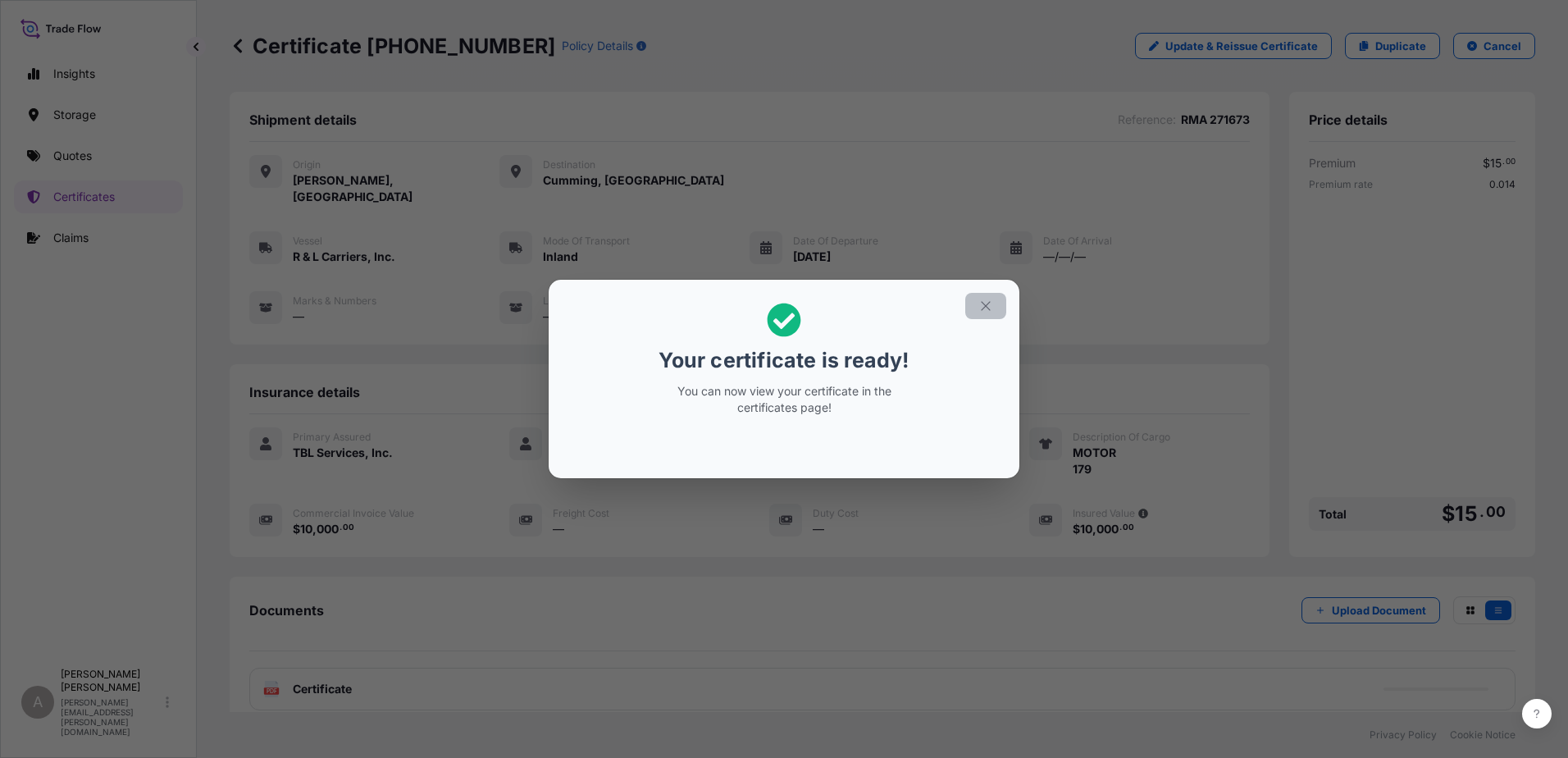
click at [985, 308] on icon "button" at bounding box center [985, 305] width 15 height 15
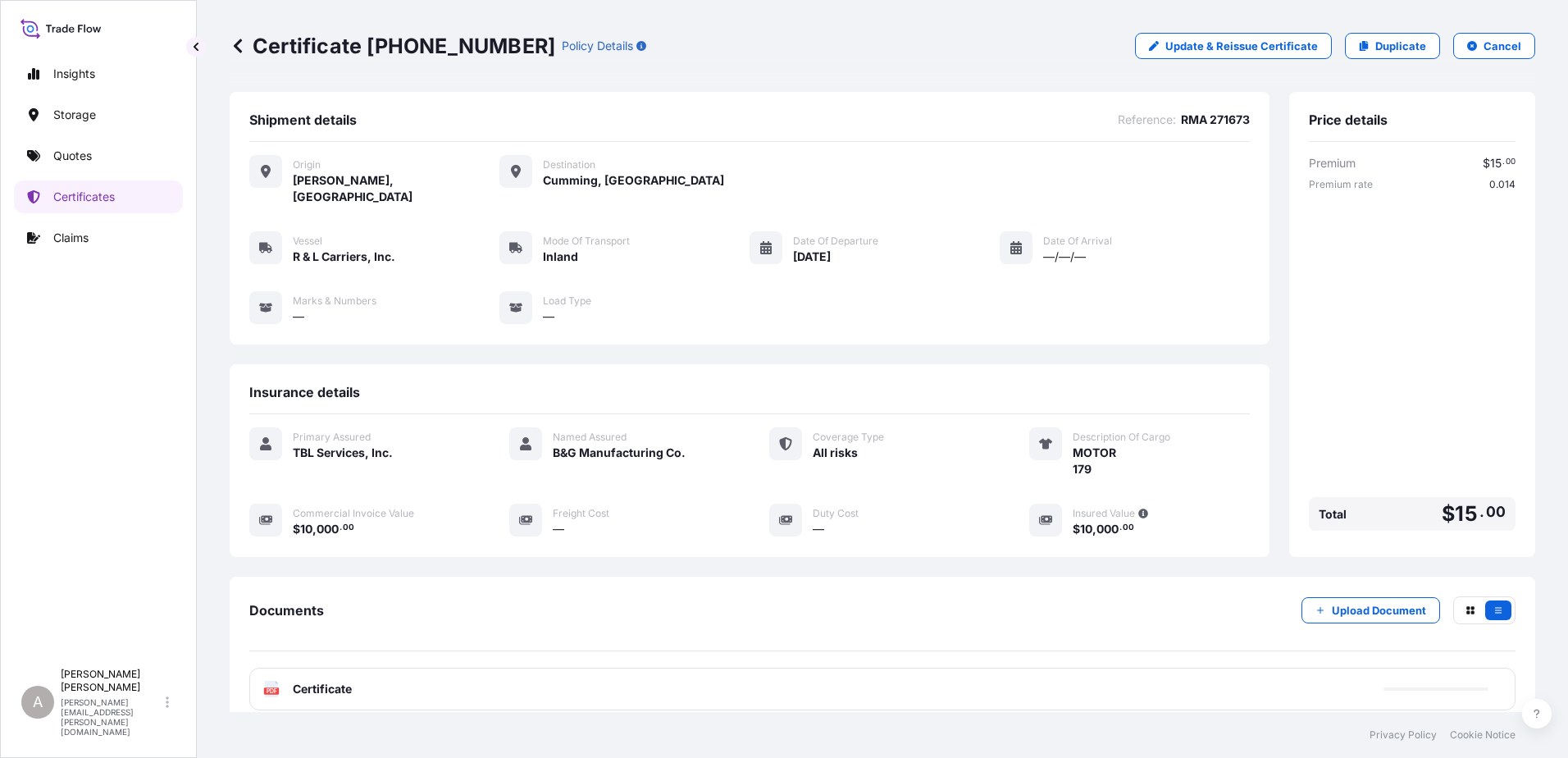
click at [418, 51] on p "Certificate [PHONE_NUMBER]" at bounding box center [392, 46] width 325 height 26
drag, startPoint x: 418, startPoint y: 51, endPoint x: 740, endPoint y: 85, distance: 323.8
click at [854, 85] on div "Certificate [PHONE_NUMBER] Policy Details Update & Reissue Certificate Duplicat…" at bounding box center [882, 46] width 1306 height 92
drag, startPoint x: 485, startPoint y: 45, endPoint x: 412, endPoint y: 45, distance: 73.0
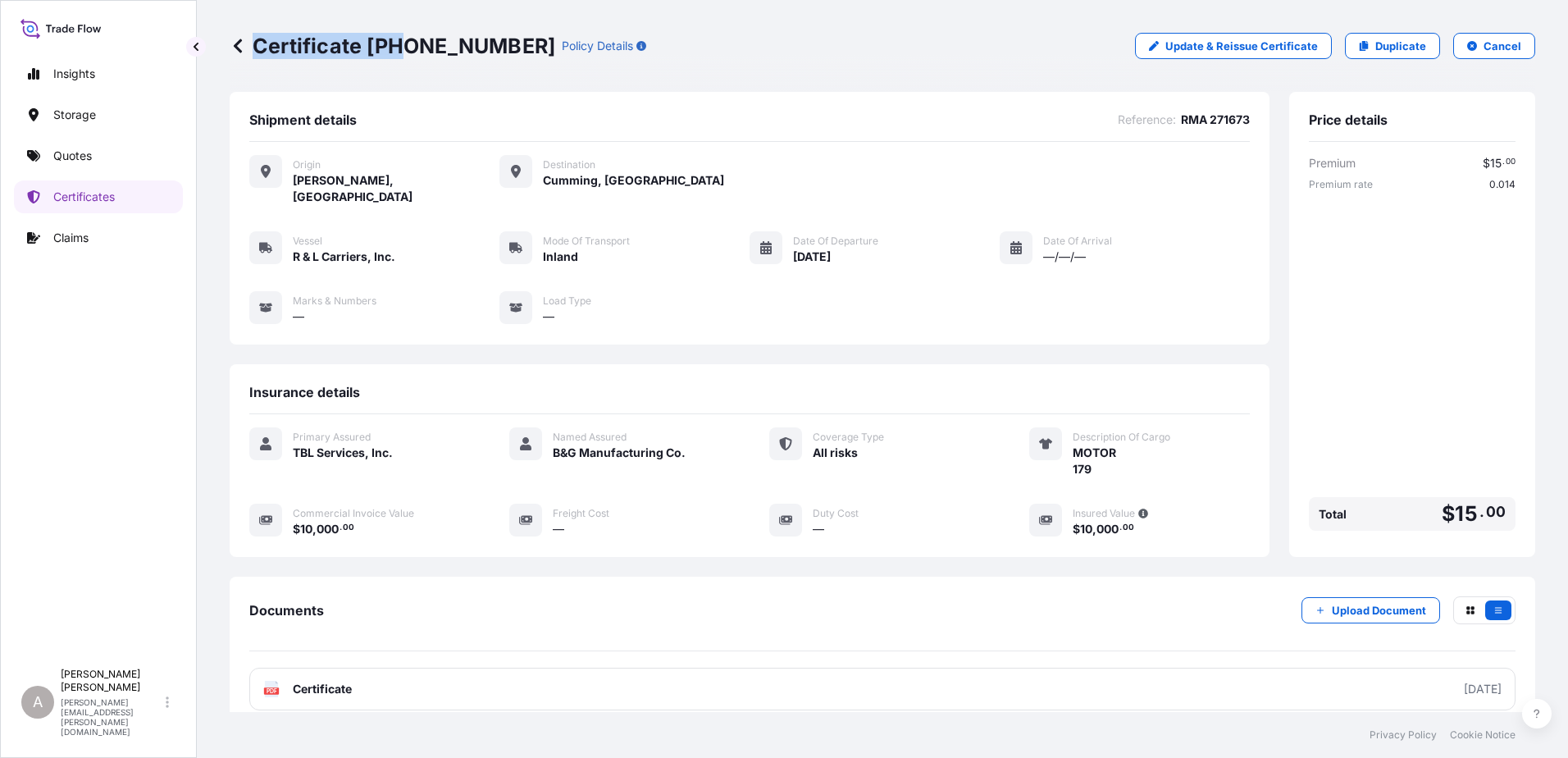
click at [412, 45] on div "Certificate [PHONE_NUMBER] Policy Details" at bounding box center [437, 46] width 417 height 26
drag, startPoint x: 412, startPoint y: 45, endPoint x: 416, endPoint y: 64, distance: 19.4
click at [416, 64] on div "Certificate [PHONE_NUMBER] Policy Details Update & Reissue Certificate Duplicat…" at bounding box center [882, 46] width 1306 height 92
drag, startPoint x: 401, startPoint y: 45, endPoint x: 481, endPoint y: 48, distance: 80.1
click at [481, 48] on p "Certificate [PHONE_NUMBER]" at bounding box center [392, 46] width 325 height 26
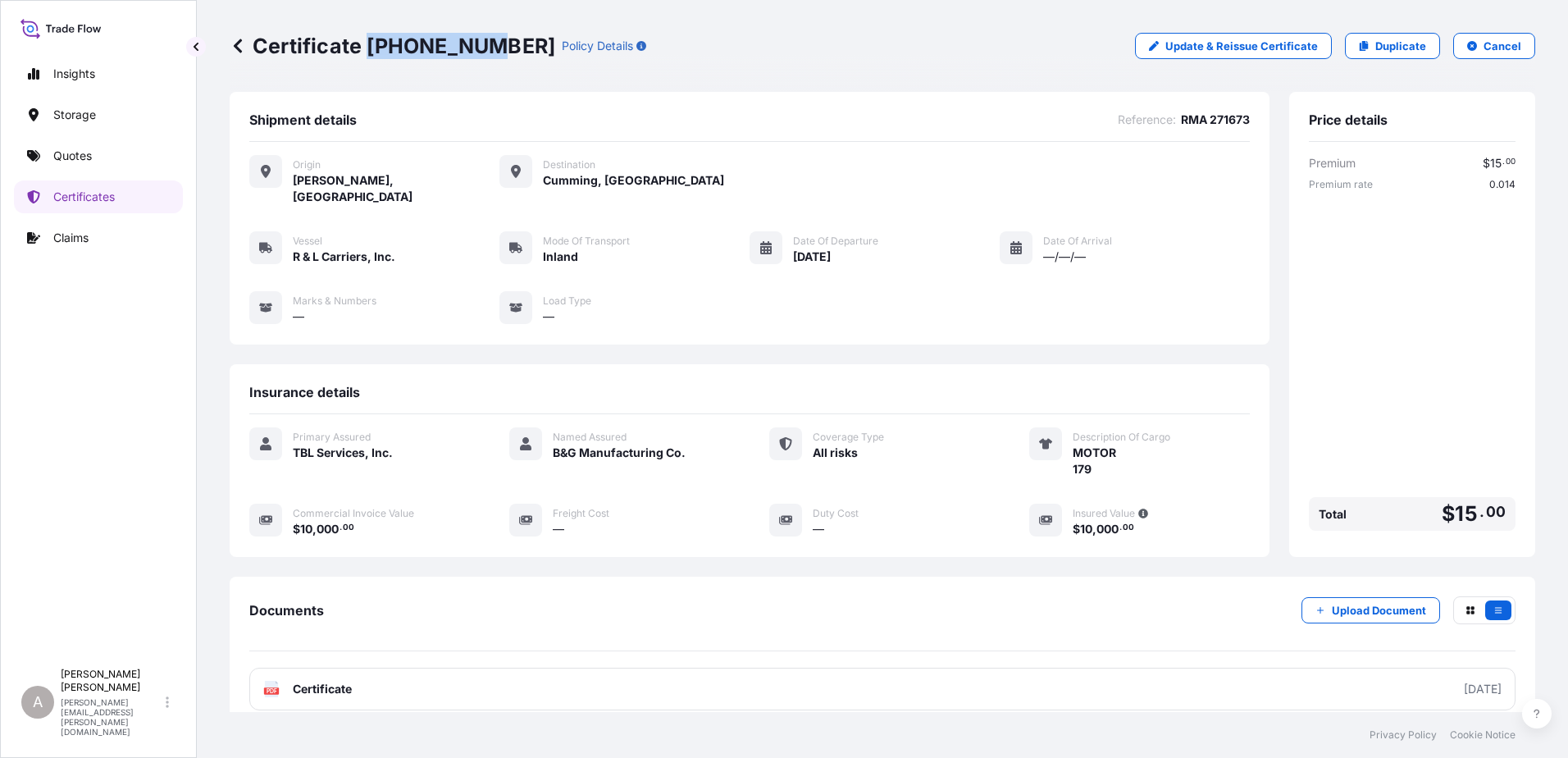
drag, startPoint x: 481, startPoint y: 48, endPoint x: 473, endPoint y: 53, distance: 9.4
copy p "[PHONE_NUMBER]"
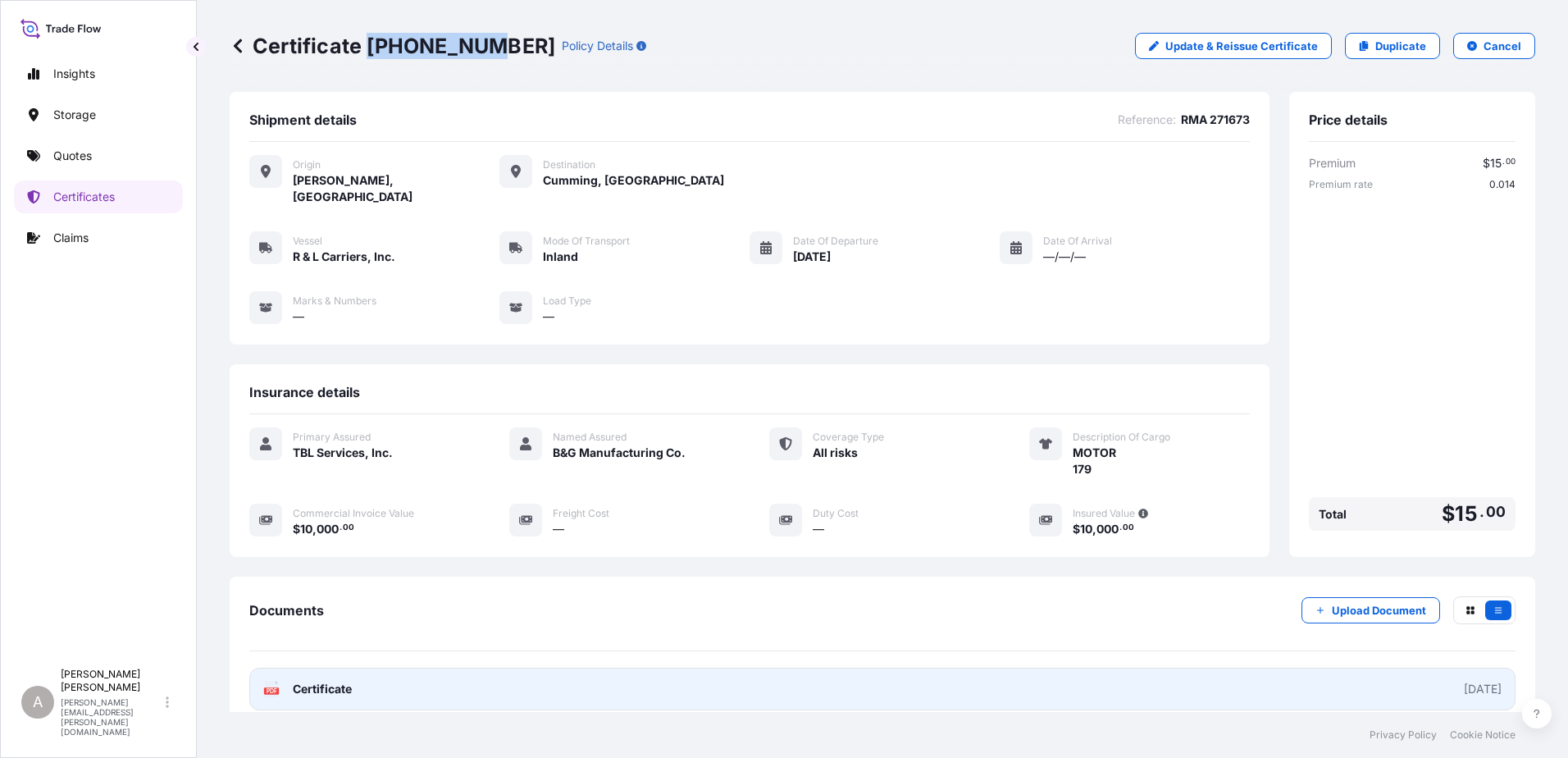
click at [953, 668] on link "PDF Certificate [DATE]" at bounding box center [882, 689] width 1266 height 43
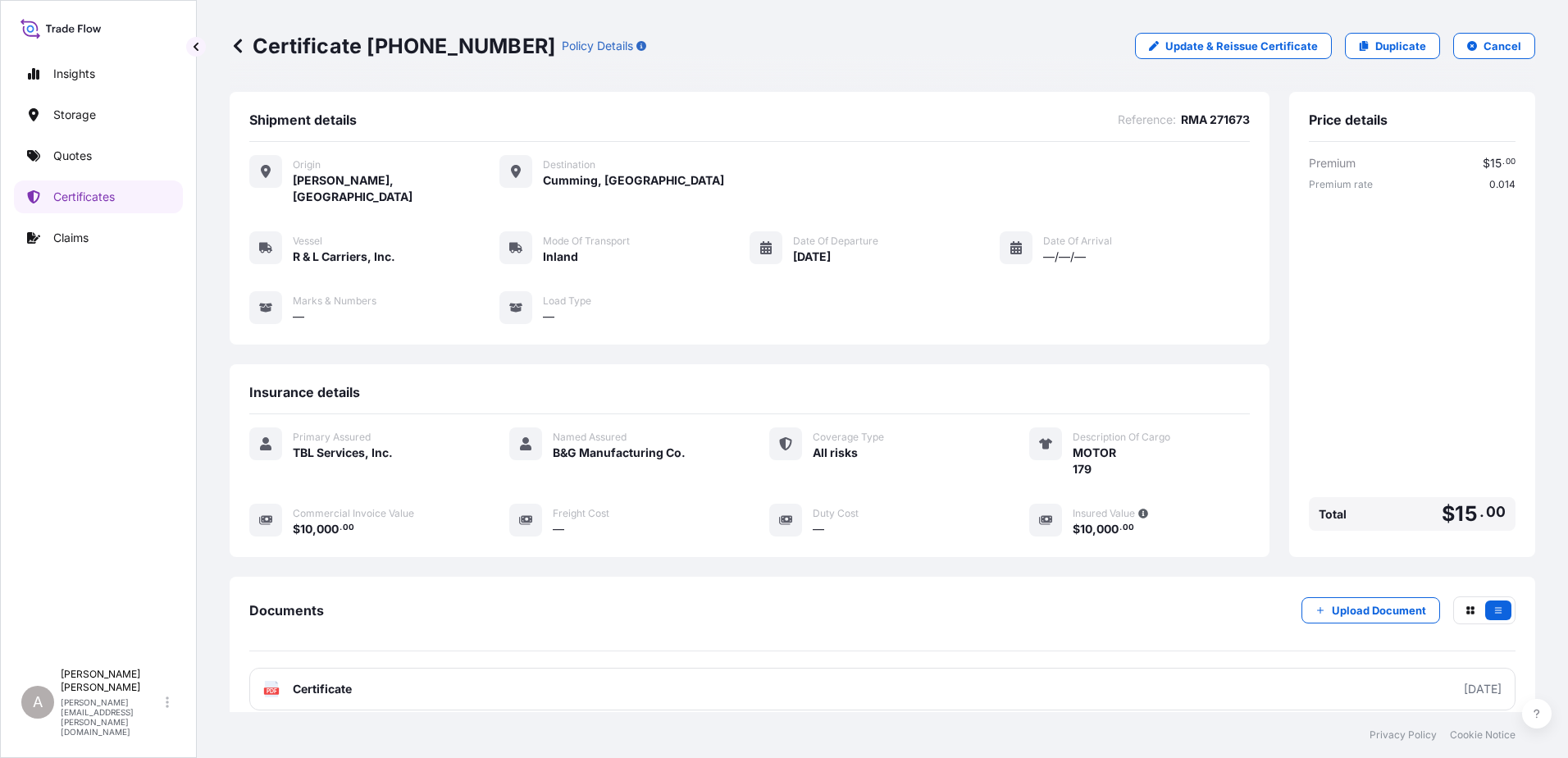
click at [696, 55] on div "Certificate [PHONE_NUMBER] Policy Details Update & Reissue Certificate Duplicat…" at bounding box center [882, 46] width 1306 height 26
